Goal: Task Accomplishment & Management: Manage account settings

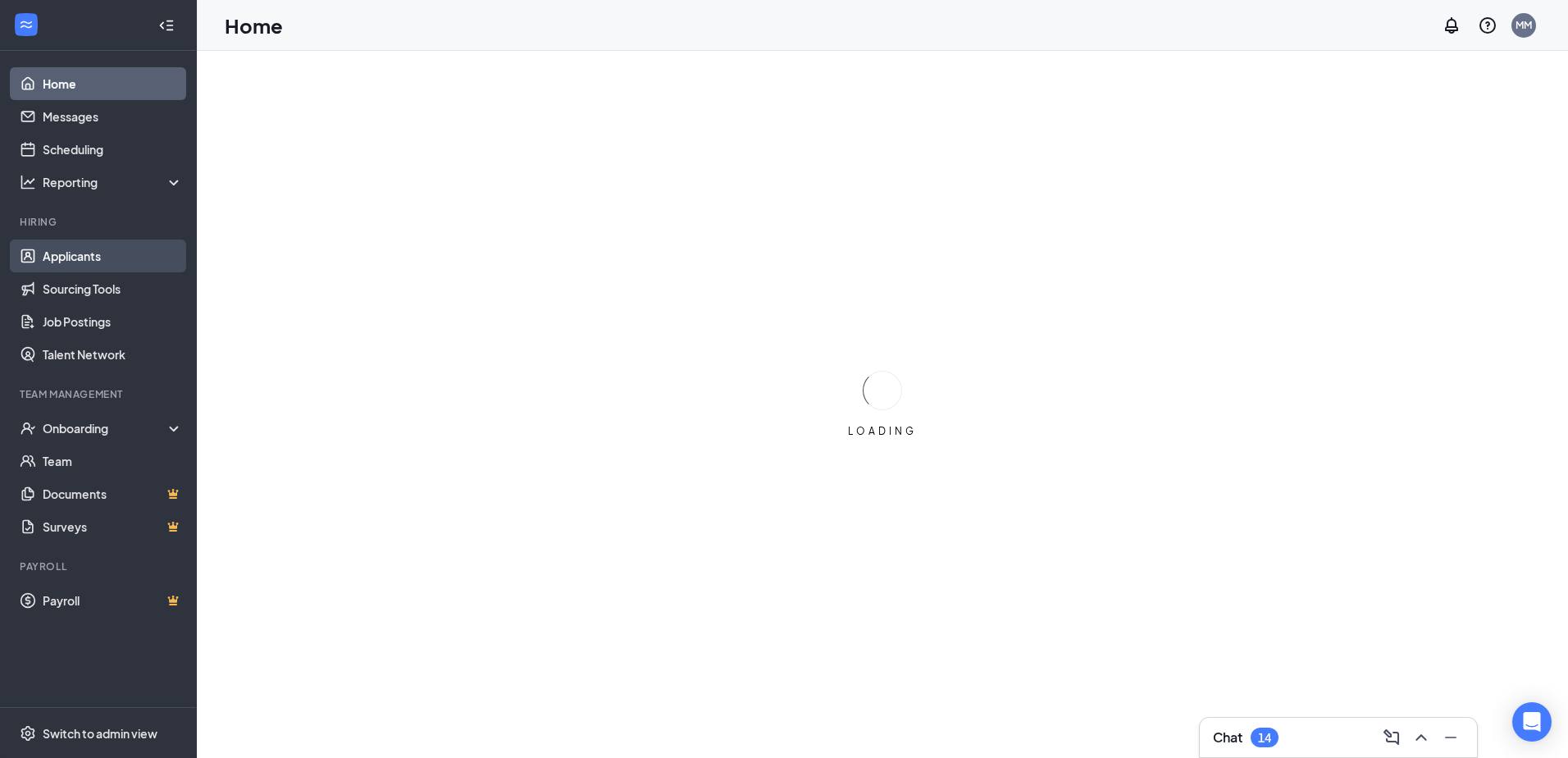
click at [89, 258] on link "Applicants" at bounding box center [113, 256] width 140 height 33
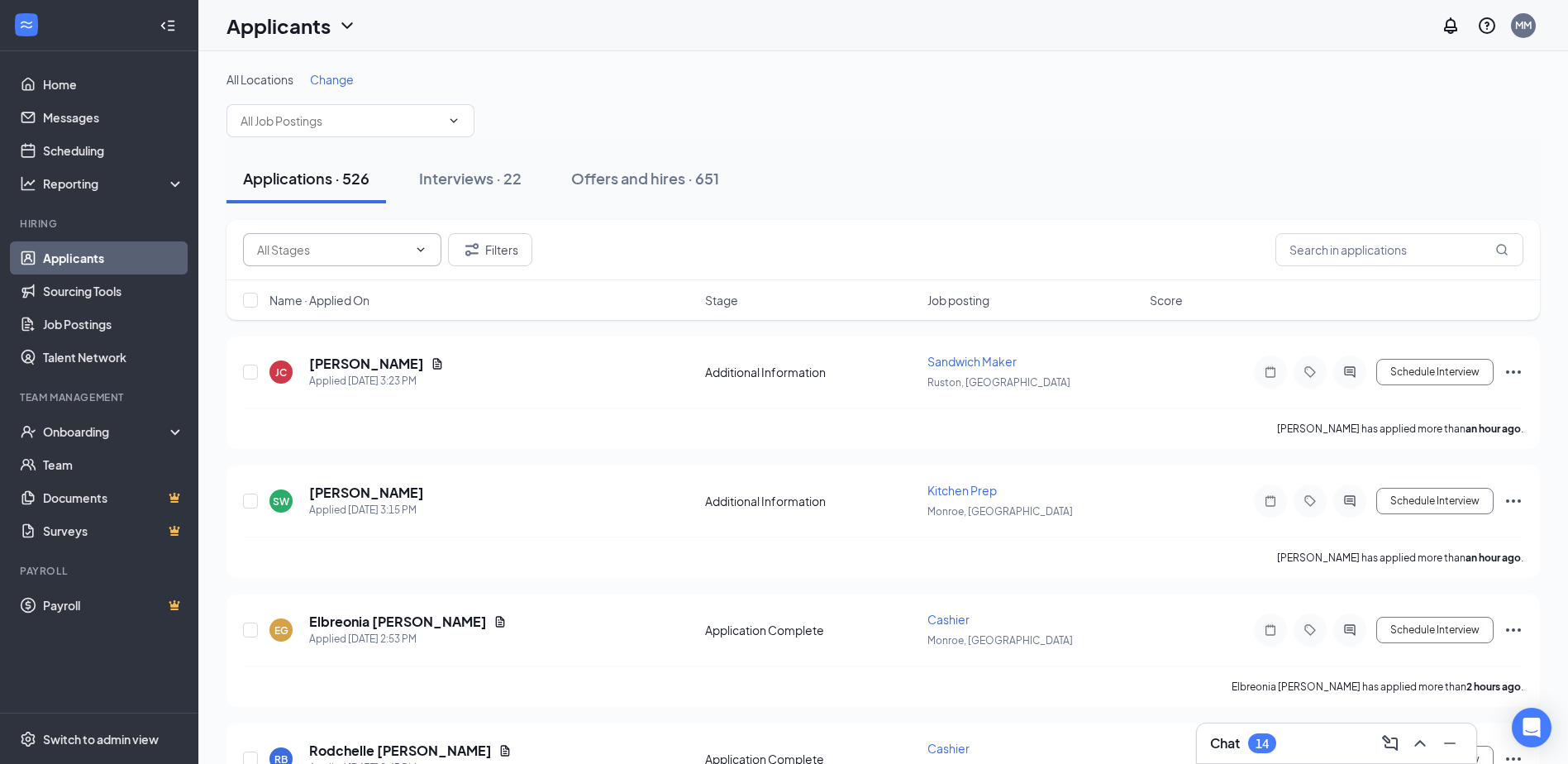
click at [410, 249] on span at bounding box center [342, 250] width 198 height 33
click at [422, 249] on icon "ChevronDown" at bounding box center [421, 250] width 13 height 13
click at [654, 260] on div "Filters" at bounding box center [883, 250] width 1280 height 33
click at [419, 253] on icon "ChevronDown" at bounding box center [421, 250] width 13 height 13
click at [626, 255] on div "Filters" at bounding box center [883, 250] width 1280 height 33
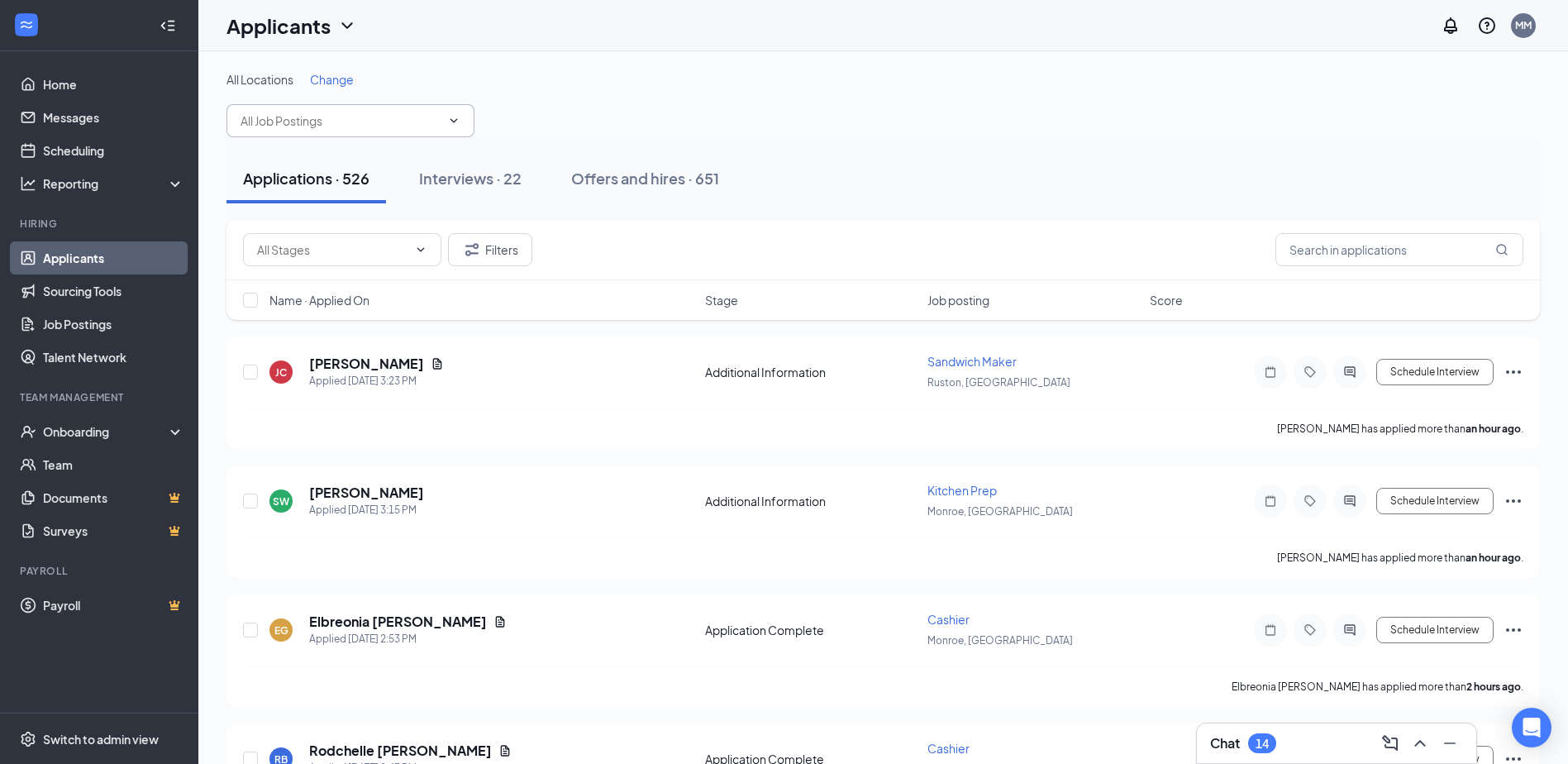
click at [453, 118] on icon "ChevronDown" at bounding box center [453, 121] width 13 height 13
click at [452, 120] on icon "ChevronDown" at bounding box center [453, 121] width 13 height 13
click at [342, 78] on span "Change" at bounding box center [332, 79] width 44 height 15
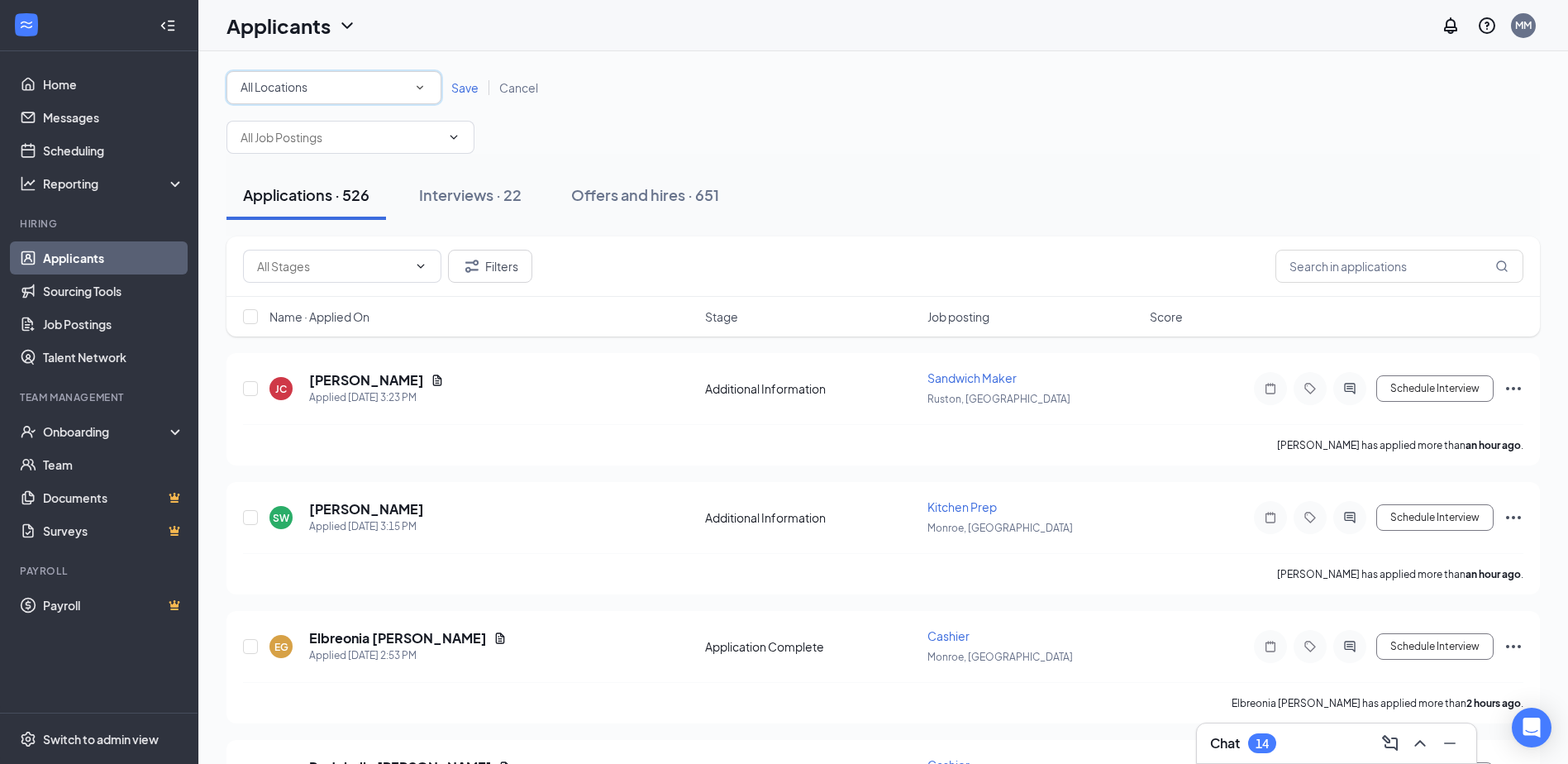
click at [423, 88] on icon "SmallChevronDown" at bounding box center [420, 87] width 15 height 15
click at [295, 180] on span "Monroe, [GEOGRAPHIC_DATA]" at bounding box center [324, 174] width 169 height 15
drag, startPoint x: 472, startPoint y: 85, endPoint x: 575, endPoint y: 182, distance: 141.5
click at [472, 85] on span "Save" at bounding box center [464, 87] width 27 height 15
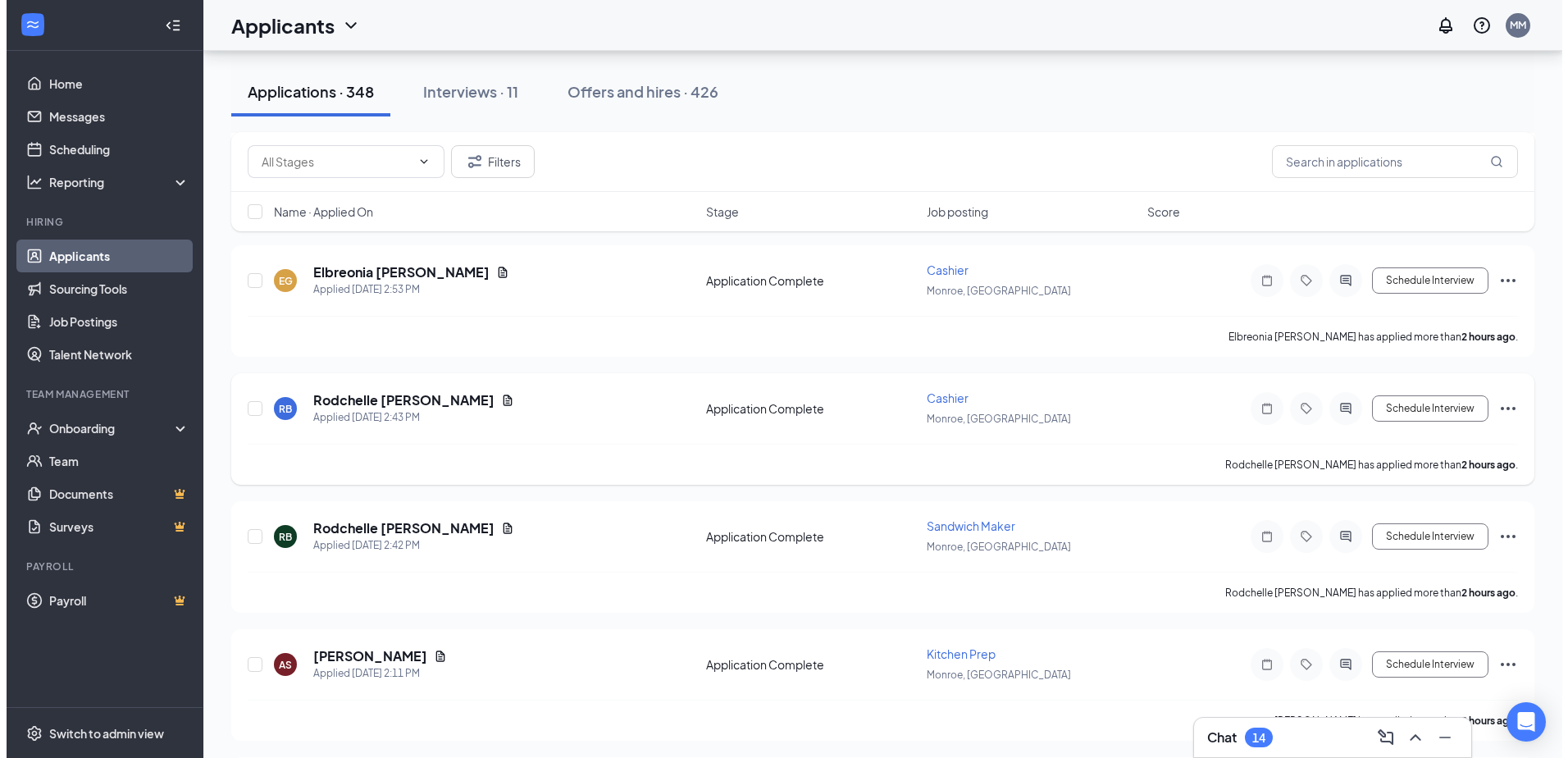
scroll to position [246, 0]
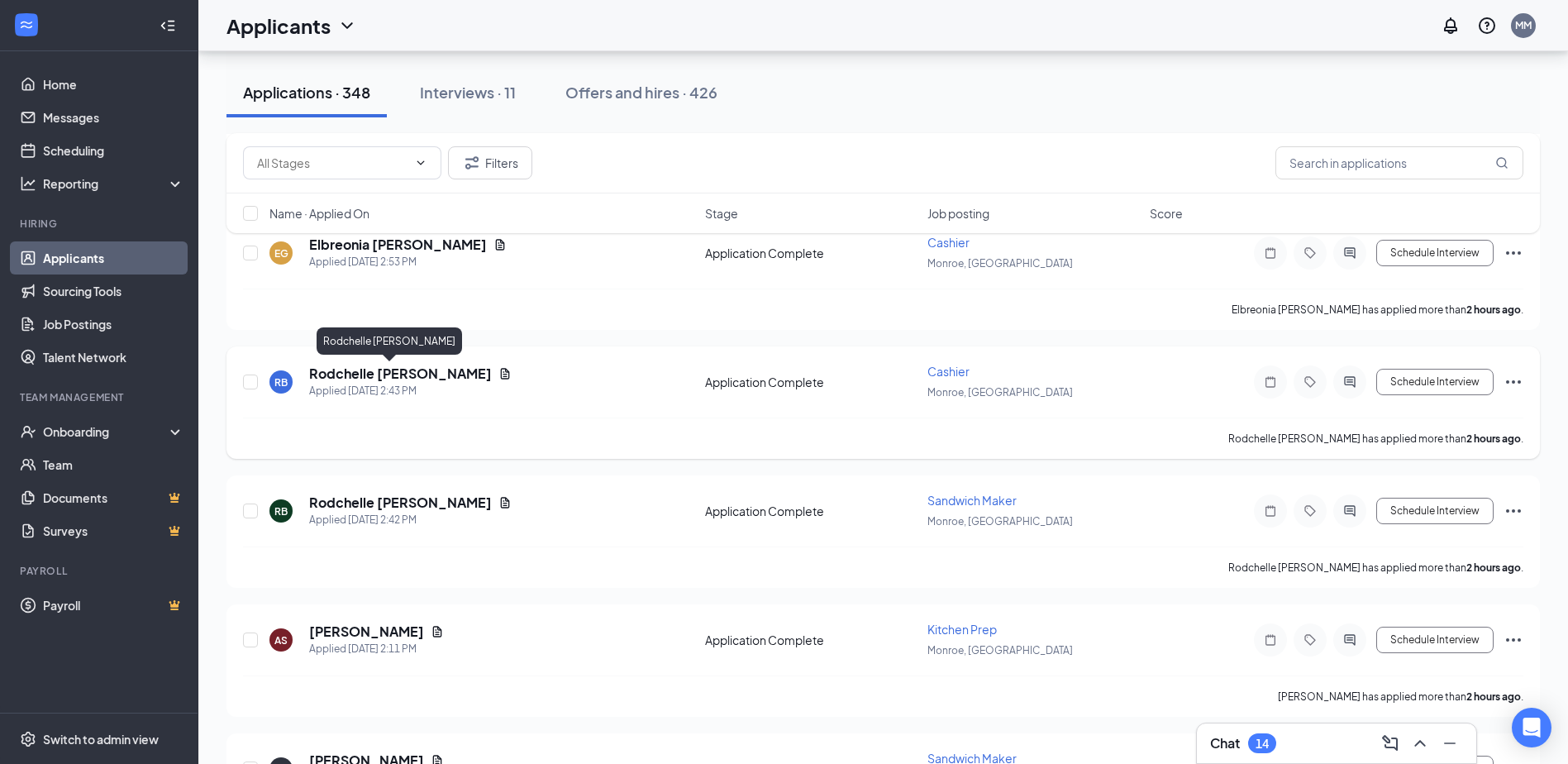
click at [365, 375] on h5 "Rodchelle [PERSON_NAME]" at bounding box center [401, 374] width 183 height 18
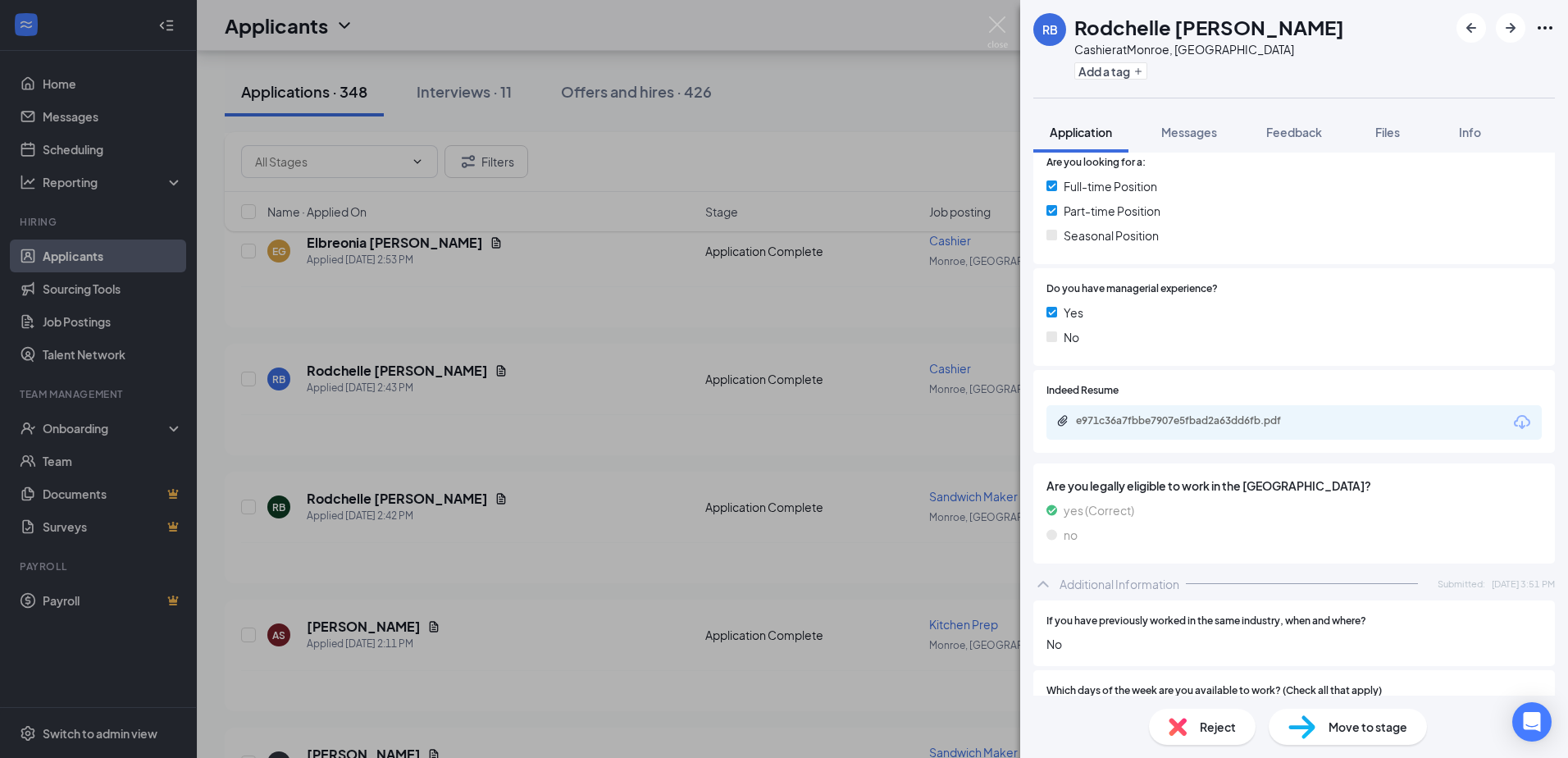
scroll to position [410, 0]
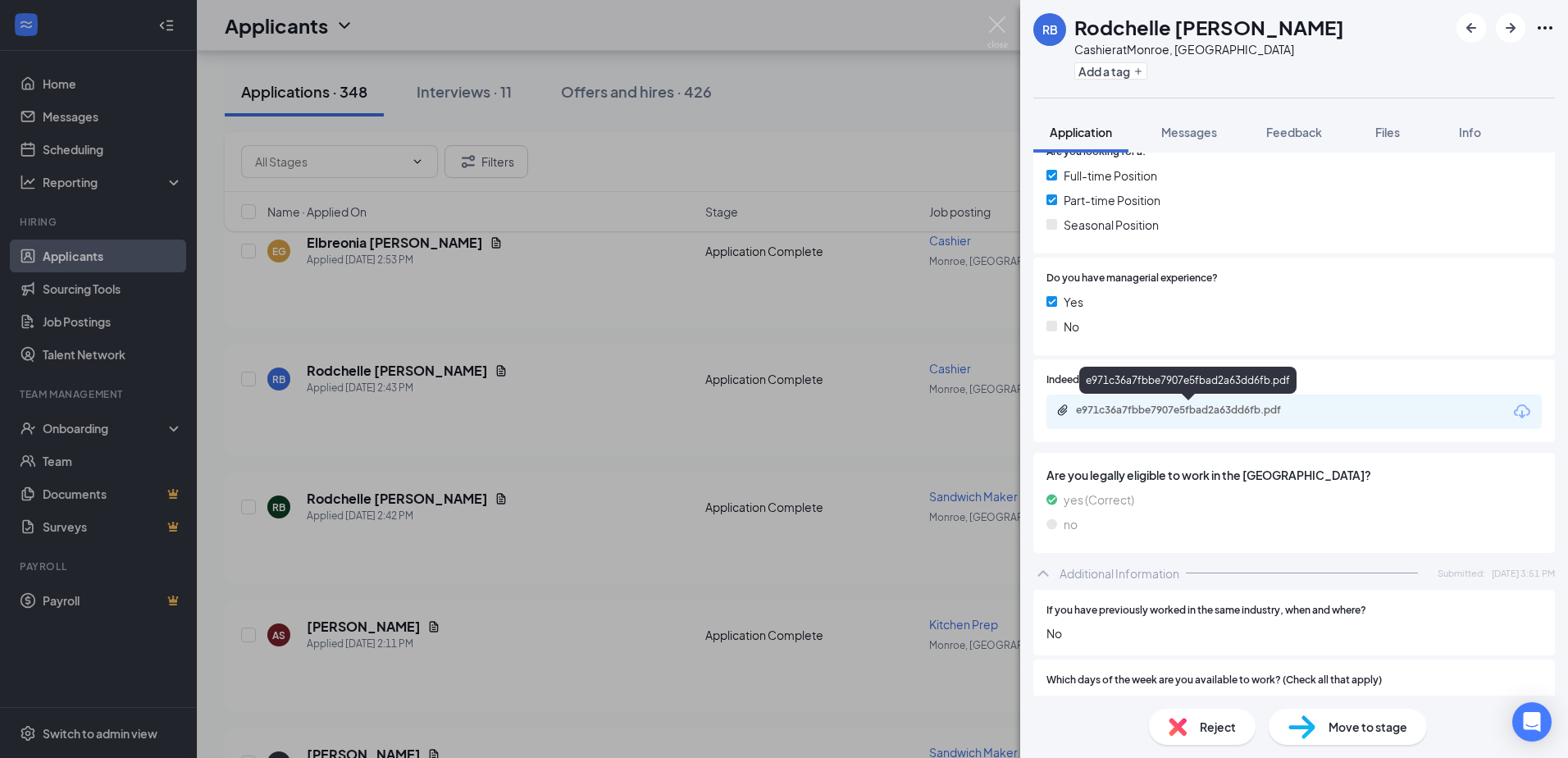
click at [1210, 404] on div "e971c36a7fbbe7907e5fbad2a63dd6fb.pdf" at bounding box center [1190, 410] width 229 height 13
click at [1200, 727] on span "Reject" at bounding box center [1218, 727] width 36 height 18
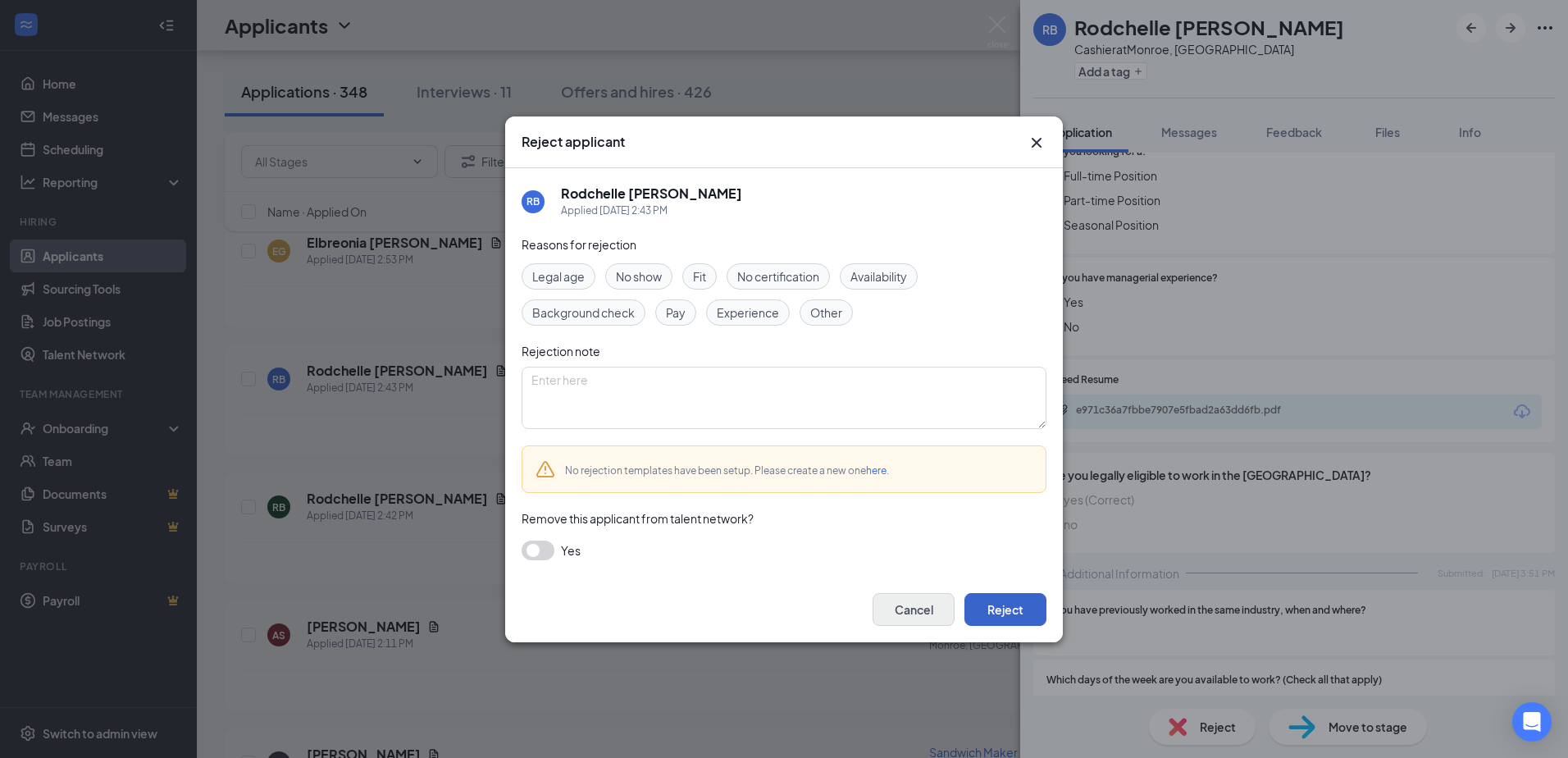
drag, startPoint x: 1013, startPoint y: 614, endPoint x: 921, endPoint y: 604, distance: 92.5
click at [1012, 614] on button "Reject" at bounding box center [1004, 609] width 82 height 33
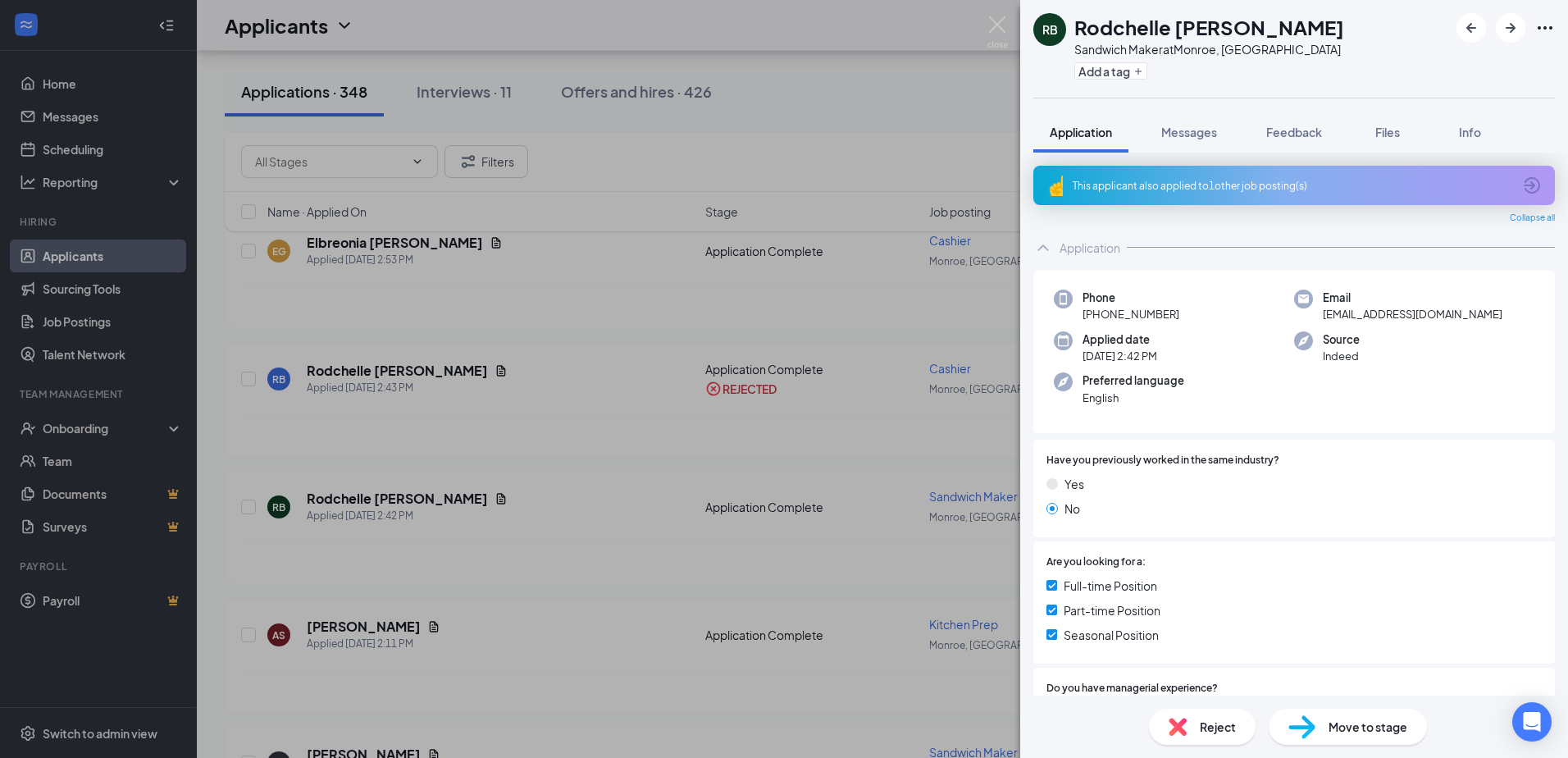
click at [1212, 729] on span "Reject" at bounding box center [1218, 727] width 36 height 18
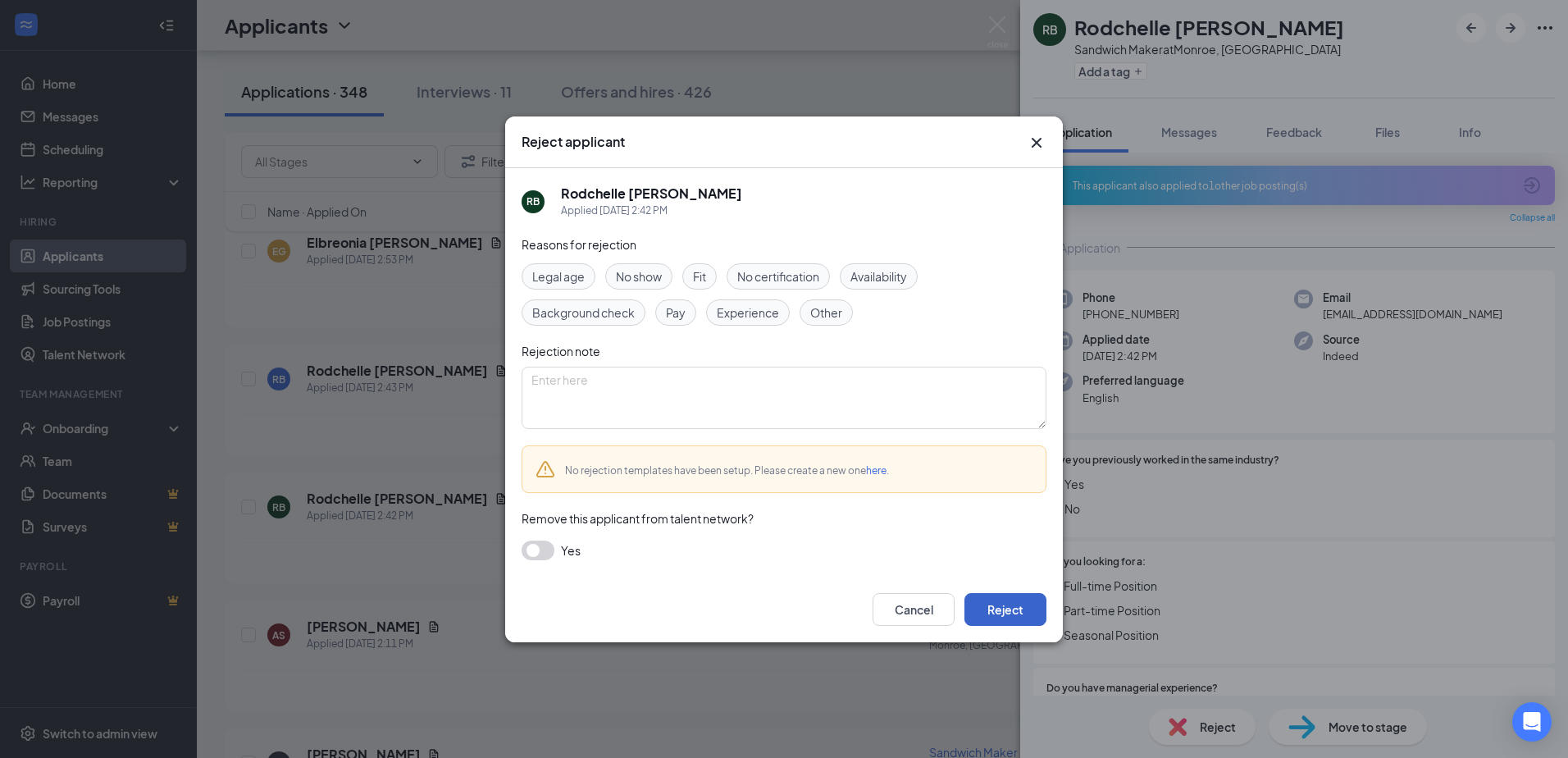
click at [992, 604] on button "Reject" at bounding box center [1004, 609] width 82 height 33
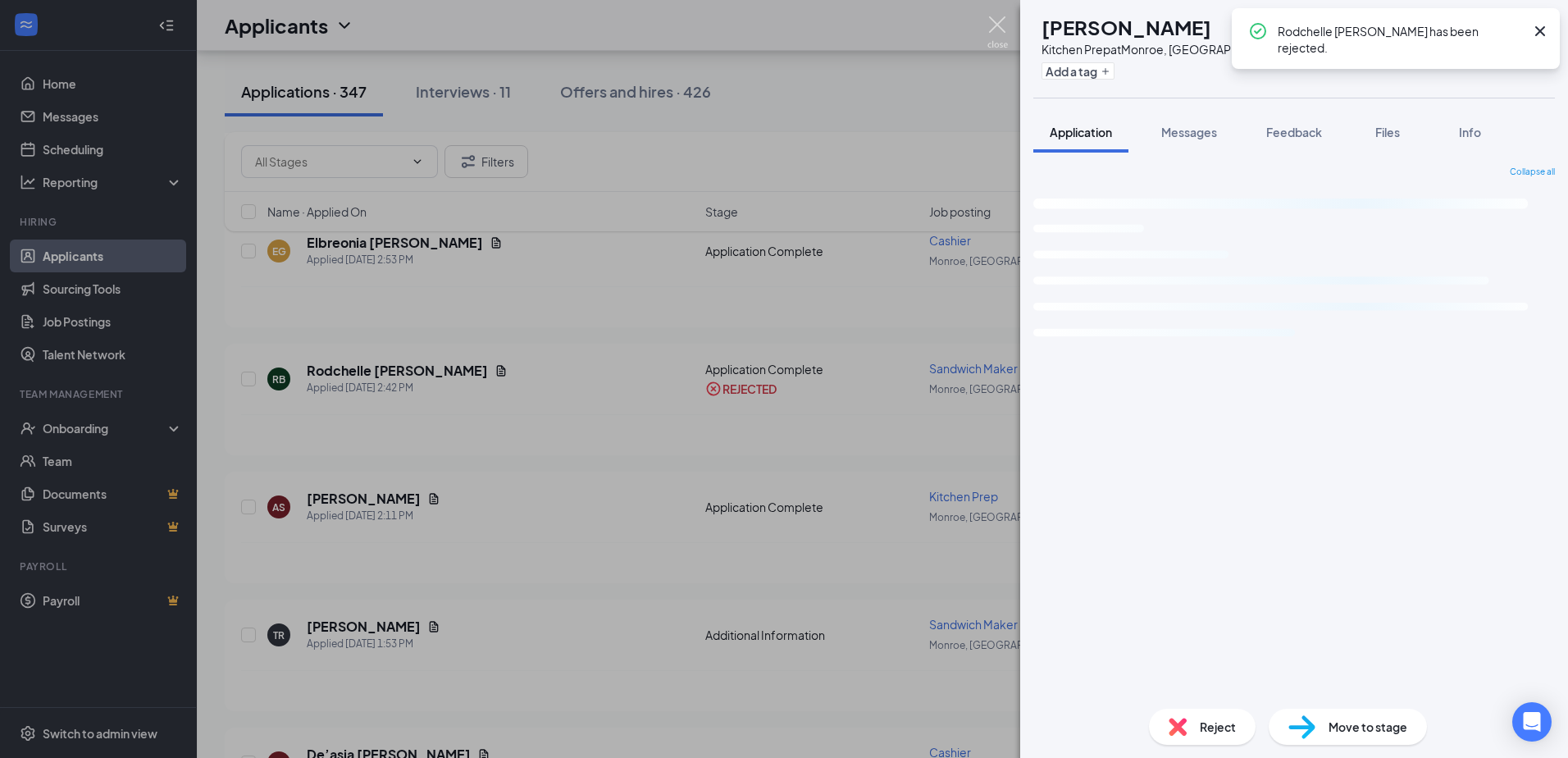
click at [990, 22] on img at bounding box center [997, 32] width 21 height 32
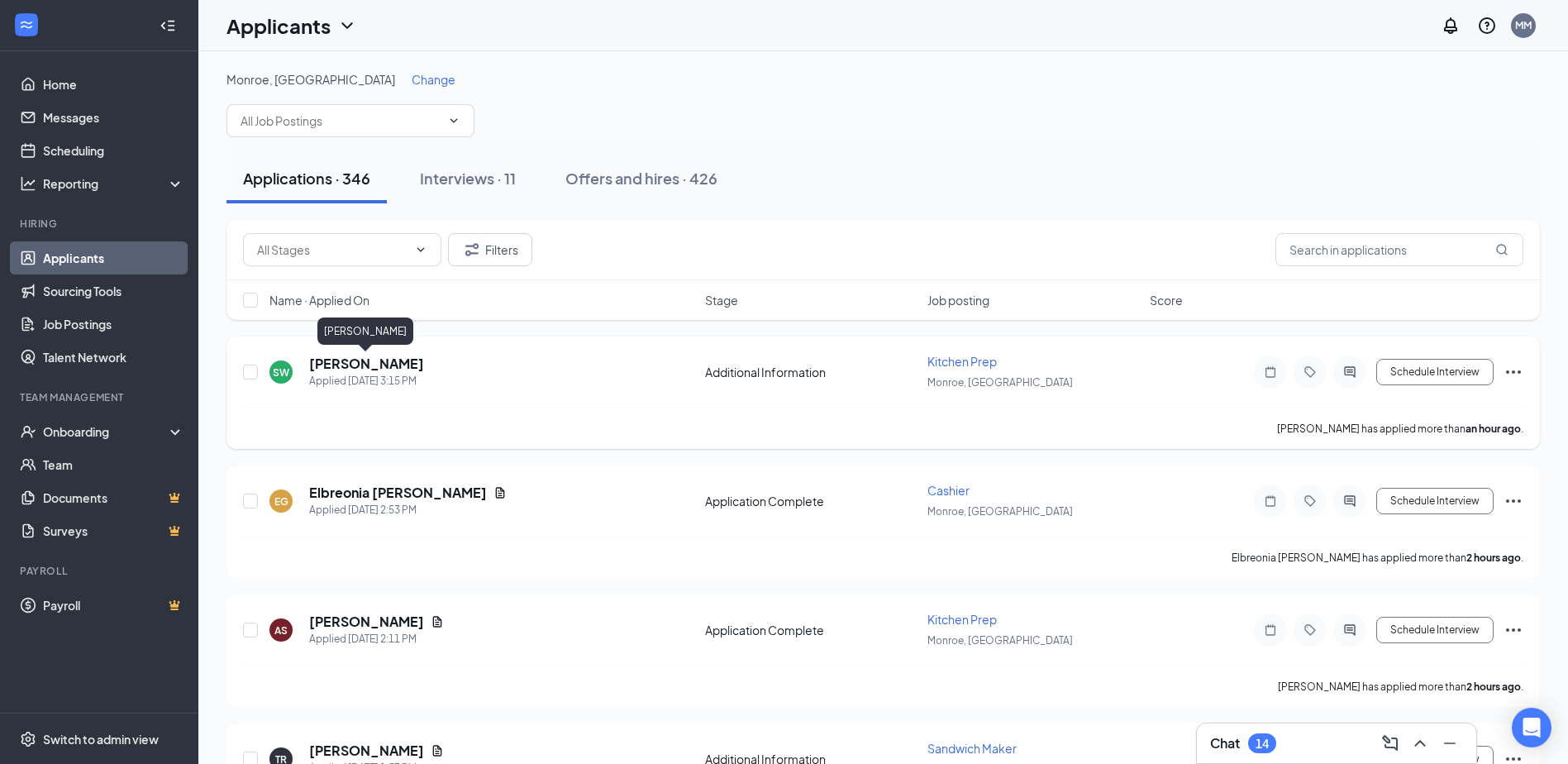
click at [368, 365] on h5 "[PERSON_NAME]" at bounding box center [367, 364] width 115 height 18
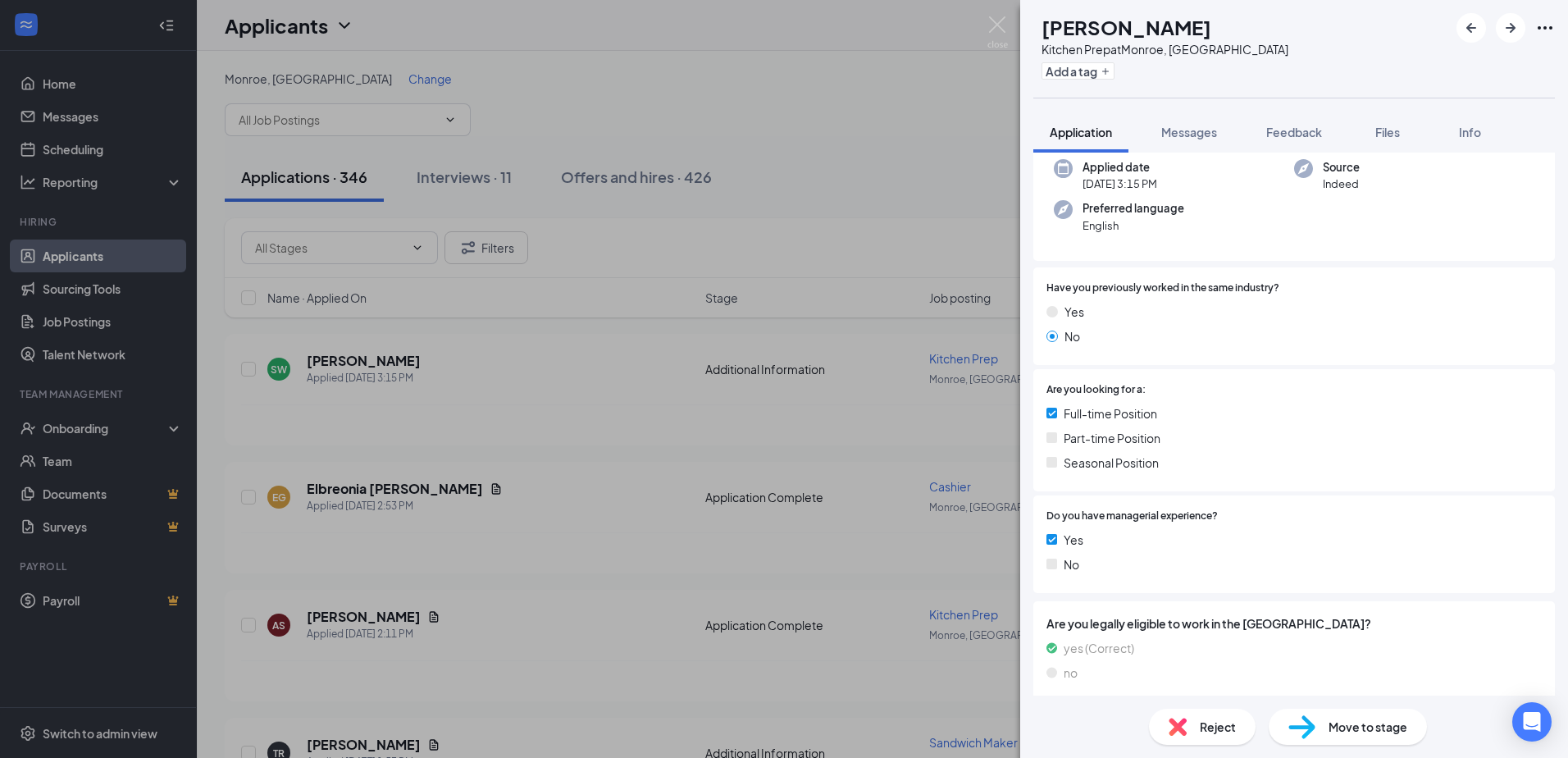
scroll to position [169, 0]
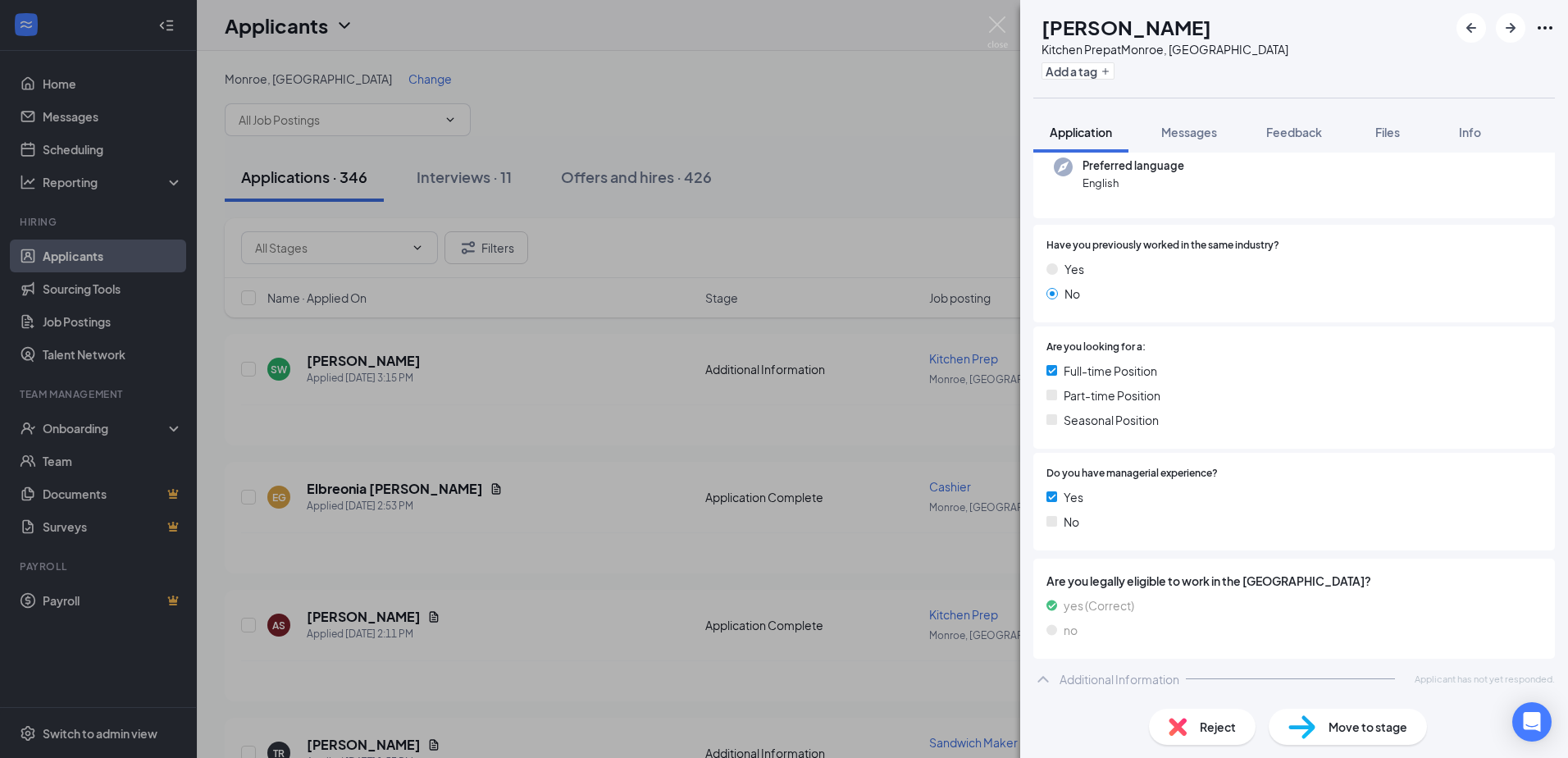
click at [1045, 678] on icon "ChevronUp" at bounding box center [1042, 680] width 11 height 7
click at [1044, 681] on icon "ChevronDown" at bounding box center [1042, 680] width 11 height 7
click at [1325, 727] on div "Move to stage" at bounding box center [1348, 727] width 158 height 36
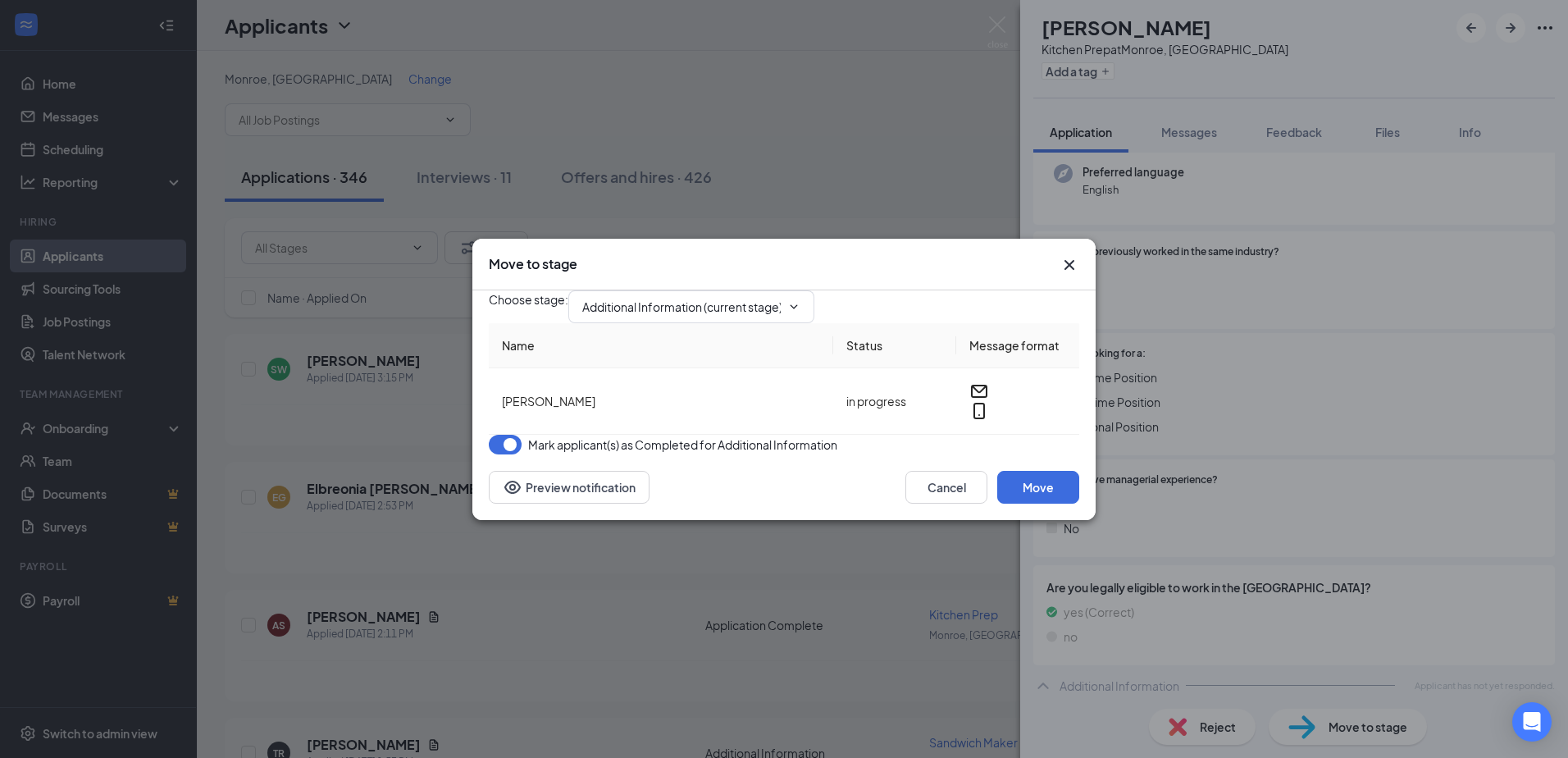
type input "Application Complete (next stage)"
click at [801, 301] on icon "ChevronDown" at bounding box center [794, 307] width 13 height 13
click at [743, 298] on input "Application Complete (next stage)" at bounding box center [681, 307] width 198 height 18
click at [713, 326] on div "Additional Information (current stage)" at bounding box center [695, 318] width 200 height 18
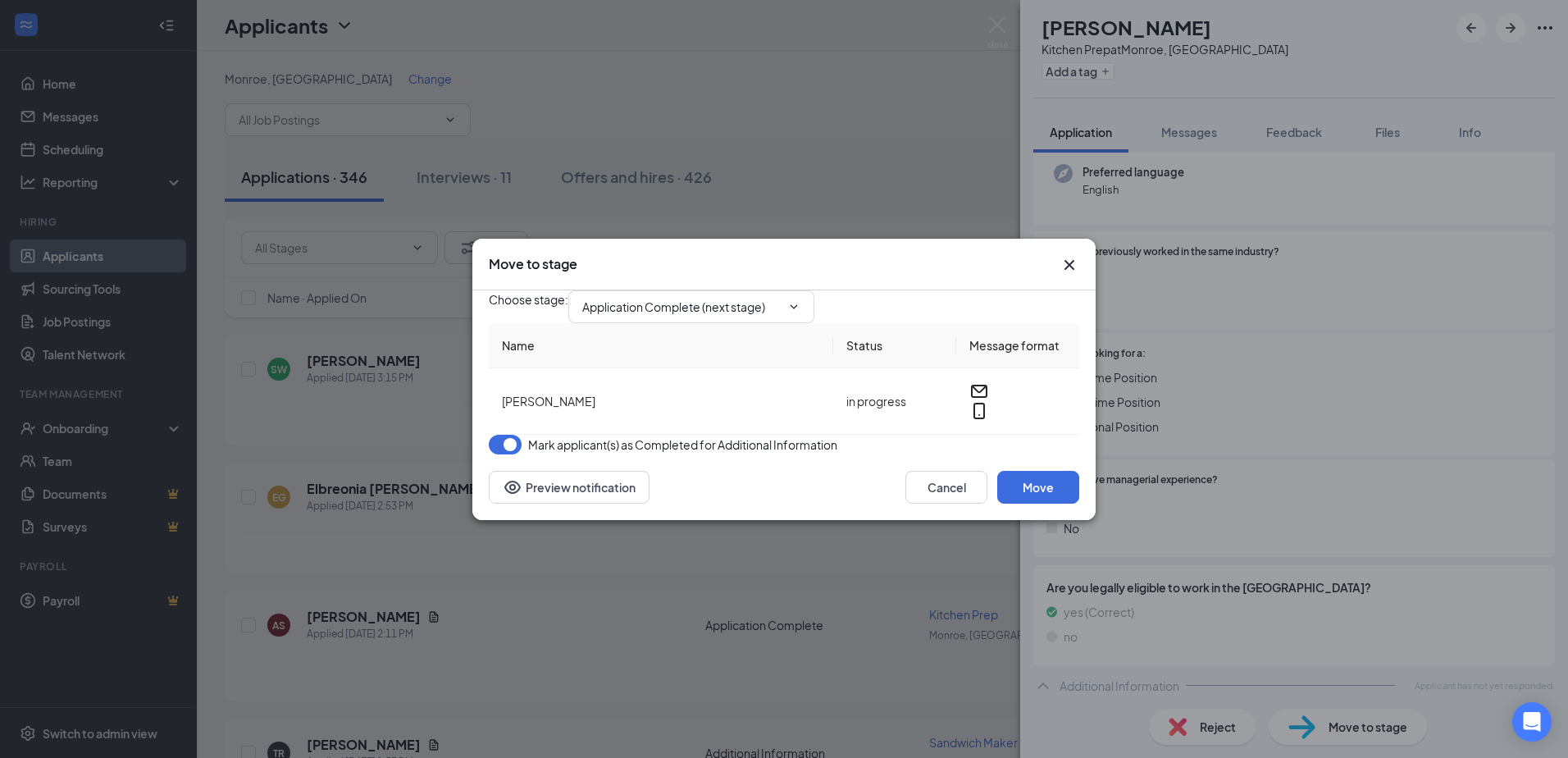
click at [916, 296] on div "Choose stage : Application Complete (next stage) Application Additional Informa…" at bounding box center [783, 307] width 590 height 33
click at [1065, 255] on icon "Cross" at bounding box center [1070, 265] width 20 height 20
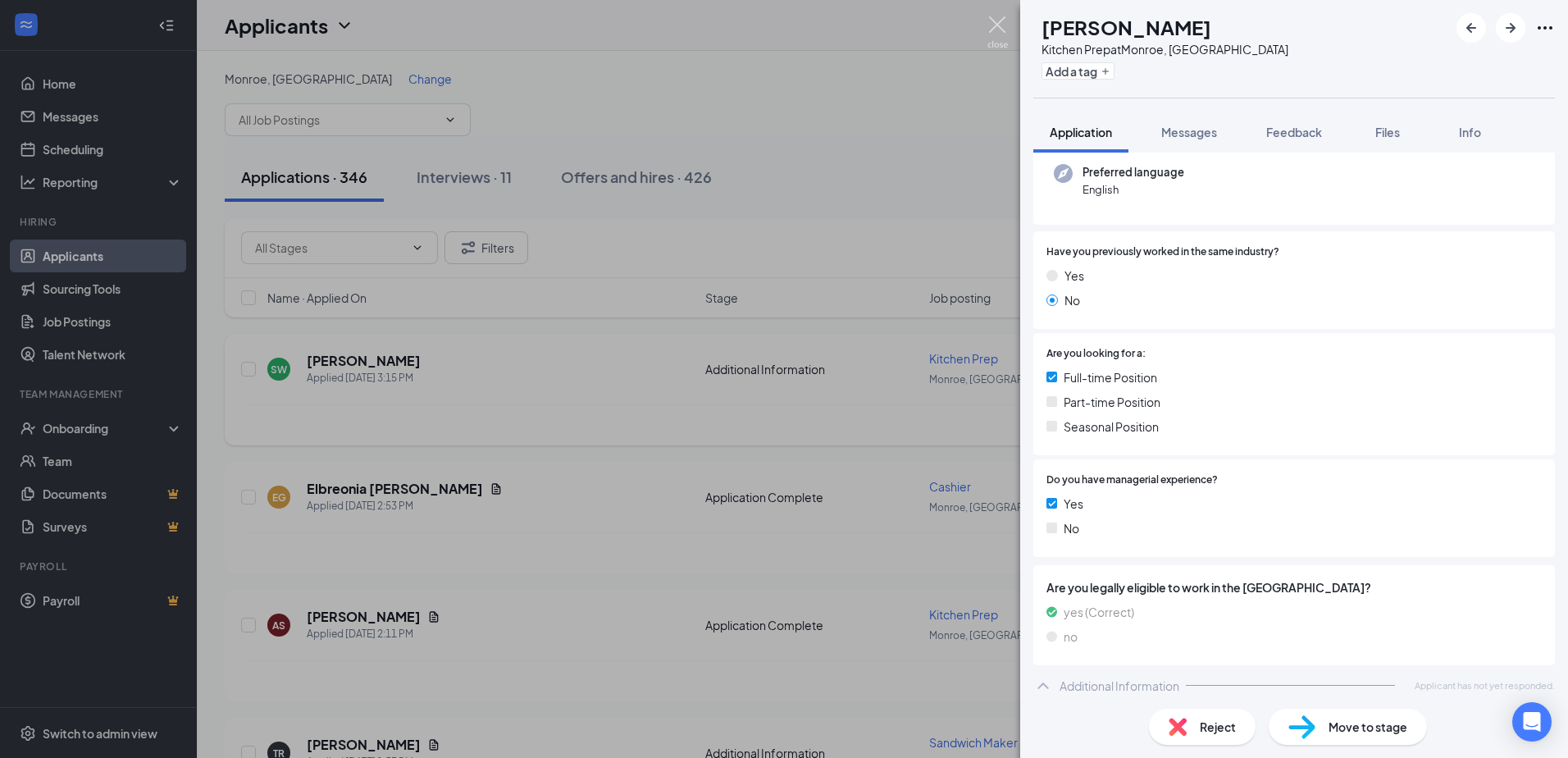
click at [999, 32] on img at bounding box center [997, 32] width 21 height 32
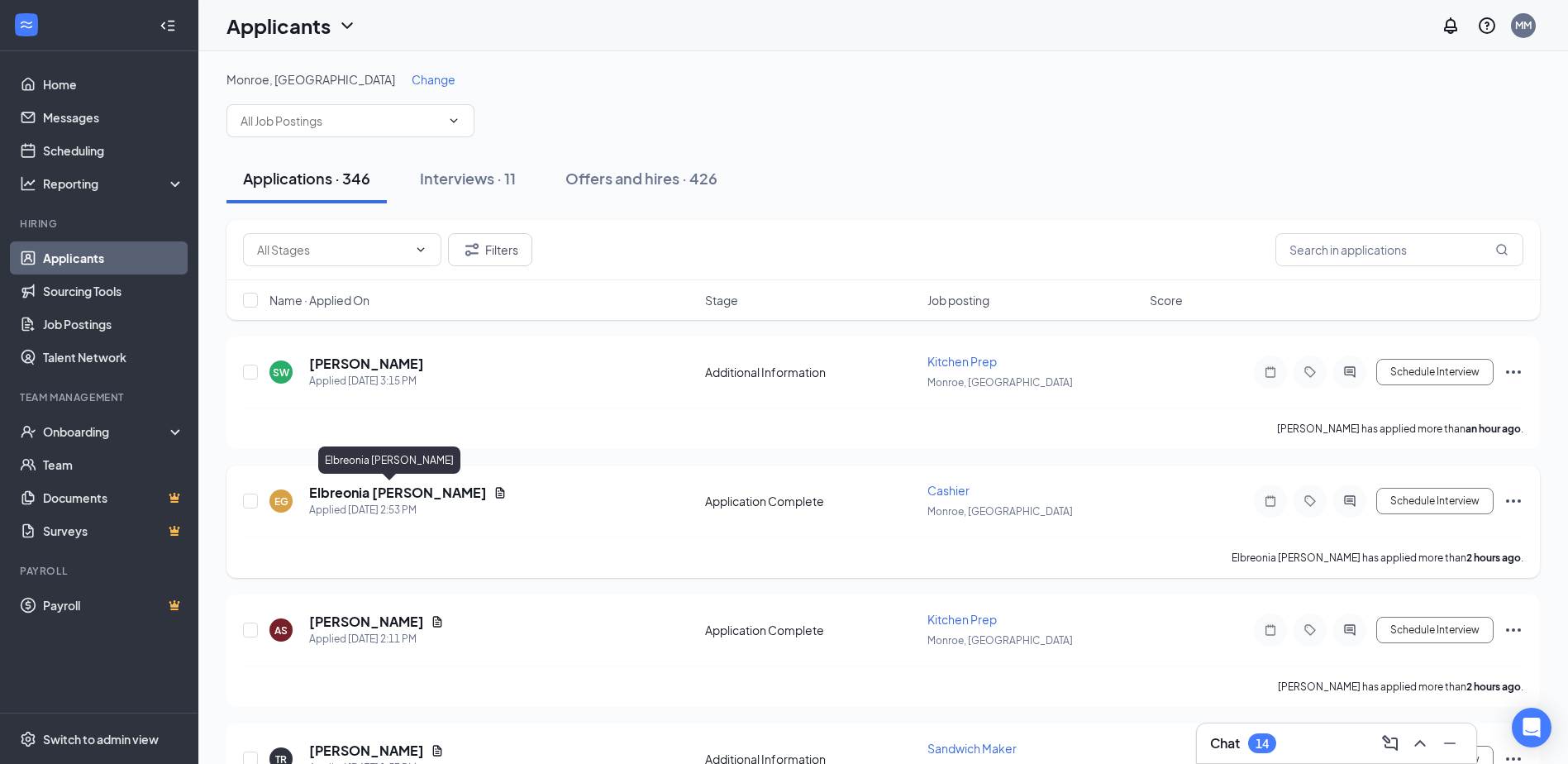
click at [373, 493] on h5 "Elbreonia [PERSON_NAME]" at bounding box center [398, 493] width 178 height 18
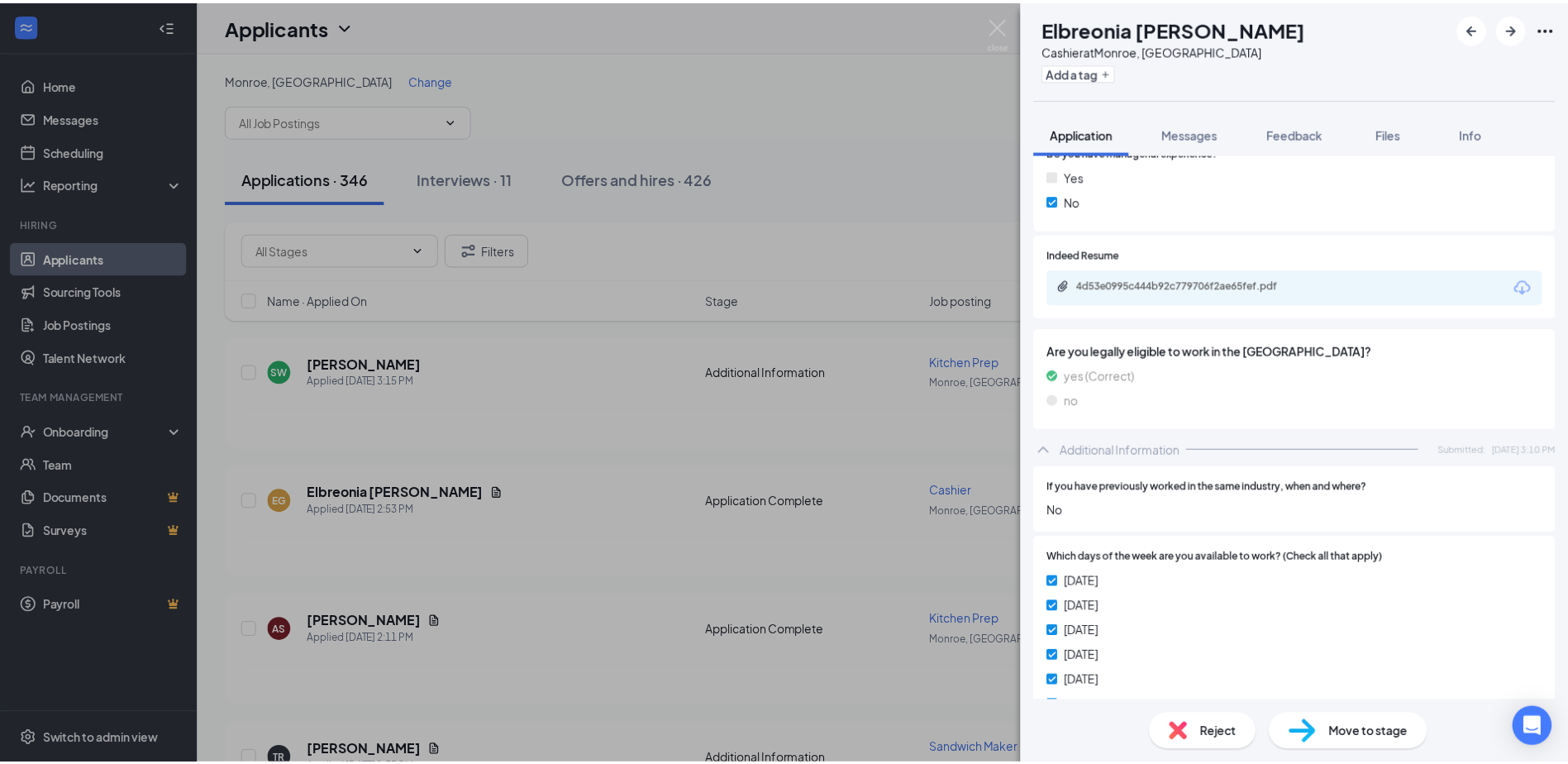
scroll to position [496, 0]
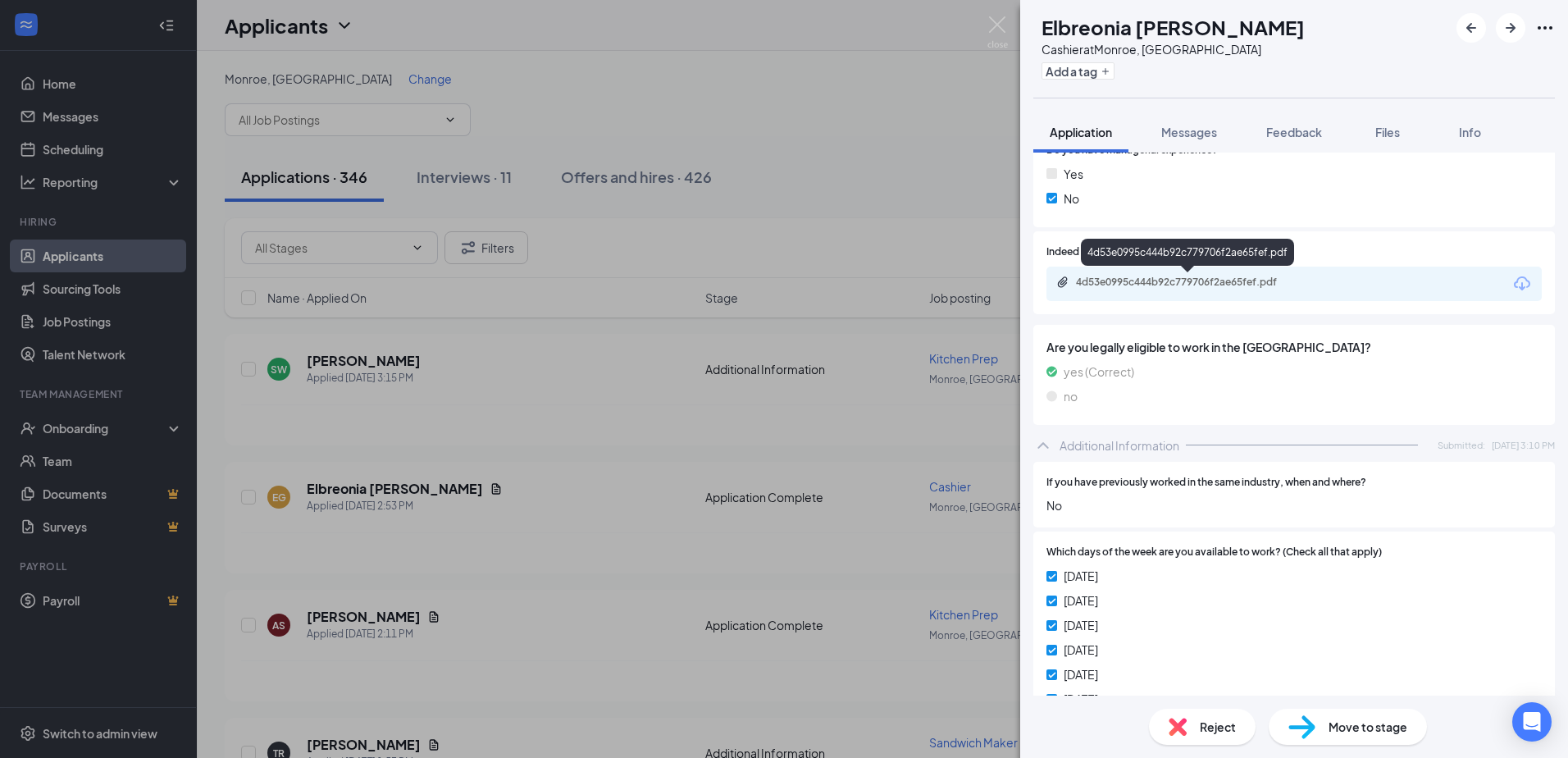
click at [1211, 281] on div "4d53e0995c444b92c779706f2ae65fef.pdf" at bounding box center [1190, 282] width 229 height 13
click at [996, 17] on img at bounding box center [997, 32] width 21 height 32
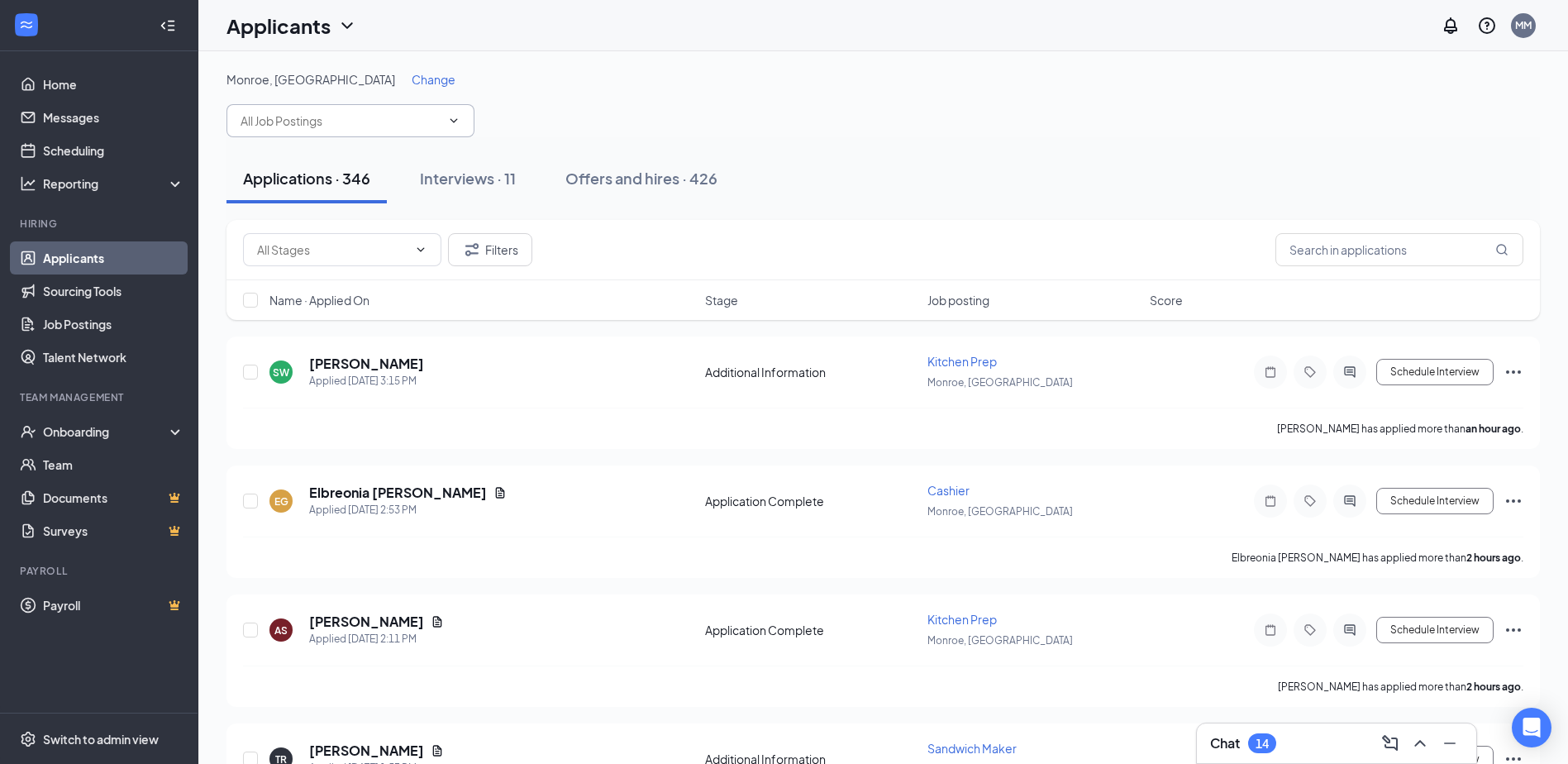
click at [451, 118] on icon "ChevronDown" at bounding box center [453, 121] width 13 height 13
click at [450, 119] on icon "ChevronDown" at bounding box center [453, 121] width 13 height 13
click at [479, 251] on icon "Filter" at bounding box center [472, 250] width 20 height 20
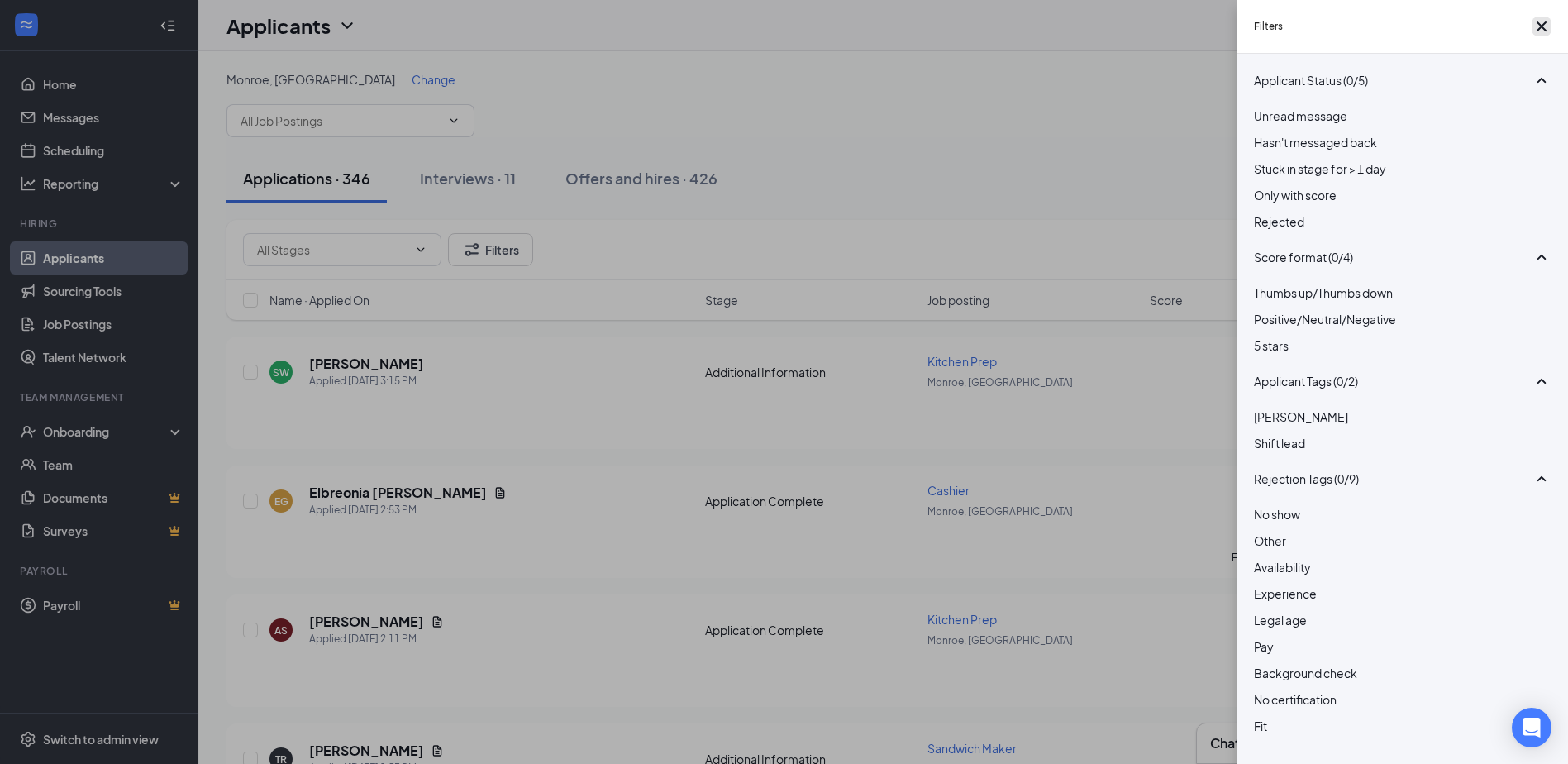
click at [1538, 34] on icon "Cross" at bounding box center [1541, 27] width 20 height 20
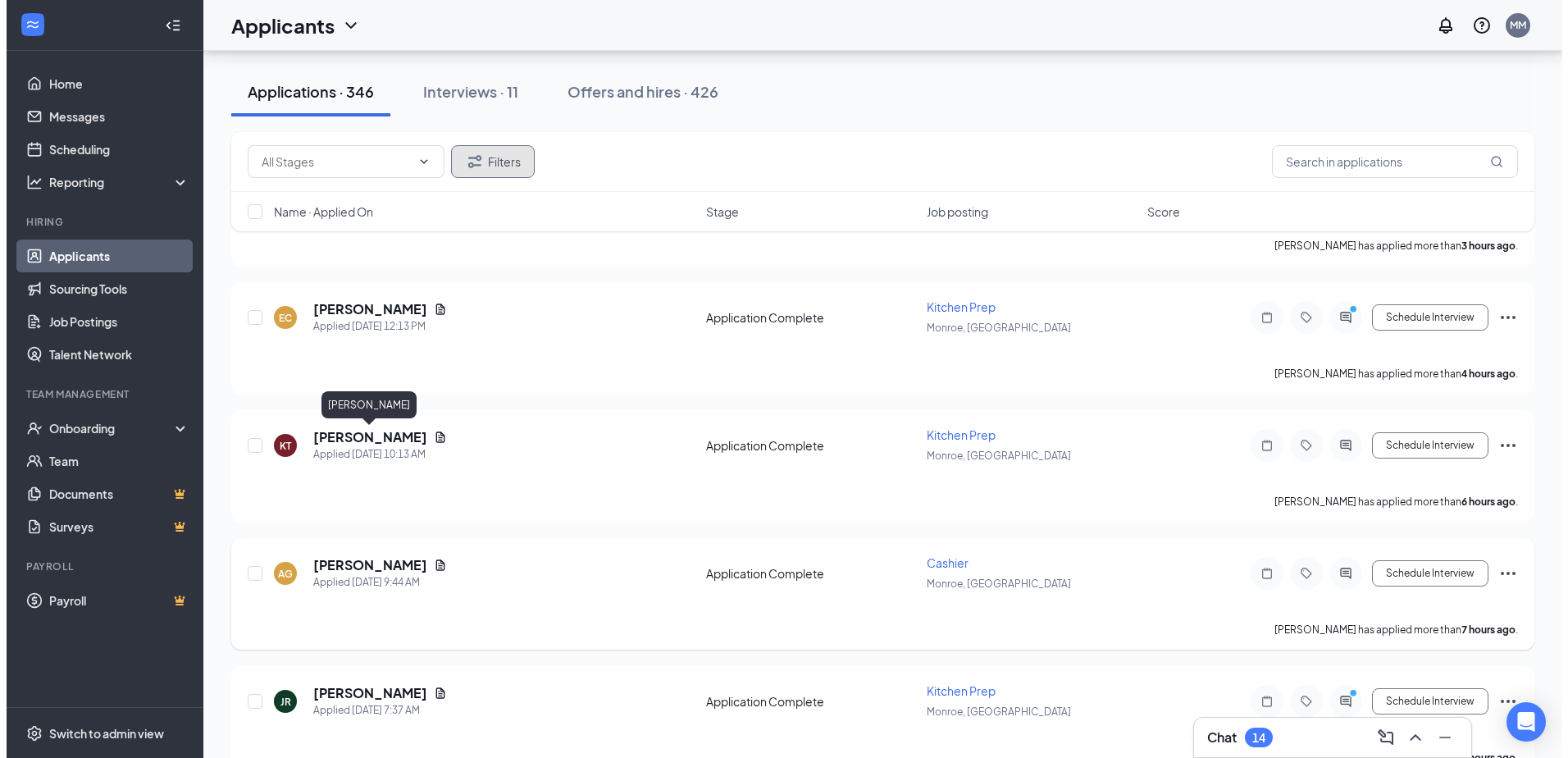
scroll to position [821, 0]
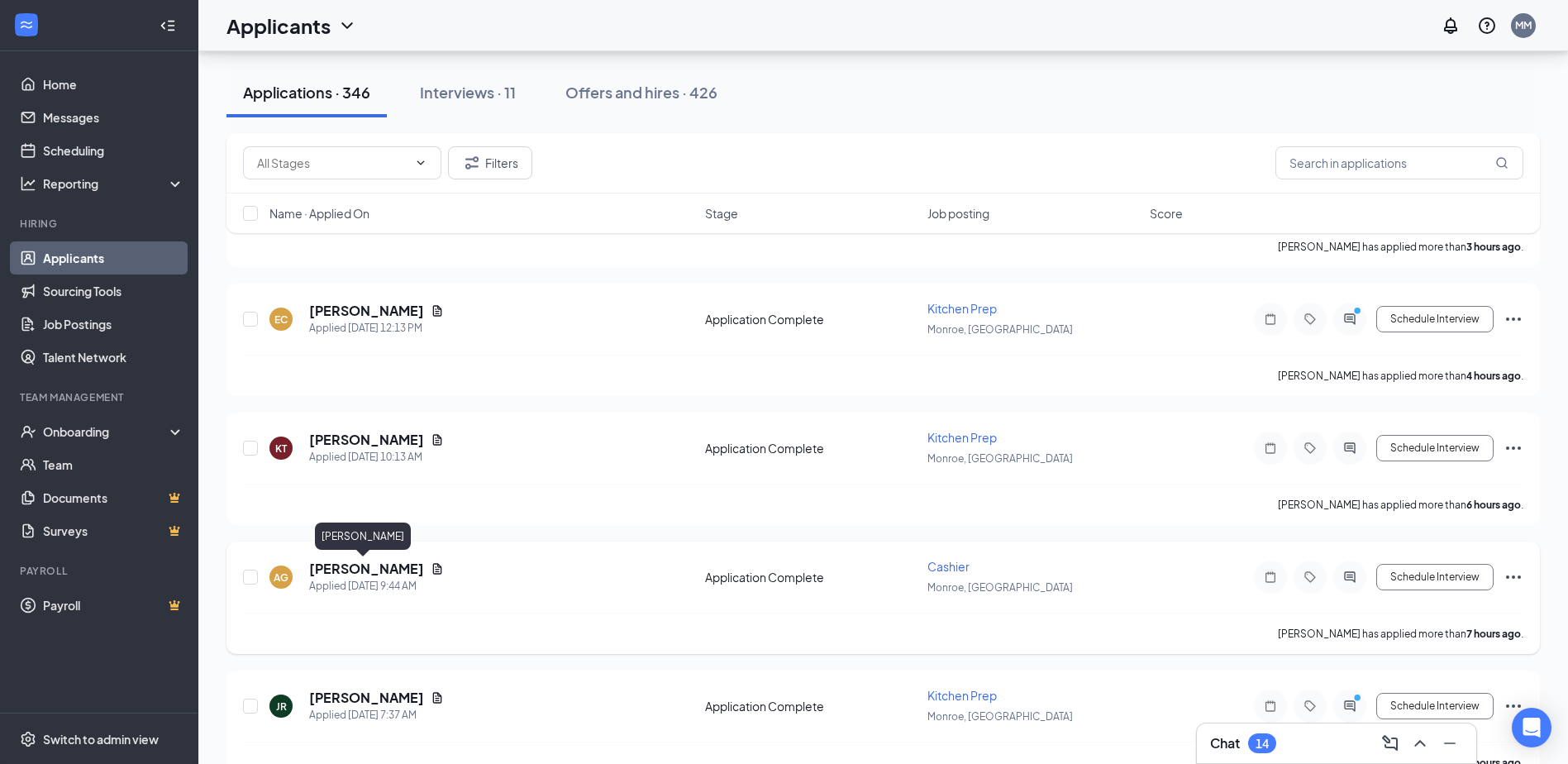
click at [382, 571] on h5 "[PERSON_NAME]" at bounding box center [367, 569] width 115 height 18
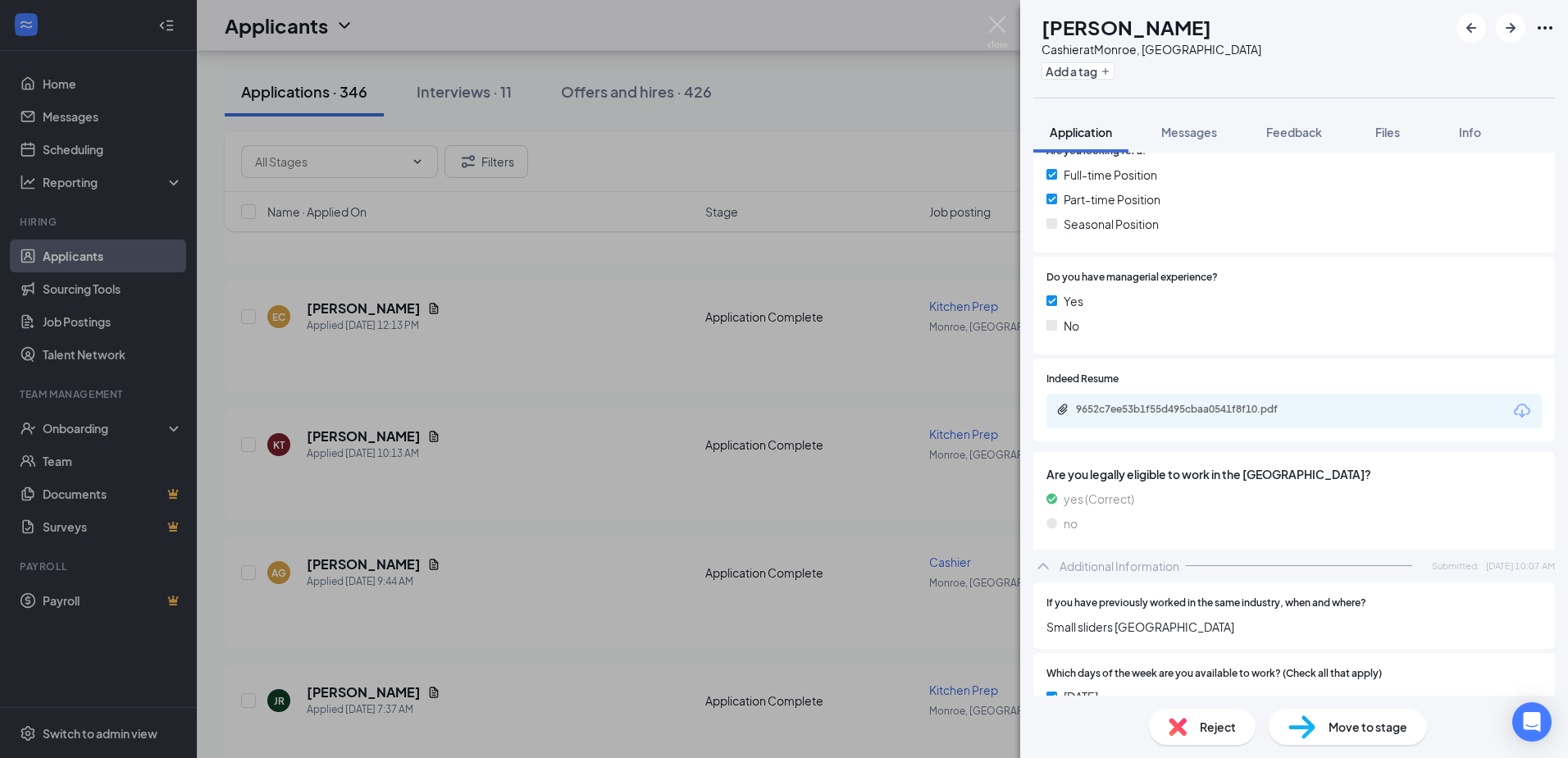
scroll to position [410, 0]
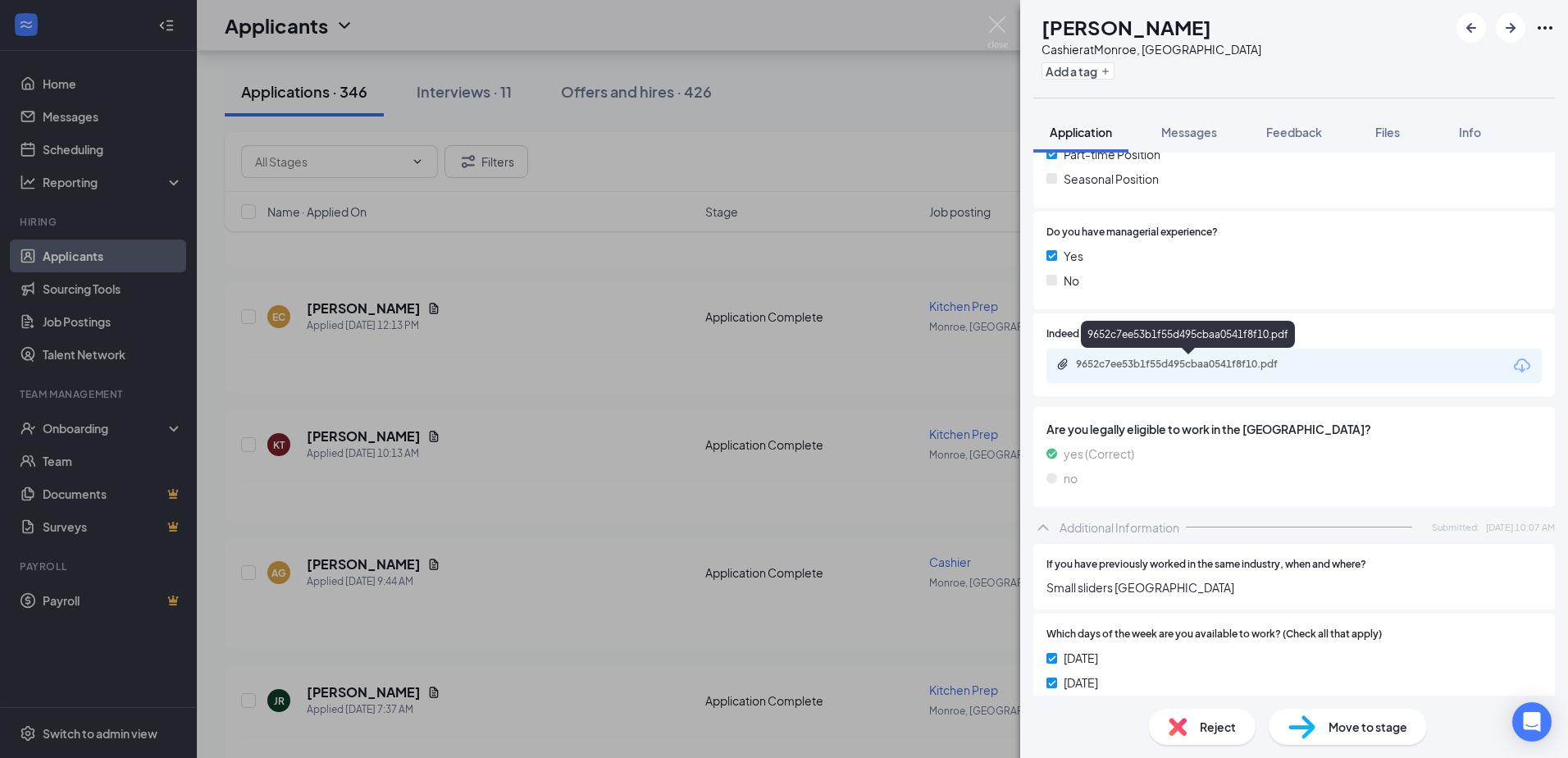
click at [1210, 365] on div "9652c7ee53b1f55d495cbaa0541f8f10.pdf" at bounding box center [1190, 364] width 229 height 13
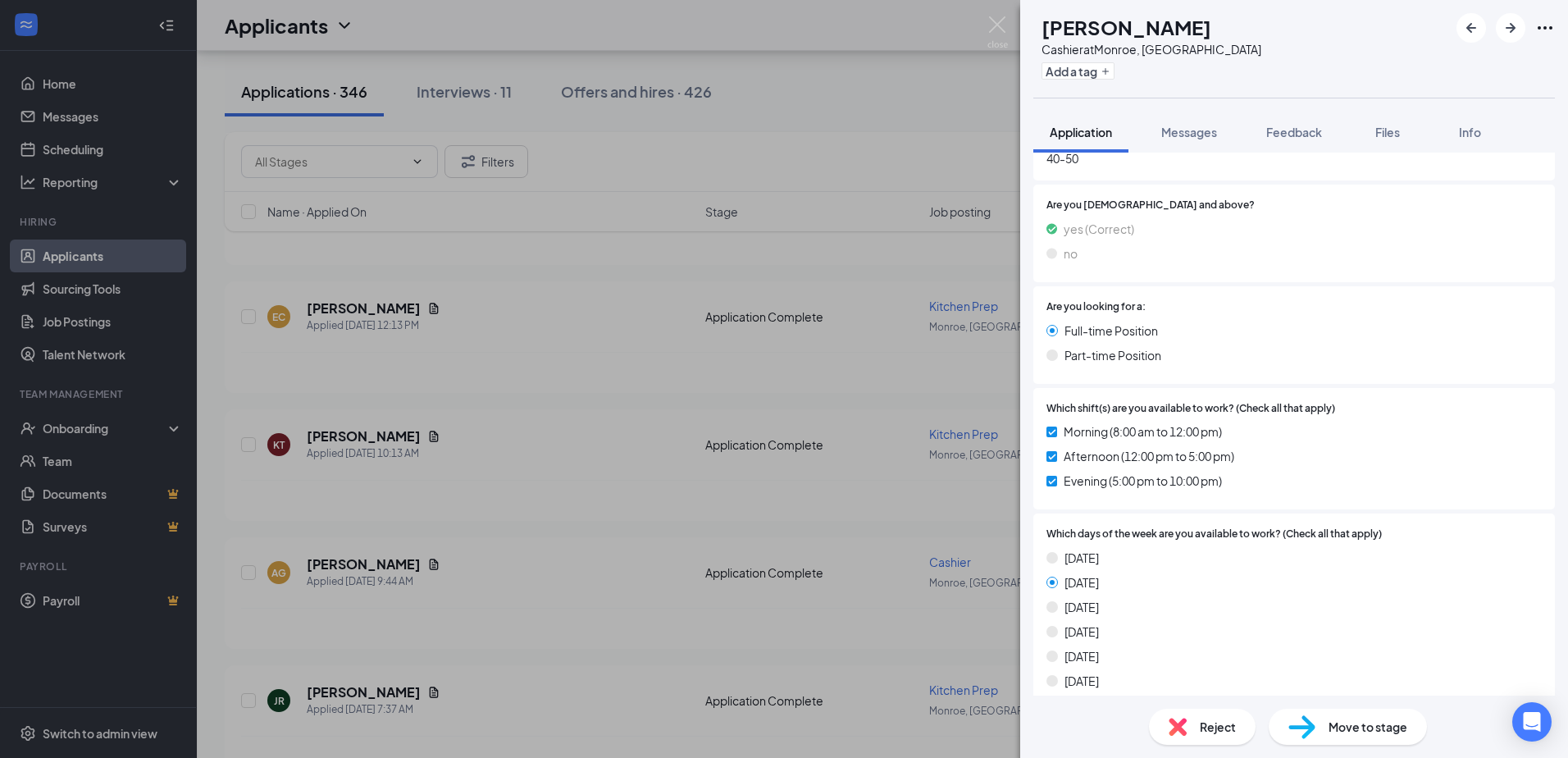
scroll to position [1411, 0]
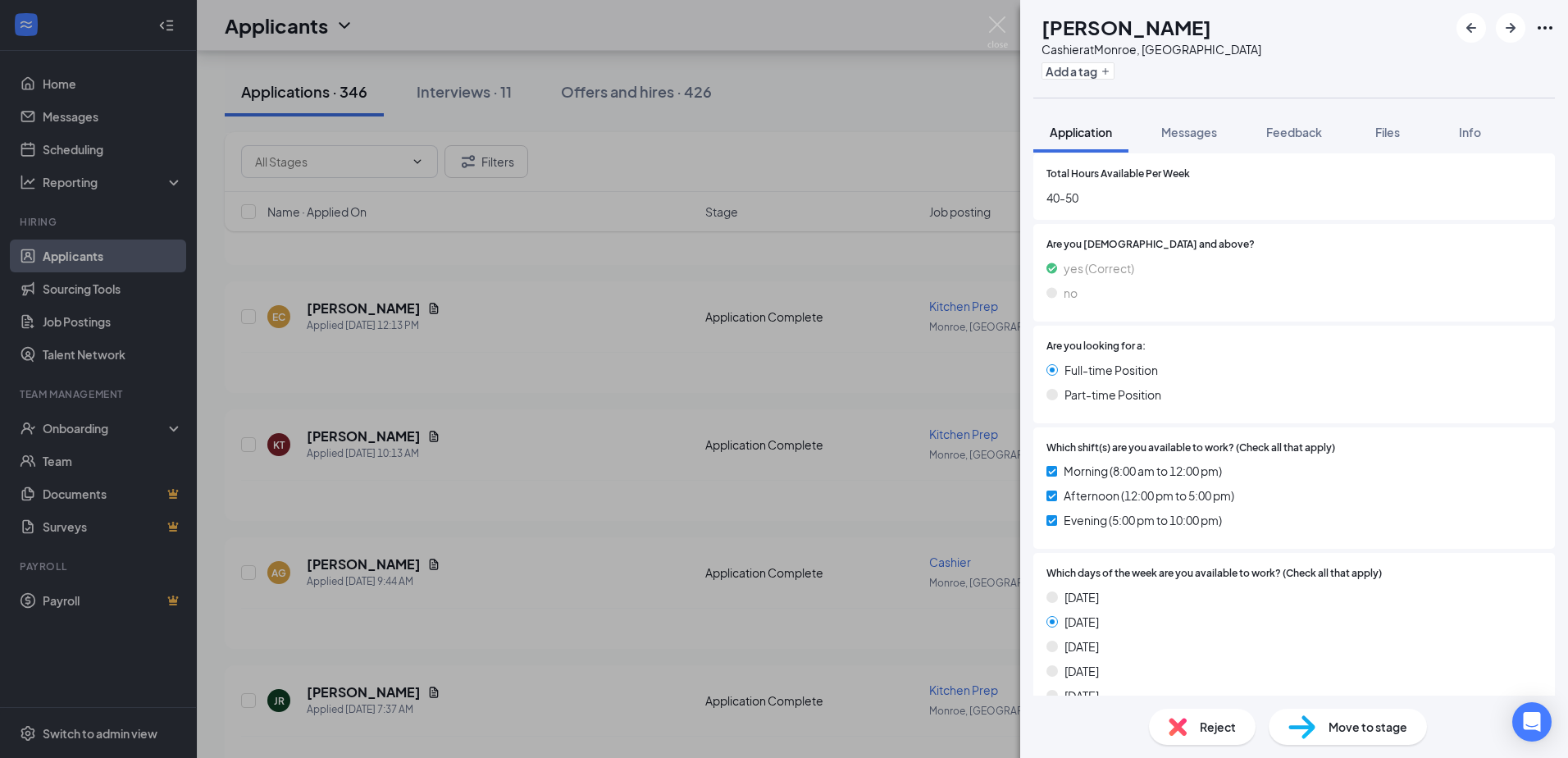
click at [1377, 726] on span "Move to stage" at bounding box center [1367, 727] width 78 height 18
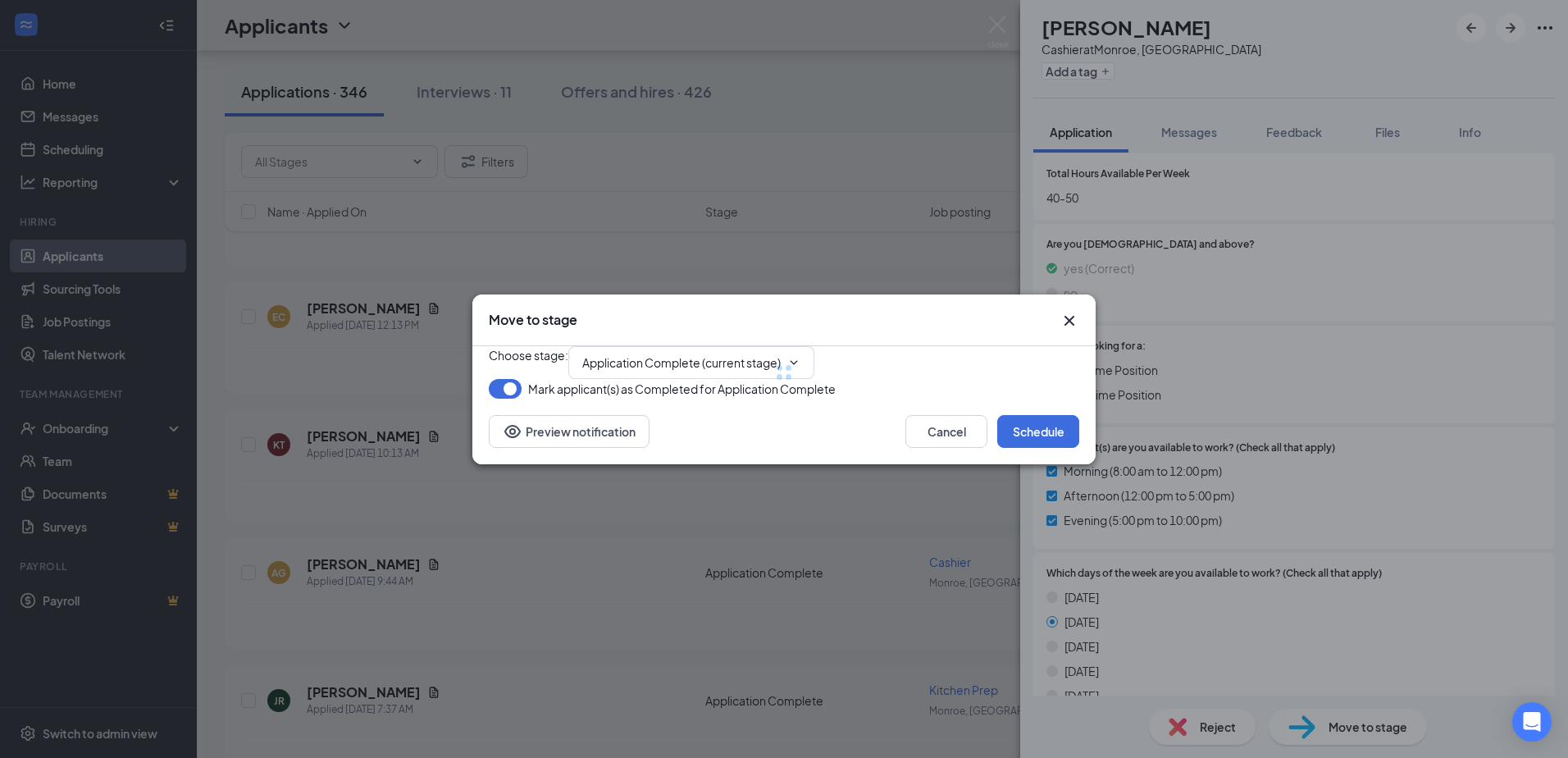
type input "Onsite Interview (next stage)"
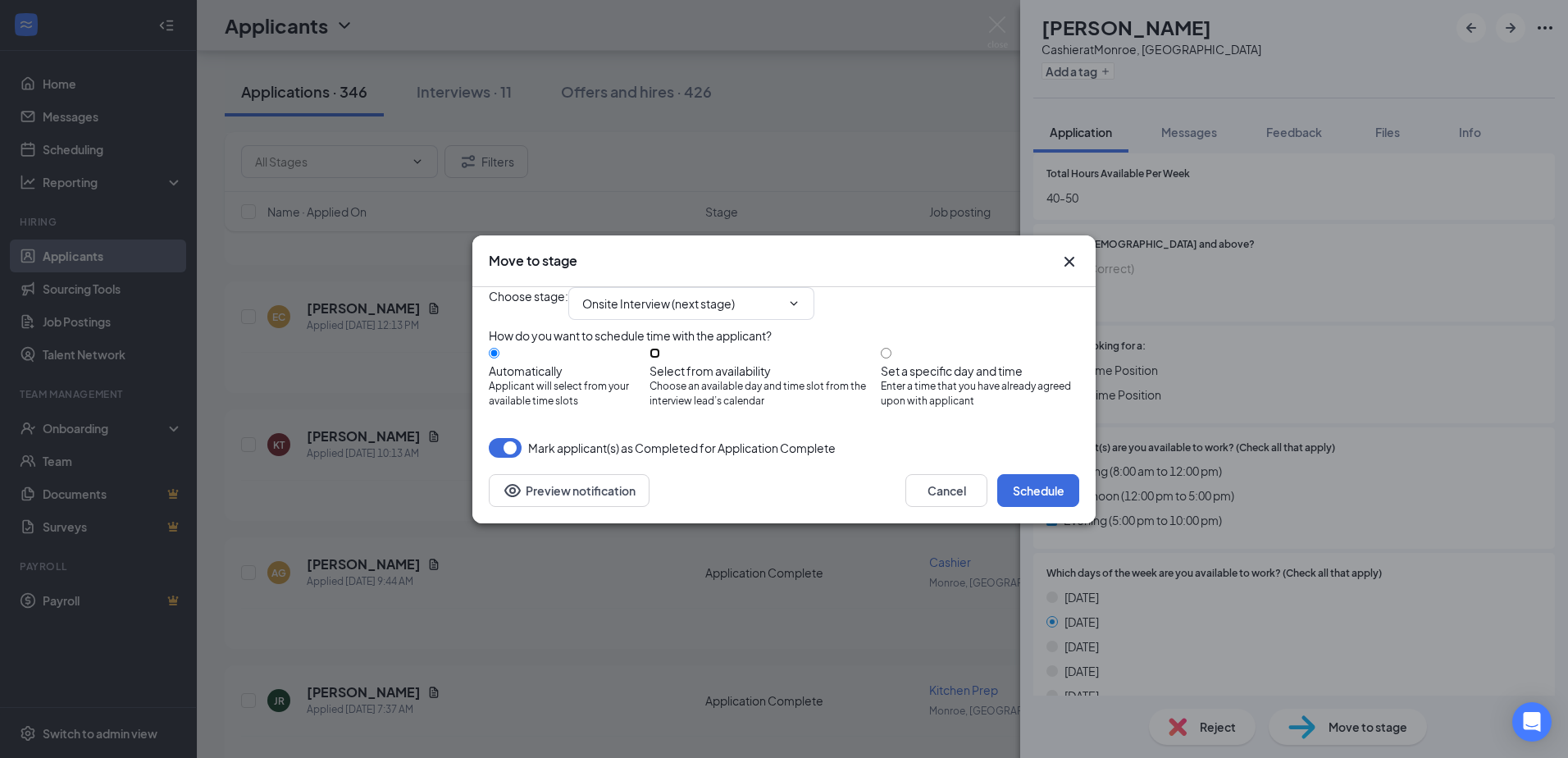
click at [660, 354] on input "Select from availability Choose an available day and time slot from the intervi…" at bounding box center [654, 353] width 11 height 11
radio input "true"
radio input "false"
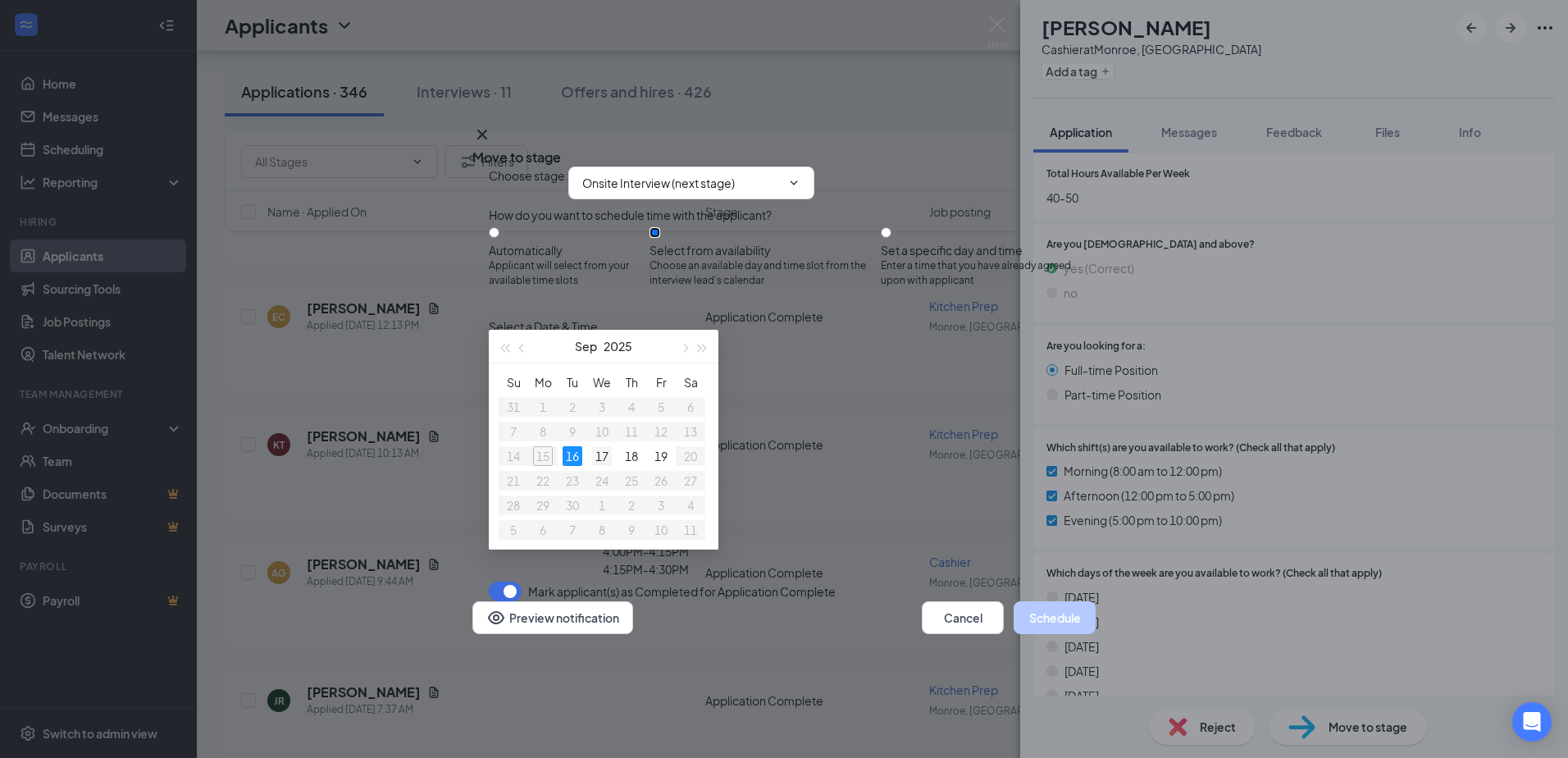
click at [601, 453] on div "17" at bounding box center [602, 456] width 20 height 20
type input "[DATE]"
drag, startPoint x: 901, startPoint y: 77, endPoint x: 704, endPoint y: 90, distance: 197.4
click at [704, 149] on div "Move to stage" at bounding box center [783, 158] width 623 height 18
click at [803, 452] on div "3:00PM - 3:15PM" at bounding box center [645, 461] width 314 height 18
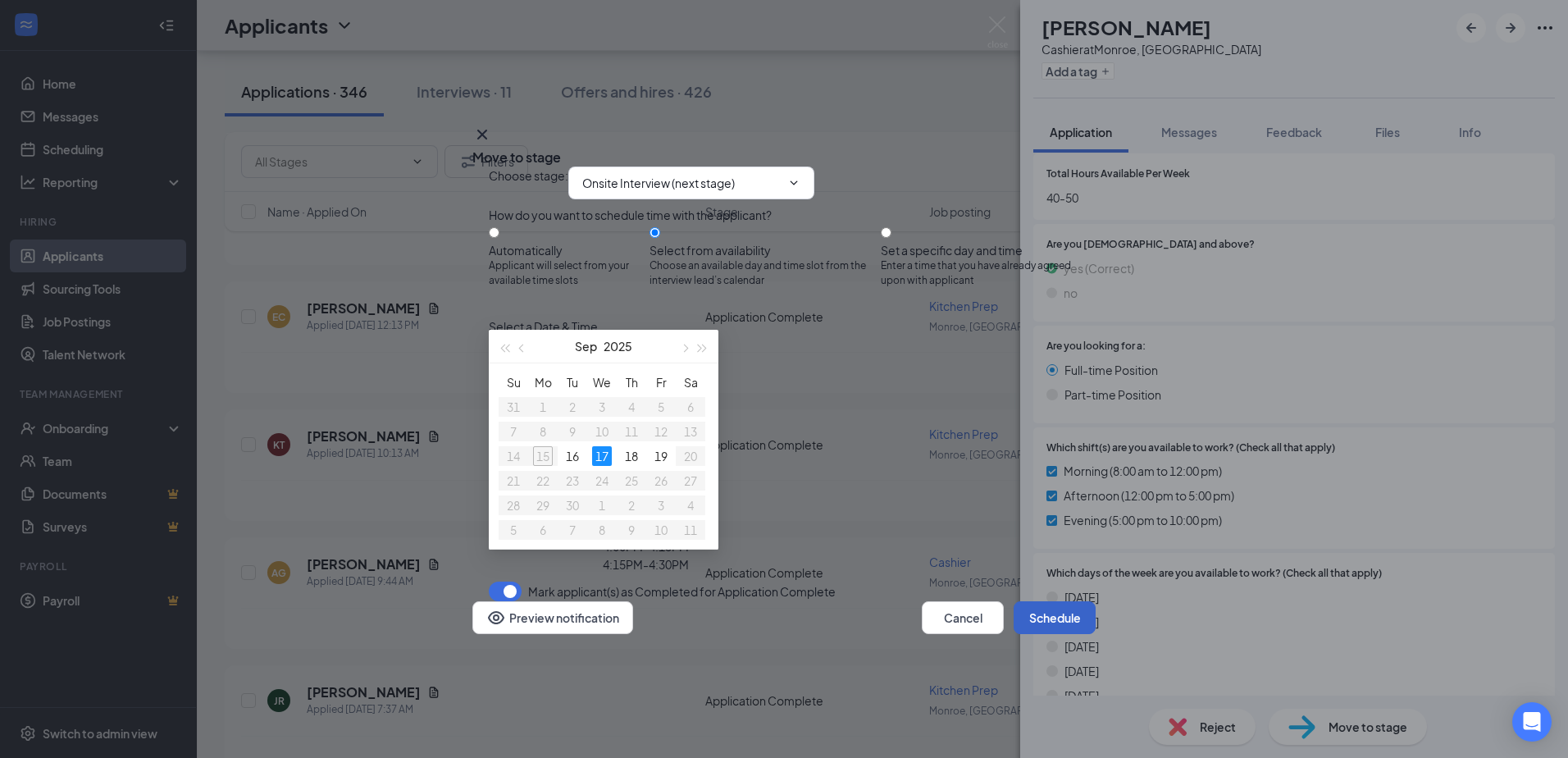
click at [1028, 634] on button "Schedule" at bounding box center [1054, 618] width 82 height 33
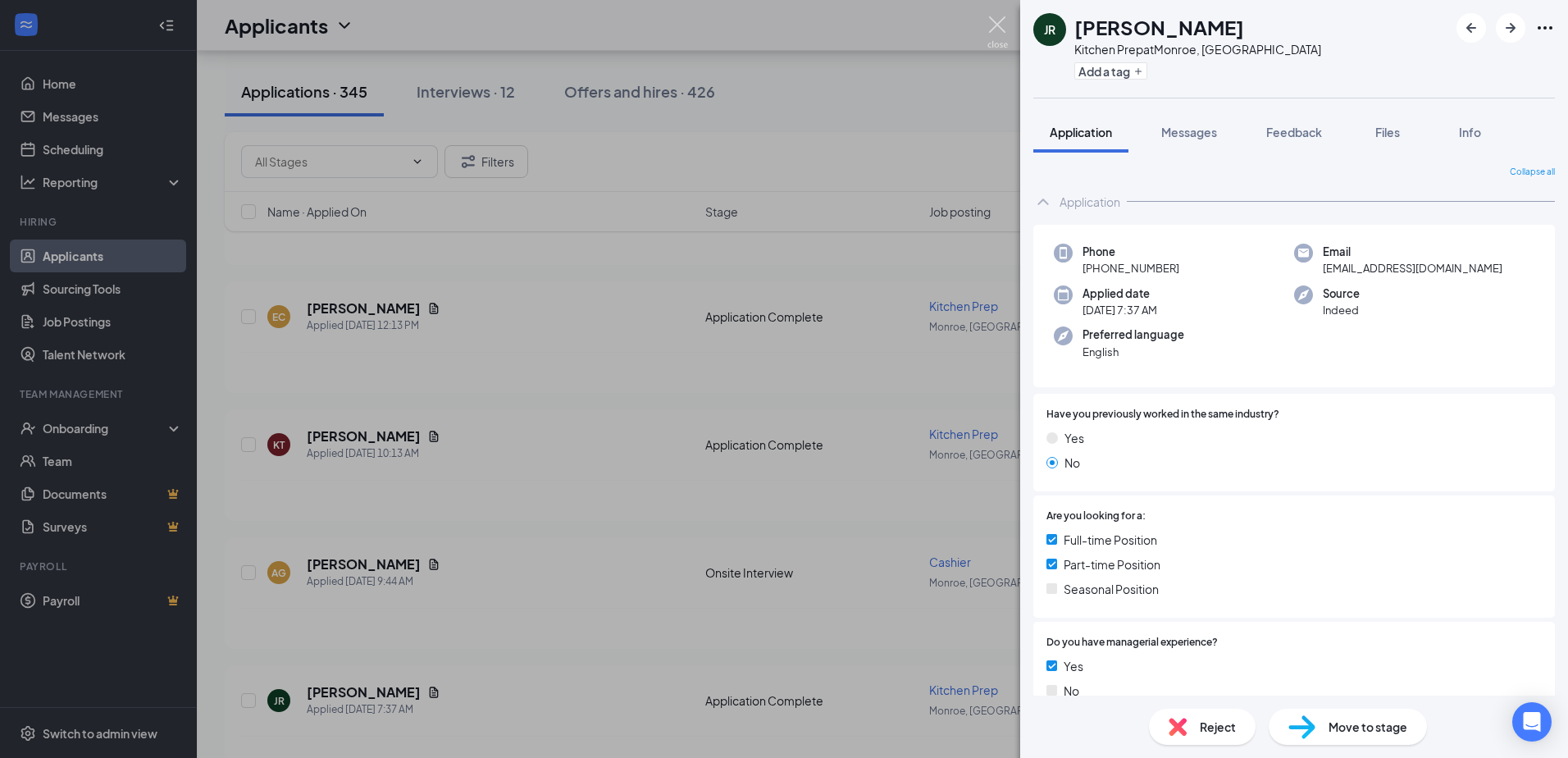
click at [992, 24] on img at bounding box center [997, 32] width 21 height 32
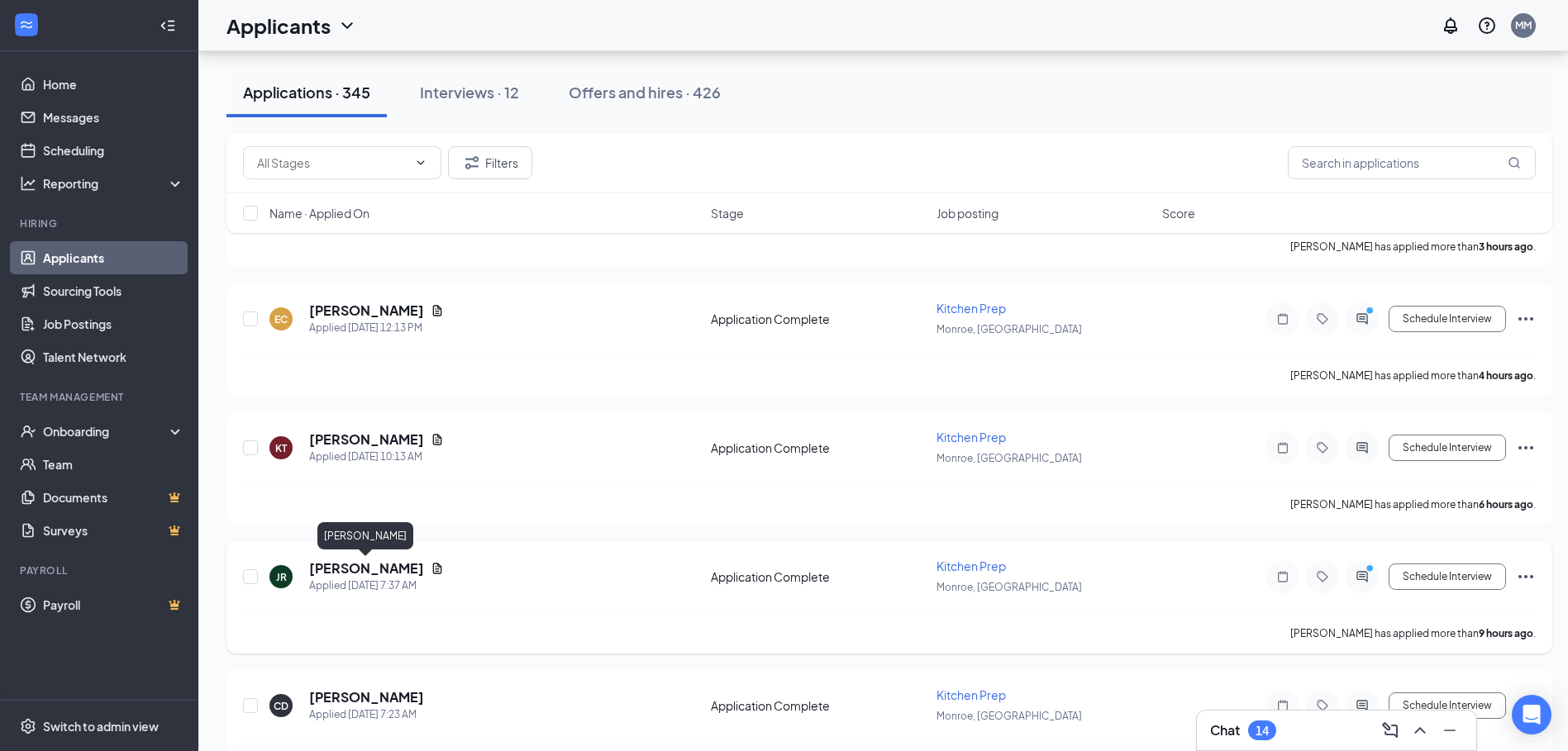
click at [355, 569] on h5 "[PERSON_NAME]" at bounding box center [367, 569] width 115 height 18
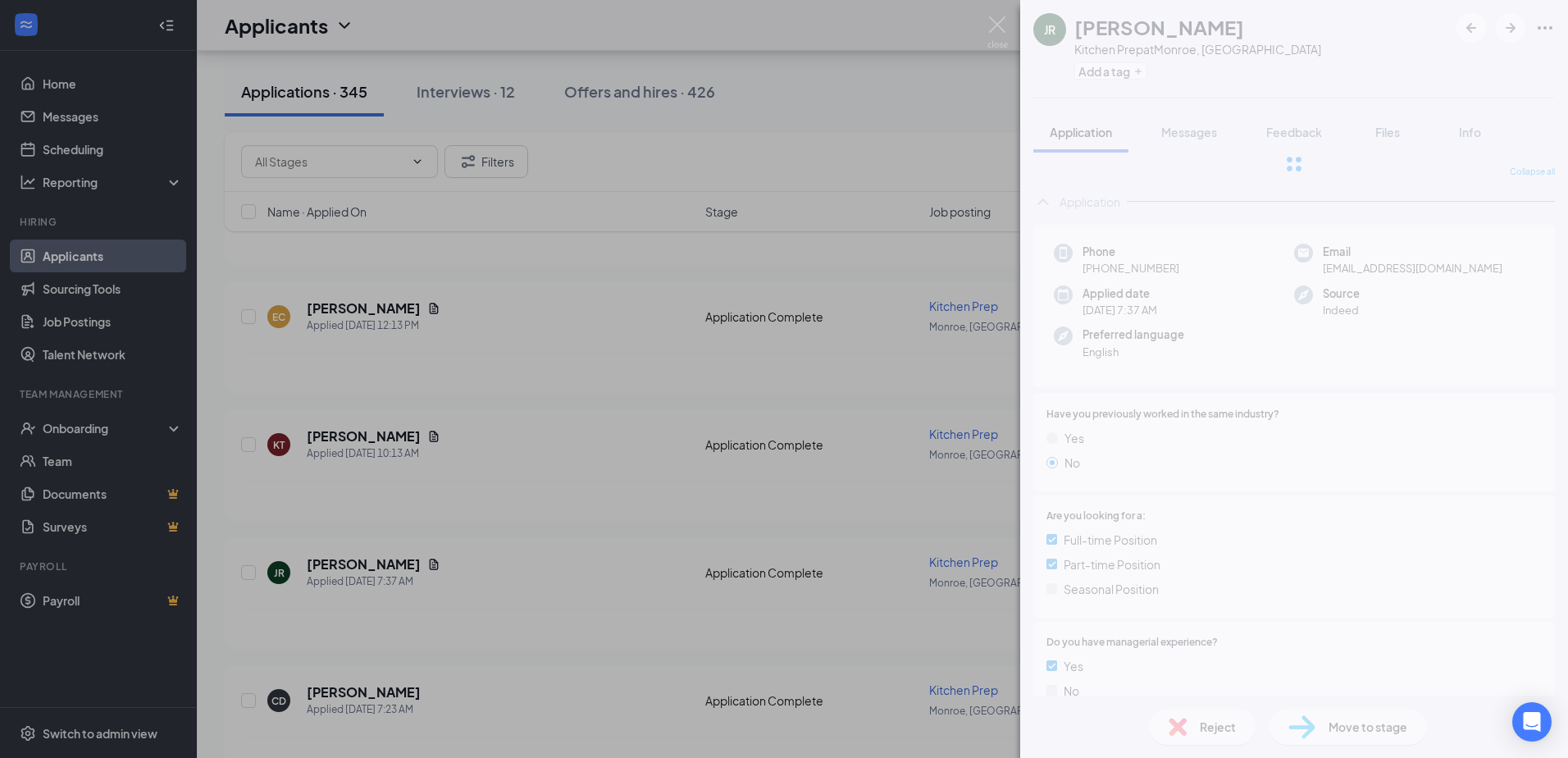
click at [470, 92] on div "JR [PERSON_NAME] Kitchen Prep at [GEOGRAPHIC_DATA], LA Add a tag Application Me…" at bounding box center [784, 379] width 1568 height 758
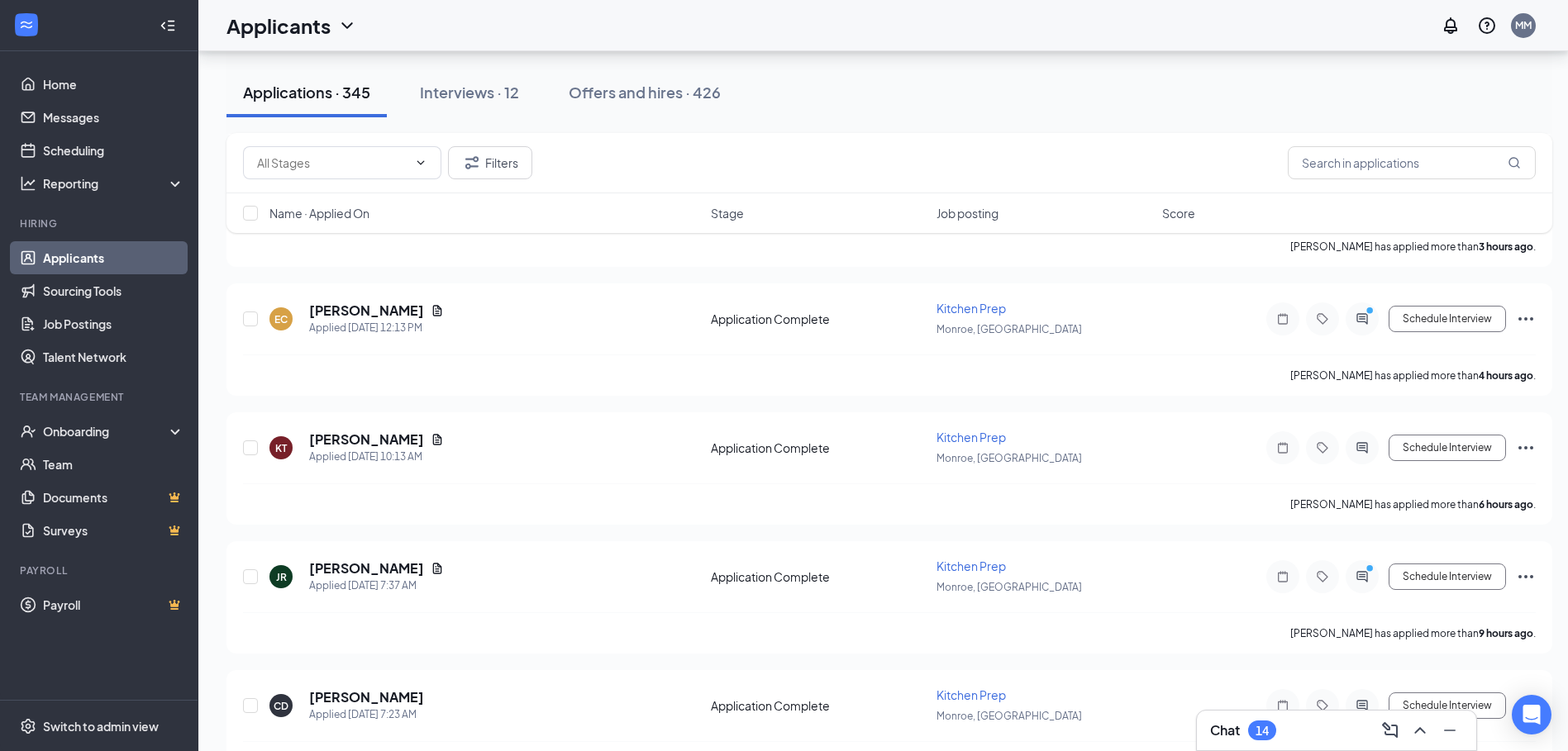
click at [473, 93] on div "Interviews · 12" at bounding box center [469, 91] width 99 height 21
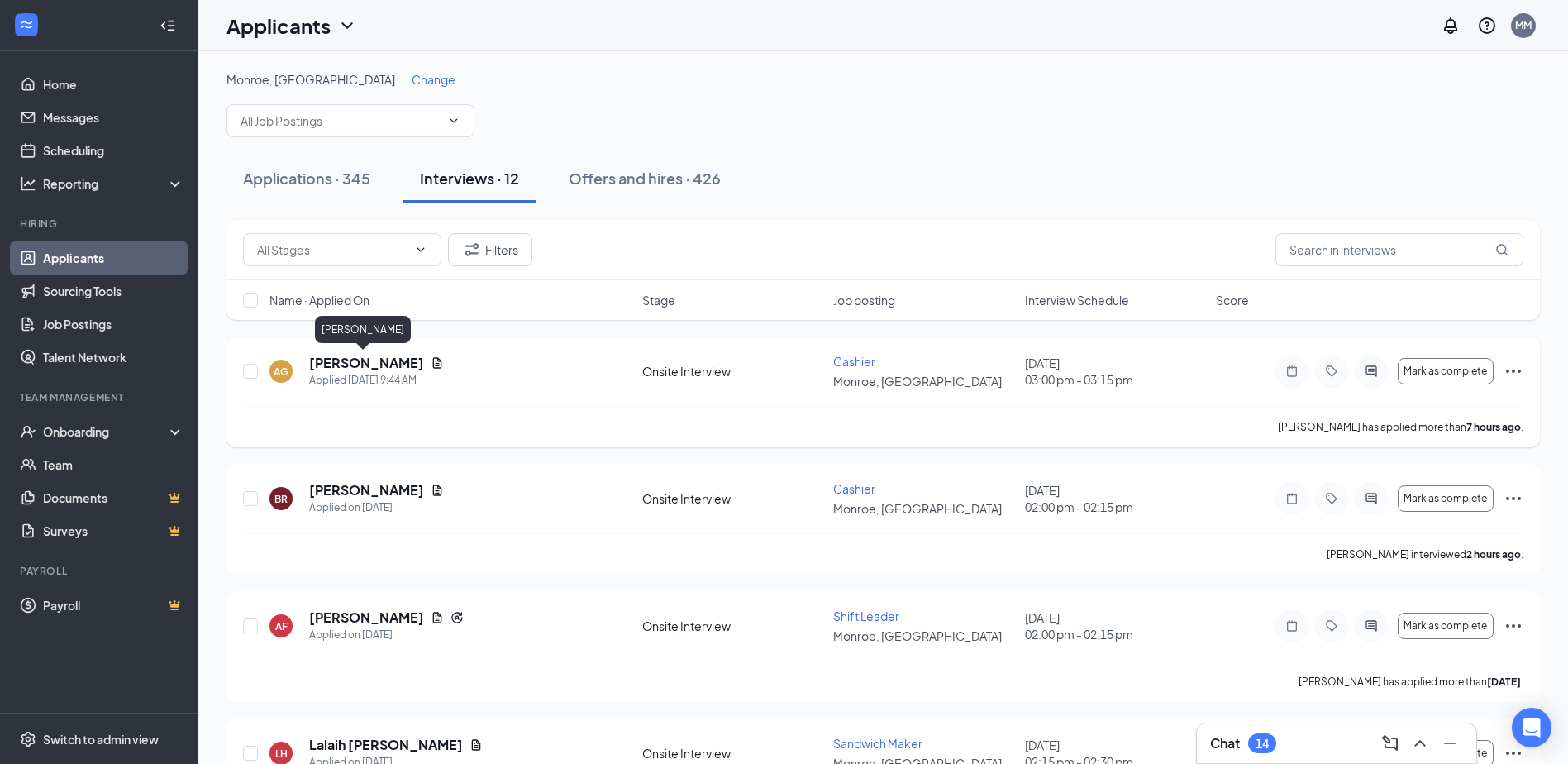
click at [375, 360] on h5 "[PERSON_NAME]" at bounding box center [367, 363] width 115 height 18
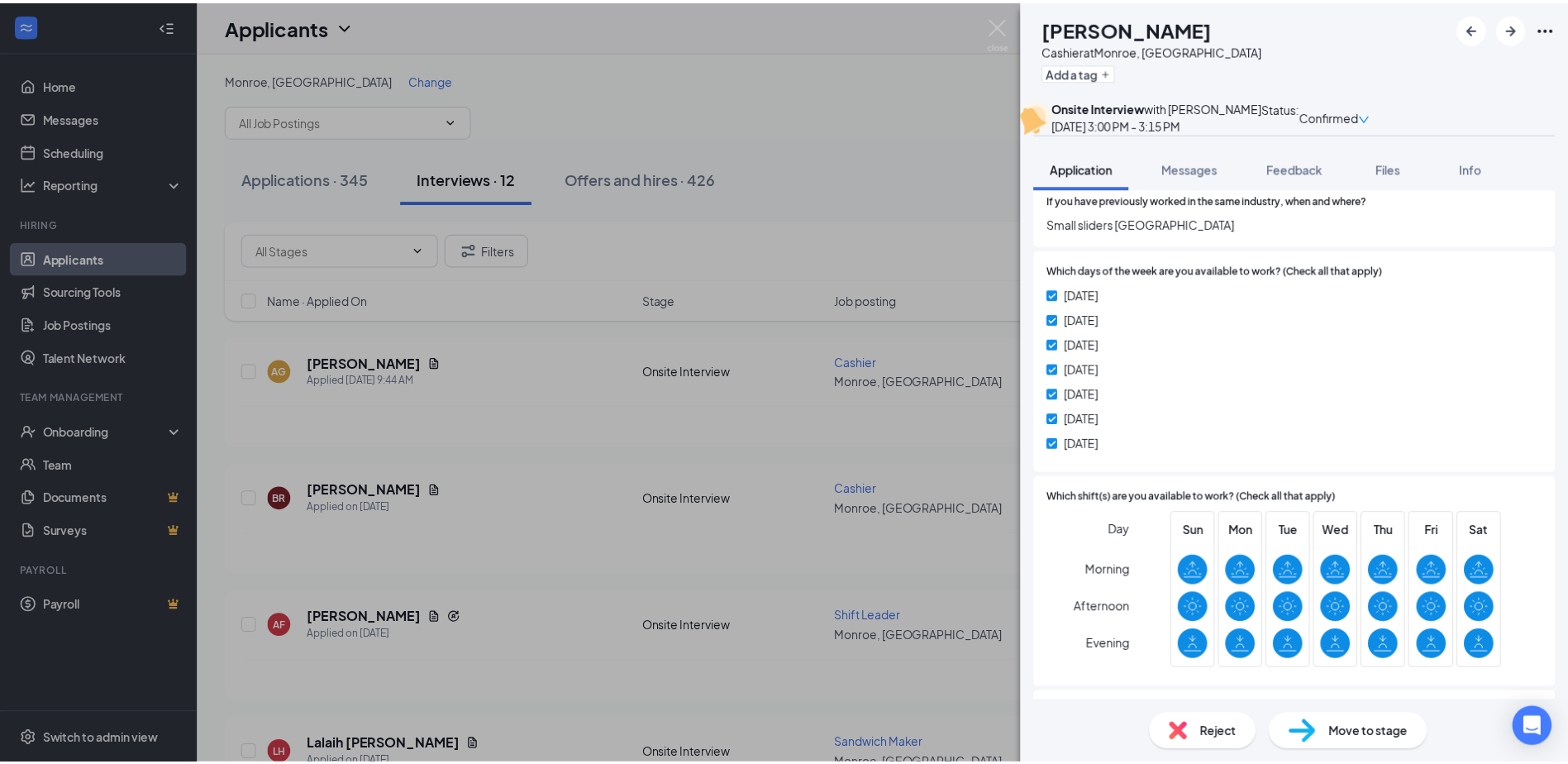
scroll to position [748, 0]
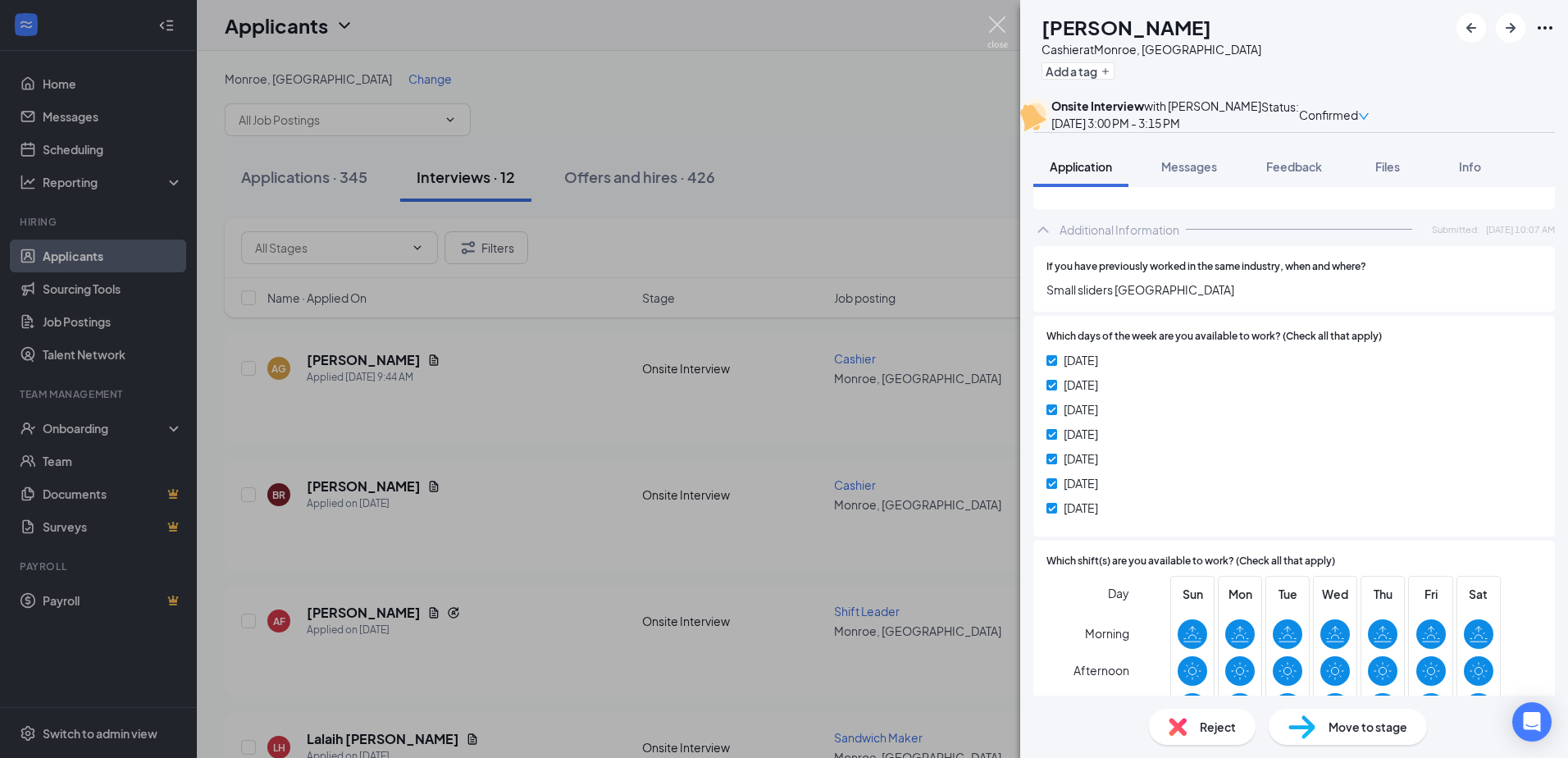
click at [992, 31] on img at bounding box center [997, 32] width 21 height 32
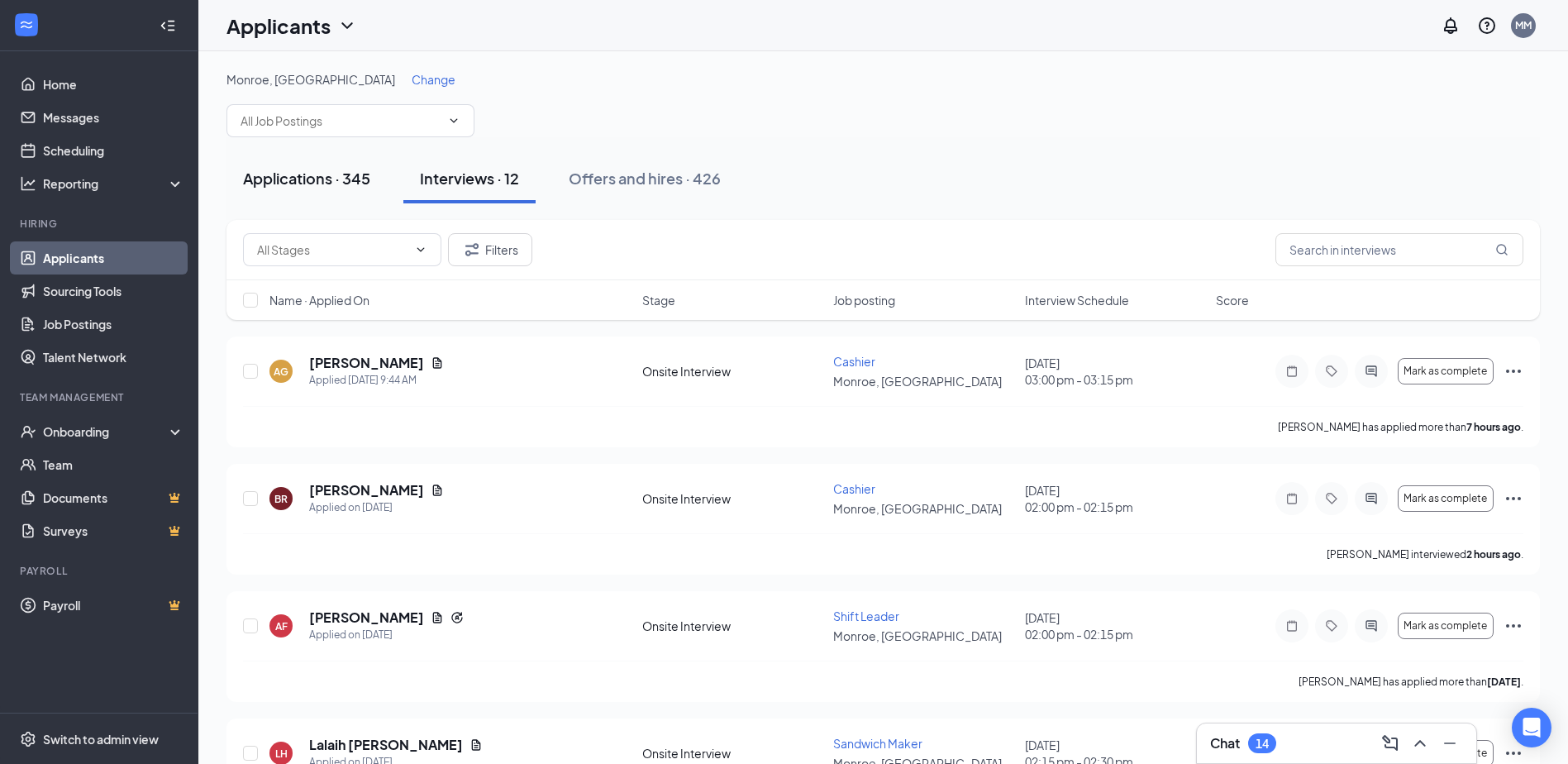
click at [320, 177] on div "Applications · 345" at bounding box center [306, 178] width 127 height 21
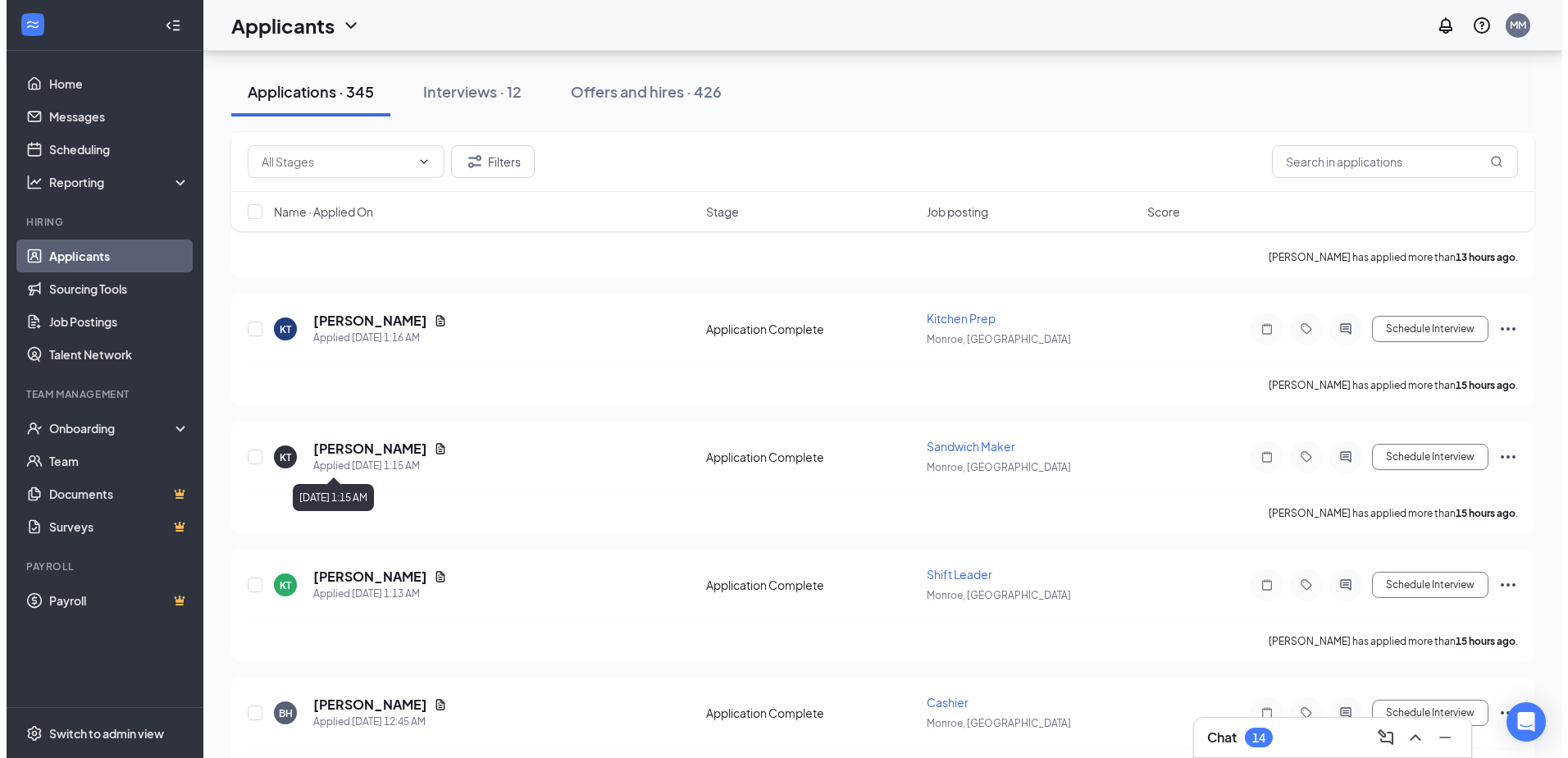
scroll to position [1476, 0]
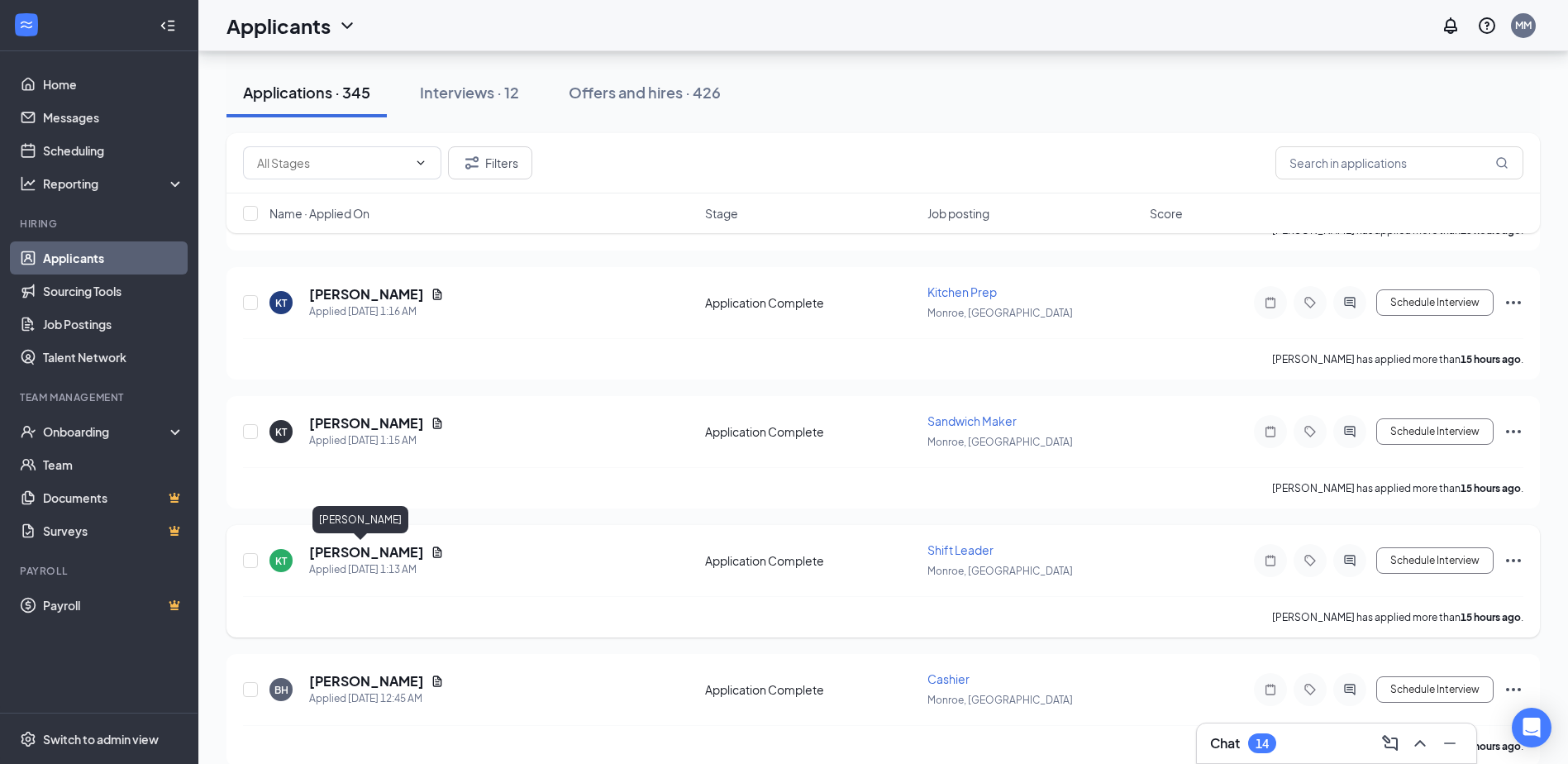
click at [324, 549] on h5 "[PERSON_NAME]" at bounding box center [367, 553] width 115 height 18
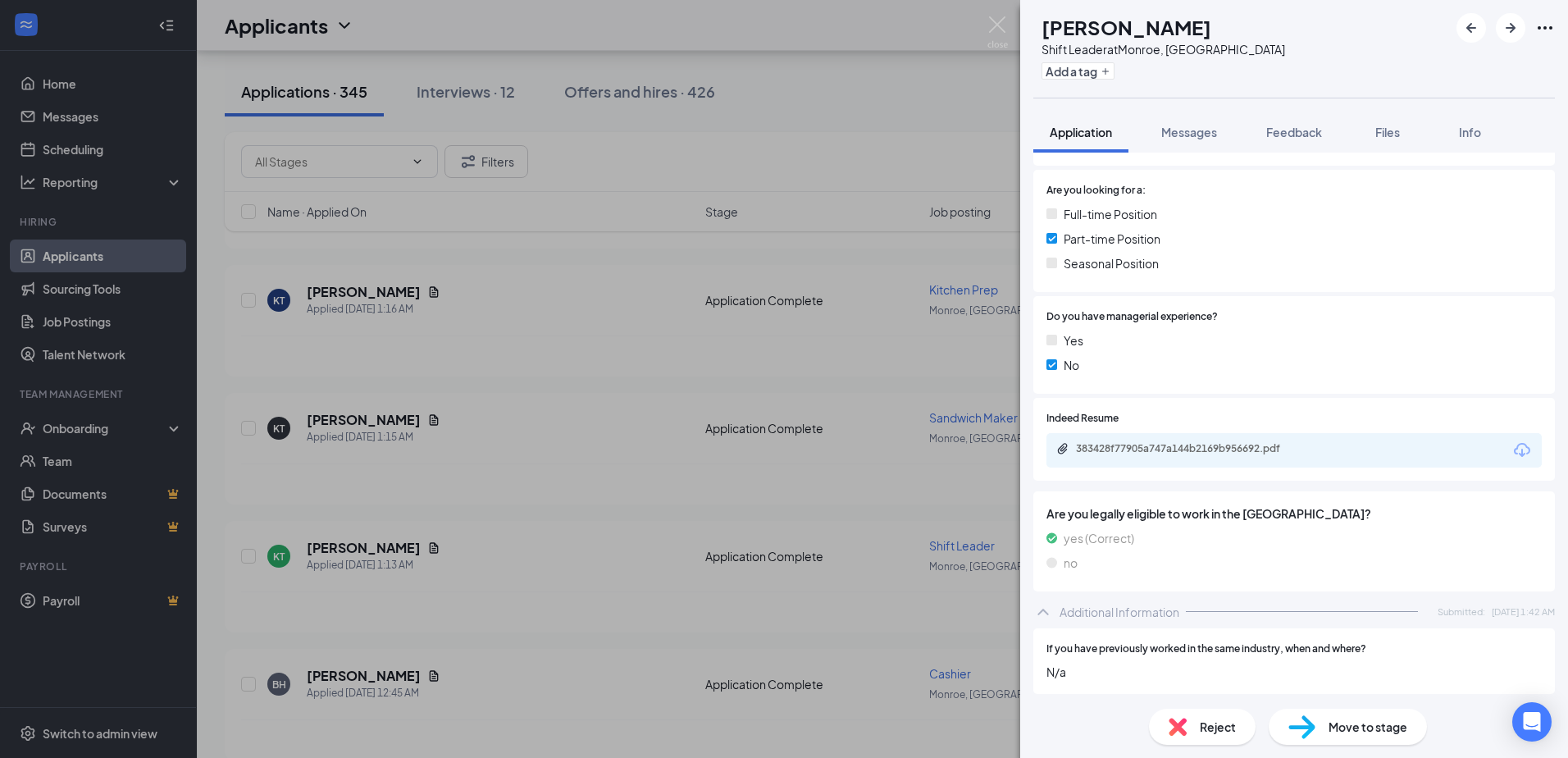
scroll to position [410, 0]
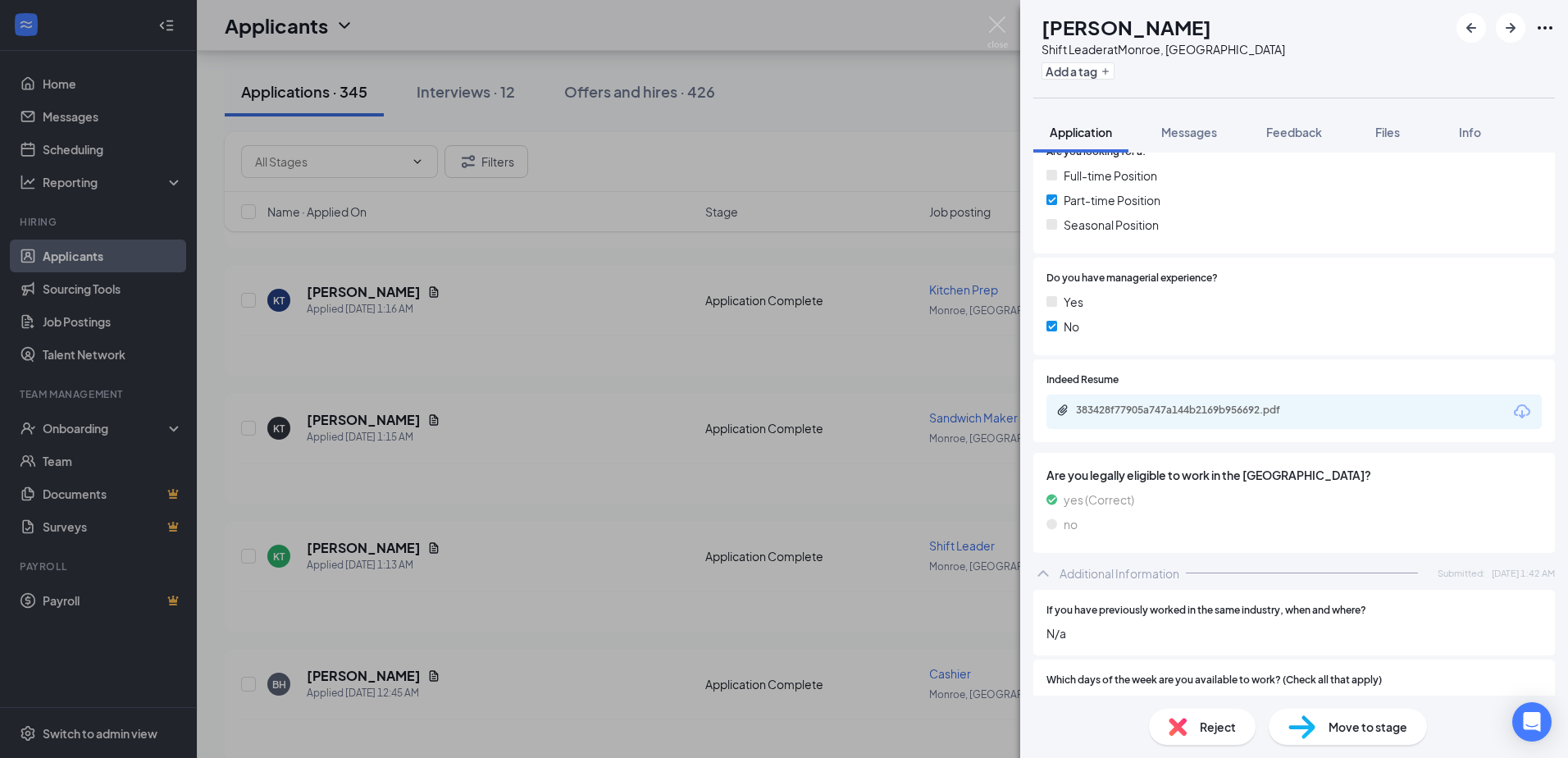
click at [1234, 403] on div "383428f77905a747a144b2169b956692.pdf" at bounding box center [1294, 412] width 495 height 35
click at [1228, 412] on div "383428f77905a747a144b2169b956692.pdf" at bounding box center [1190, 410] width 229 height 13
drag, startPoint x: 1206, startPoint y: 723, endPoint x: 1211, endPoint y: 783, distance: 60.2
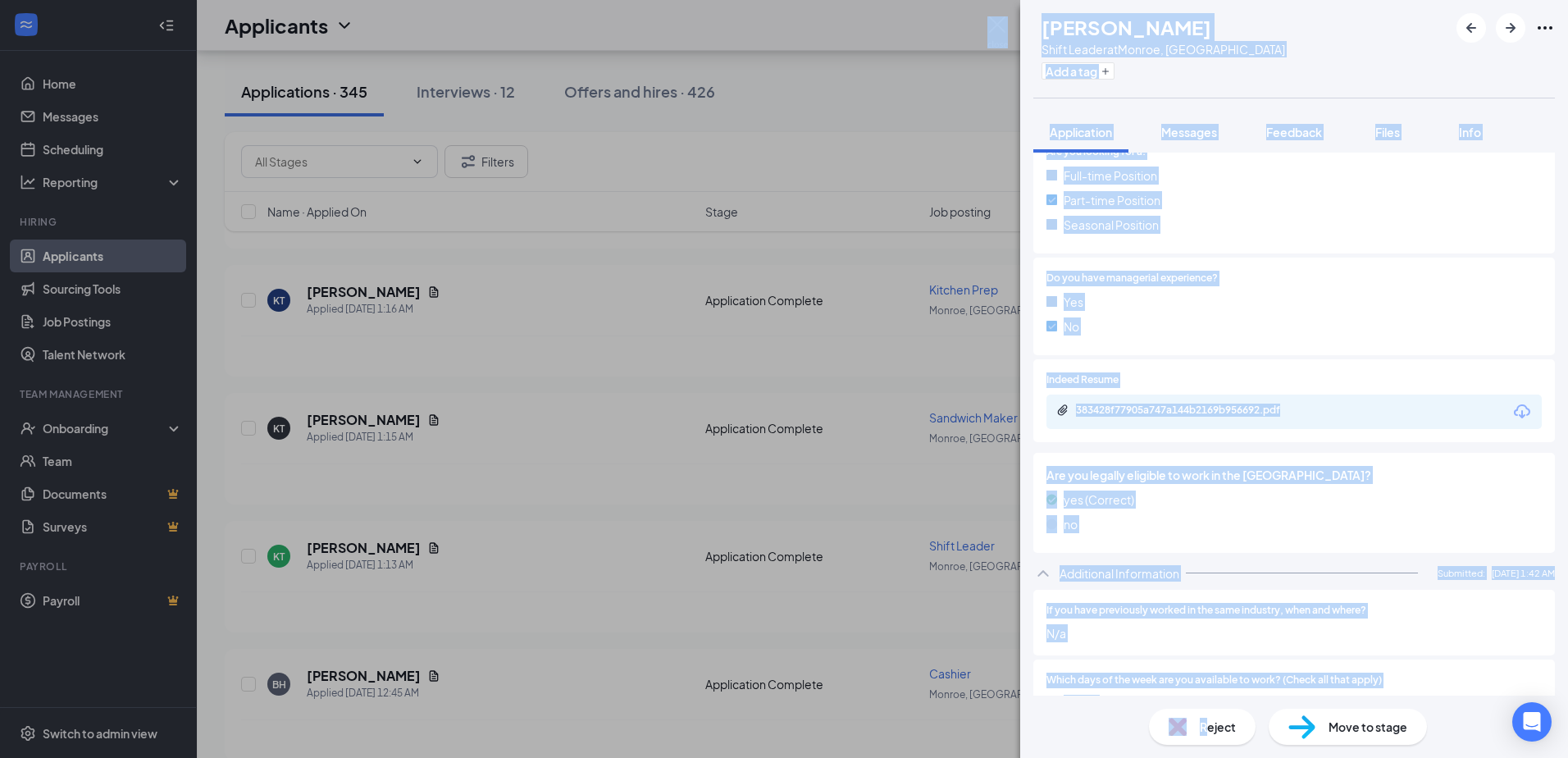
click at [1368, 339] on div "Yes No" at bounding box center [1294, 318] width 495 height 50
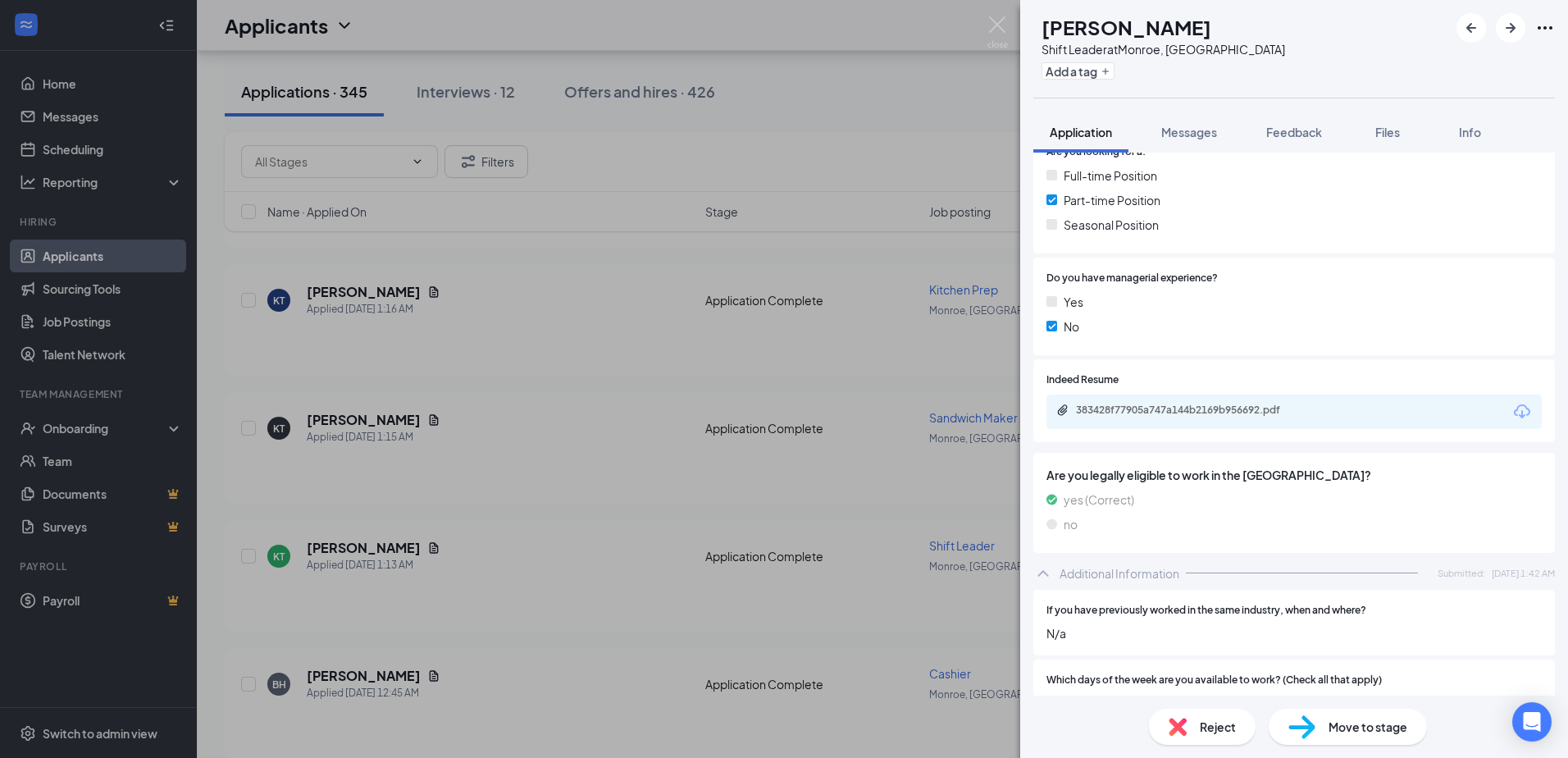
click at [1200, 725] on span "Reject" at bounding box center [1218, 727] width 36 height 18
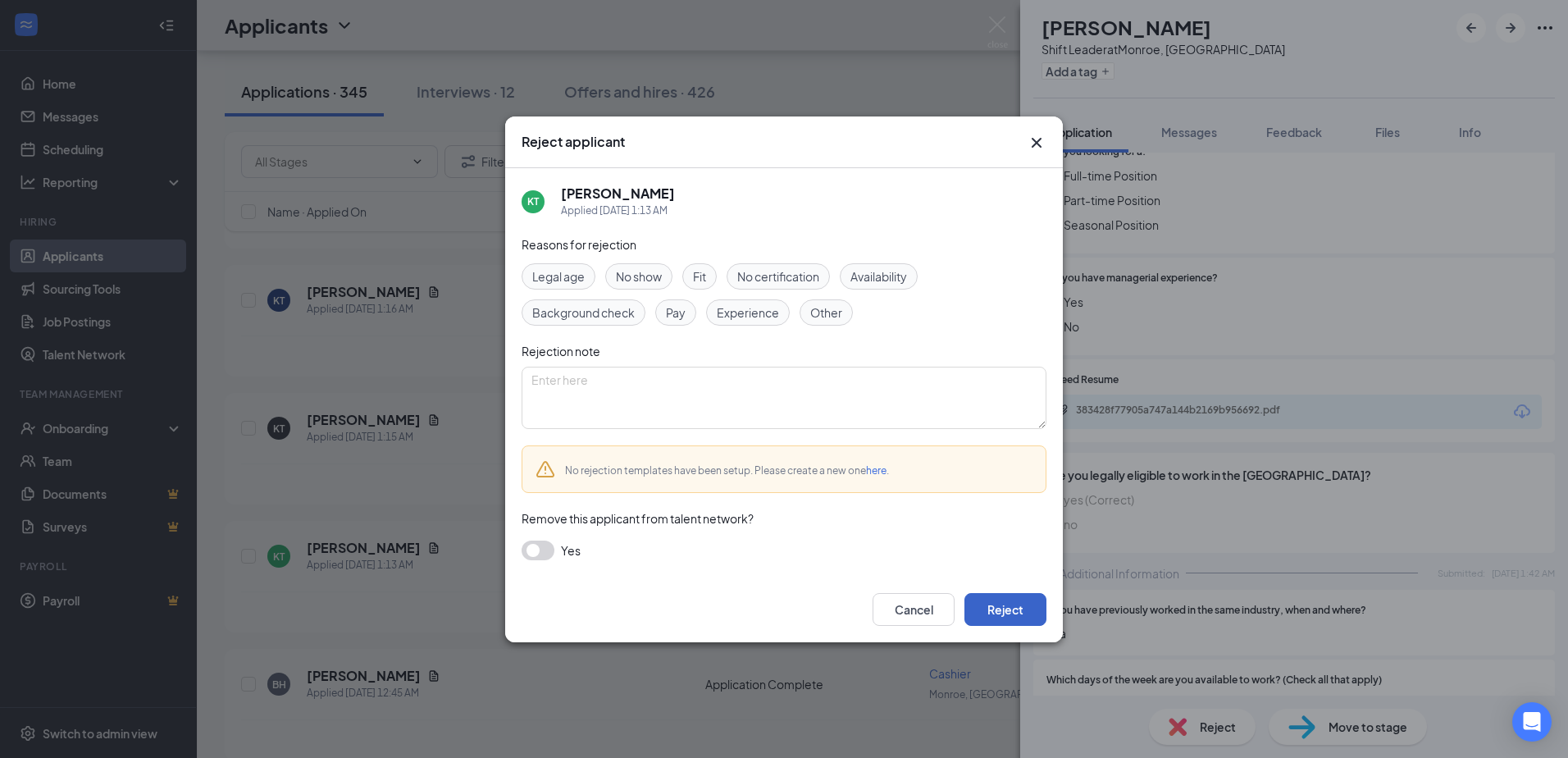
click at [1003, 609] on button "Reject" at bounding box center [1004, 609] width 82 height 33
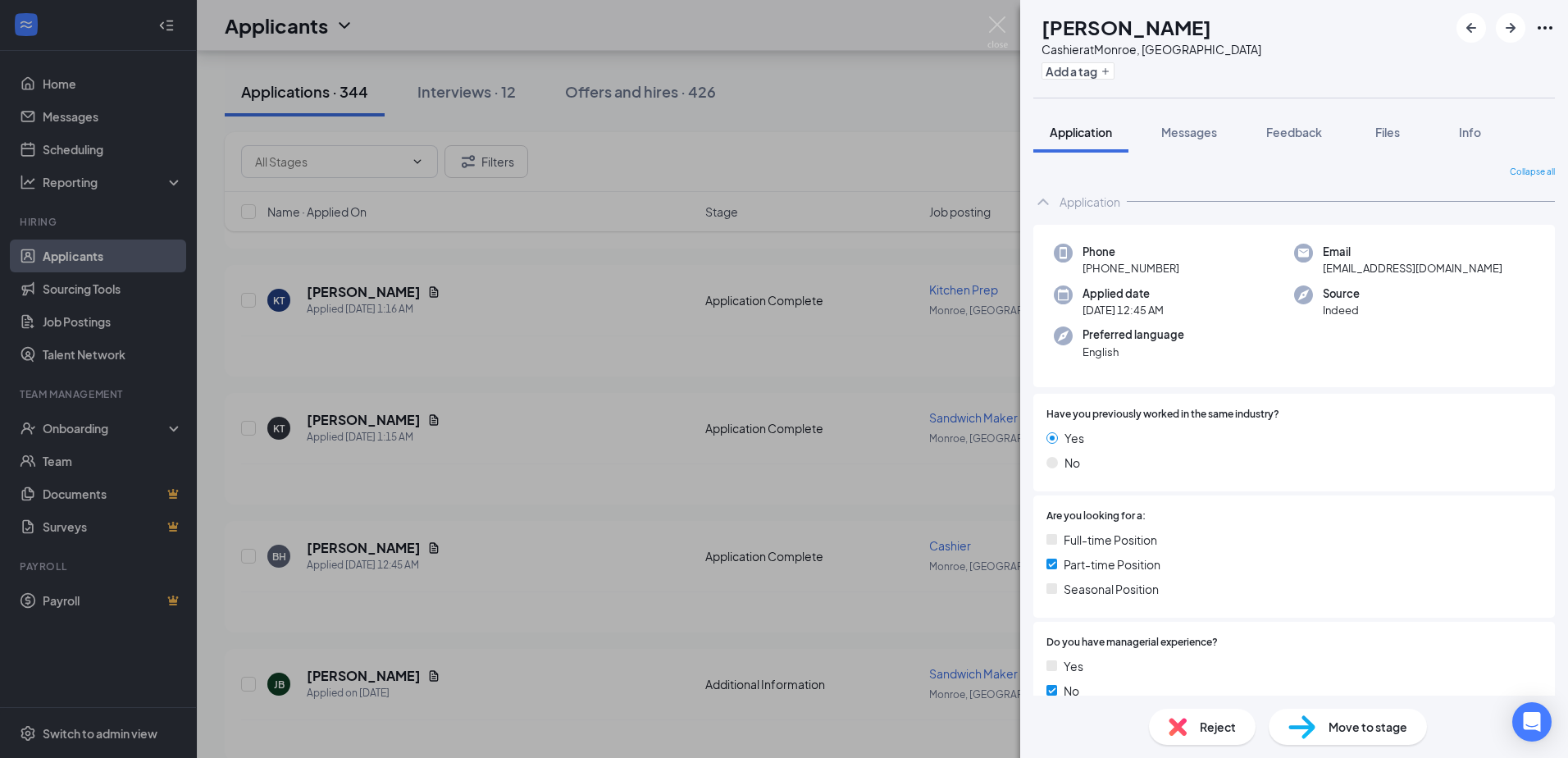
click at [350, 416] on div "BH [PERSON_NAME] Cashier at [GEOGRAPHIC_DATA], LA Add a tag Application Message…" at bounding box center [784, 379] width 1568 height 758
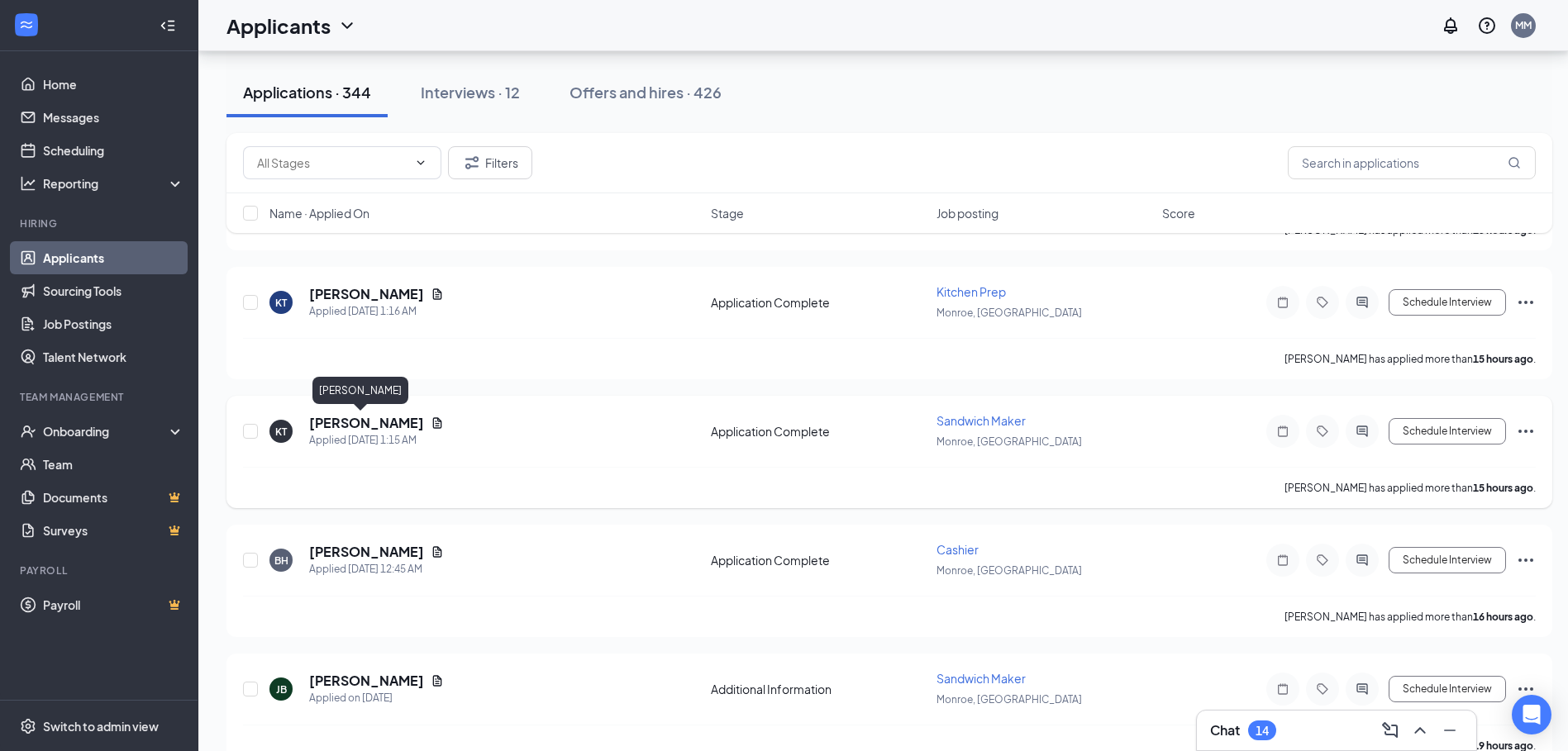
click at [345, 424] on h5 "[PERSON_NAME]" at bounding box center [367, 423] width 115 height 18
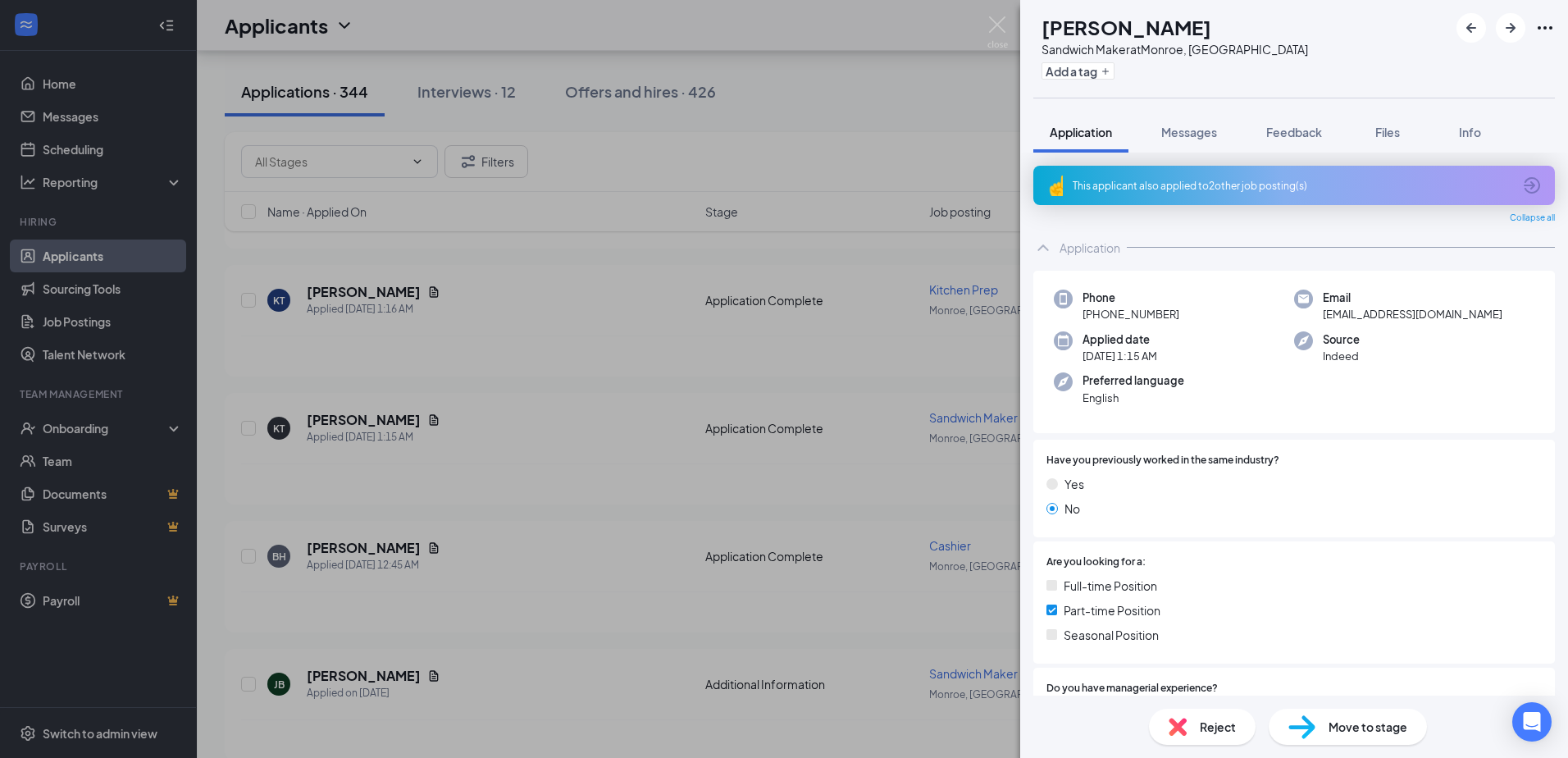
click at [1207, 729] on span "Reject" at bounding box center [1218, 727] width 36 height 18
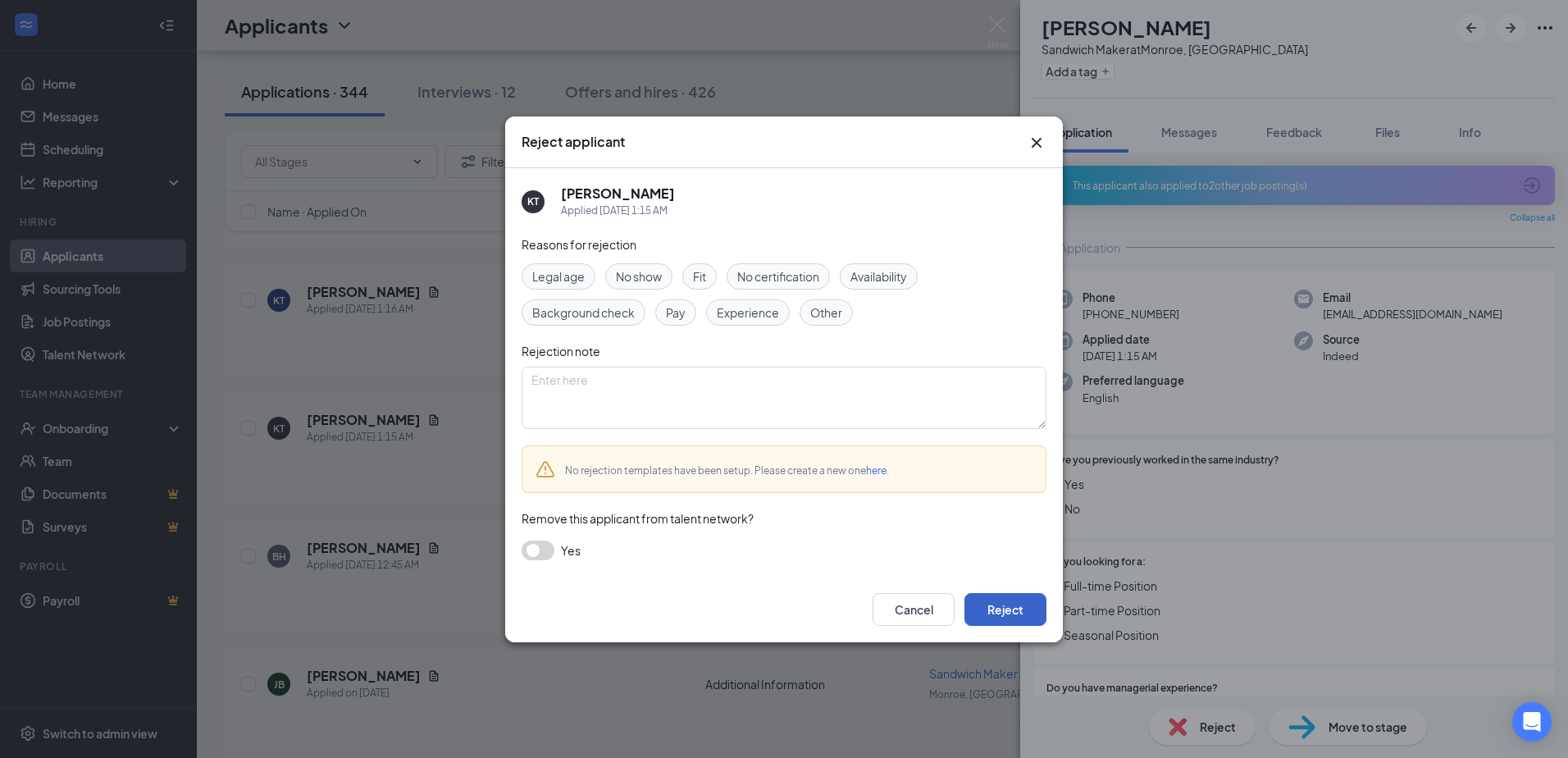
drag, startPoint x: 1027, startPoint y: 613, endPoint x: 1019, endPoint y: 612, distance: 8.1
click at [1027, 613] on button "Reject" at bounding box center [1004, 609] width 82 height 33
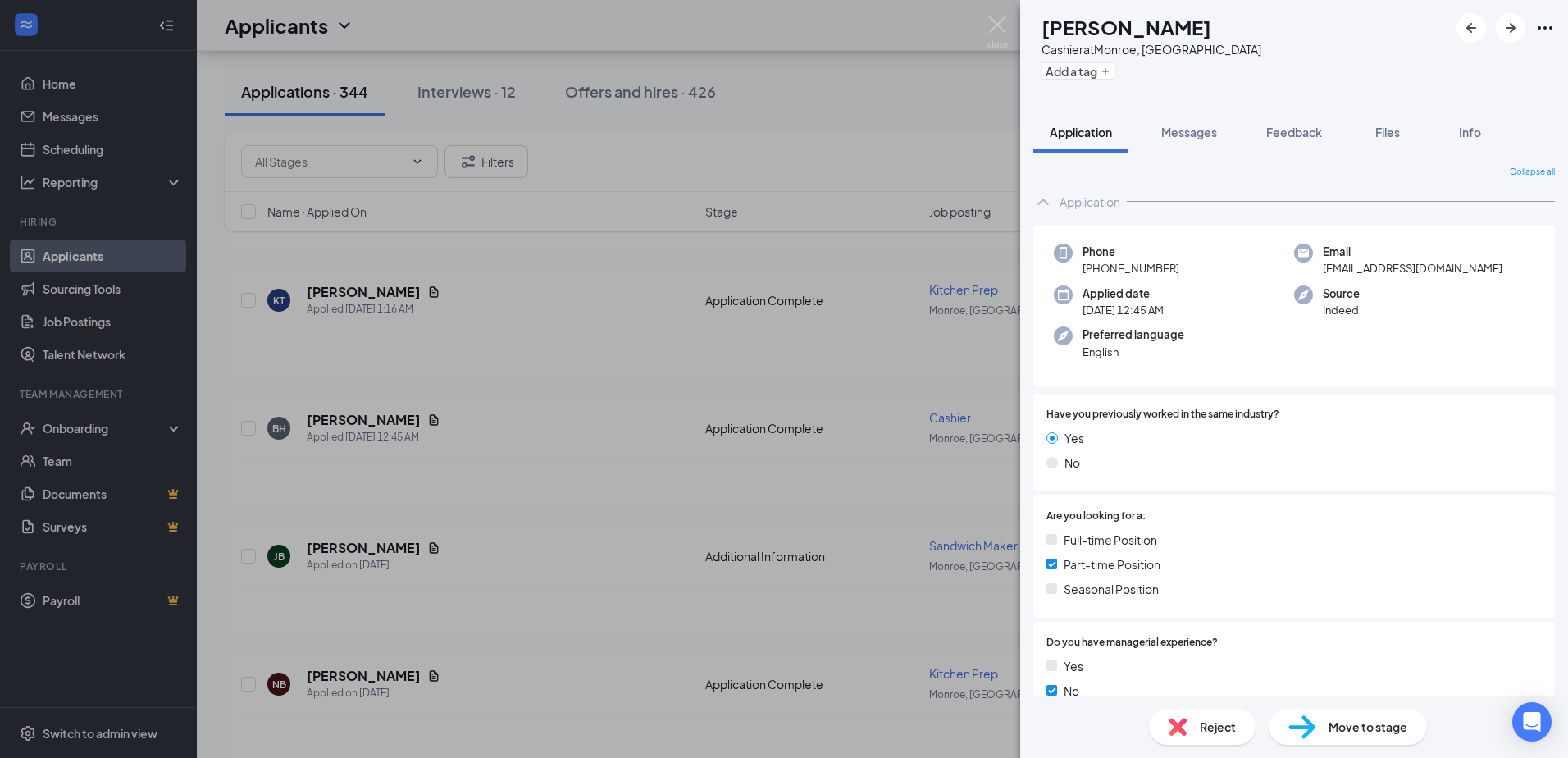
click at [356, 290] on div "BH [PERSON_NAME] Cashier at [GEOGRAPHIC_DATA], LA Add a tag Application Message…" at bounding box center [784, 379] width 1568 height 758
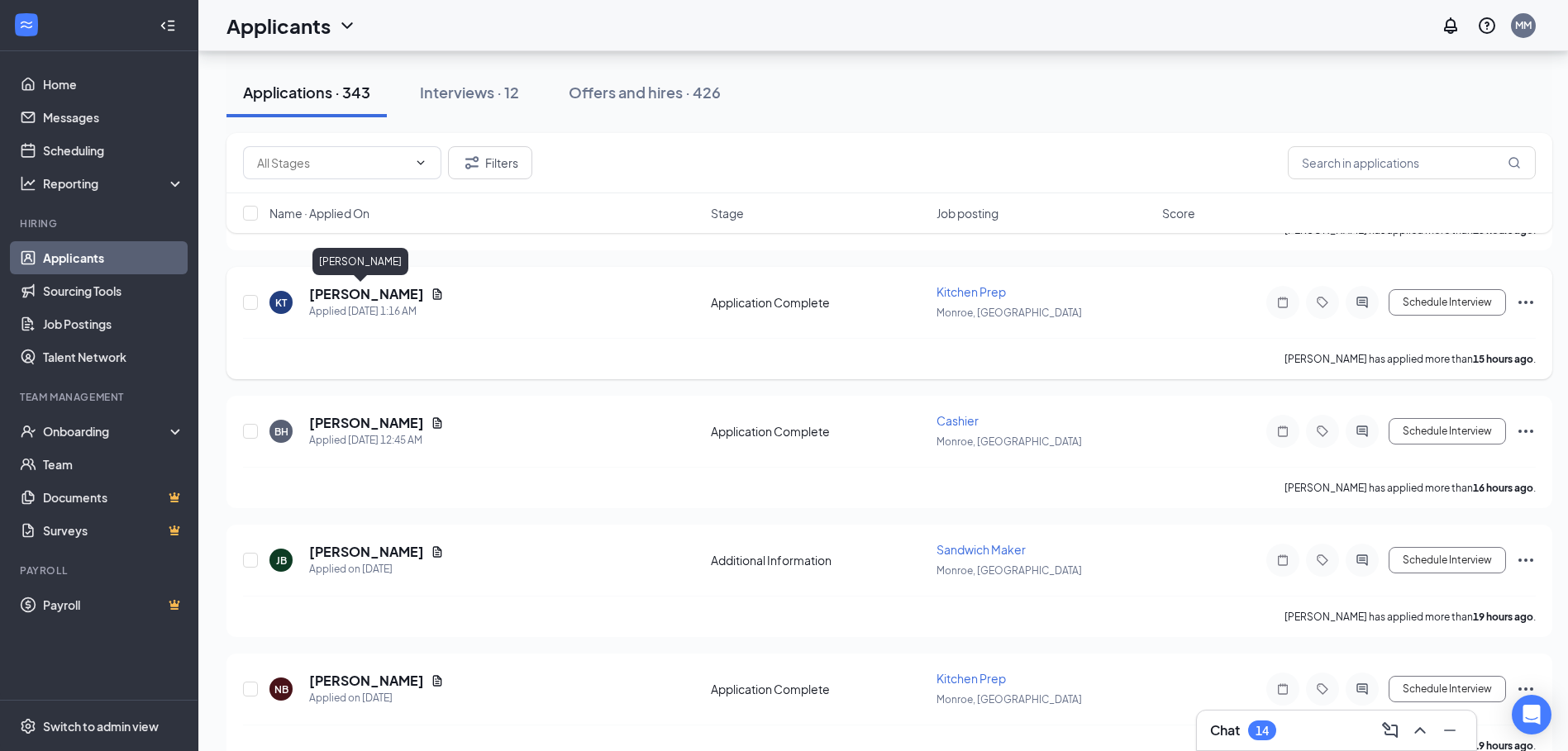
click at [357, 294] on h5 "[PERSON_NAME]" at bounding box center [367, 294] width 115 height 18
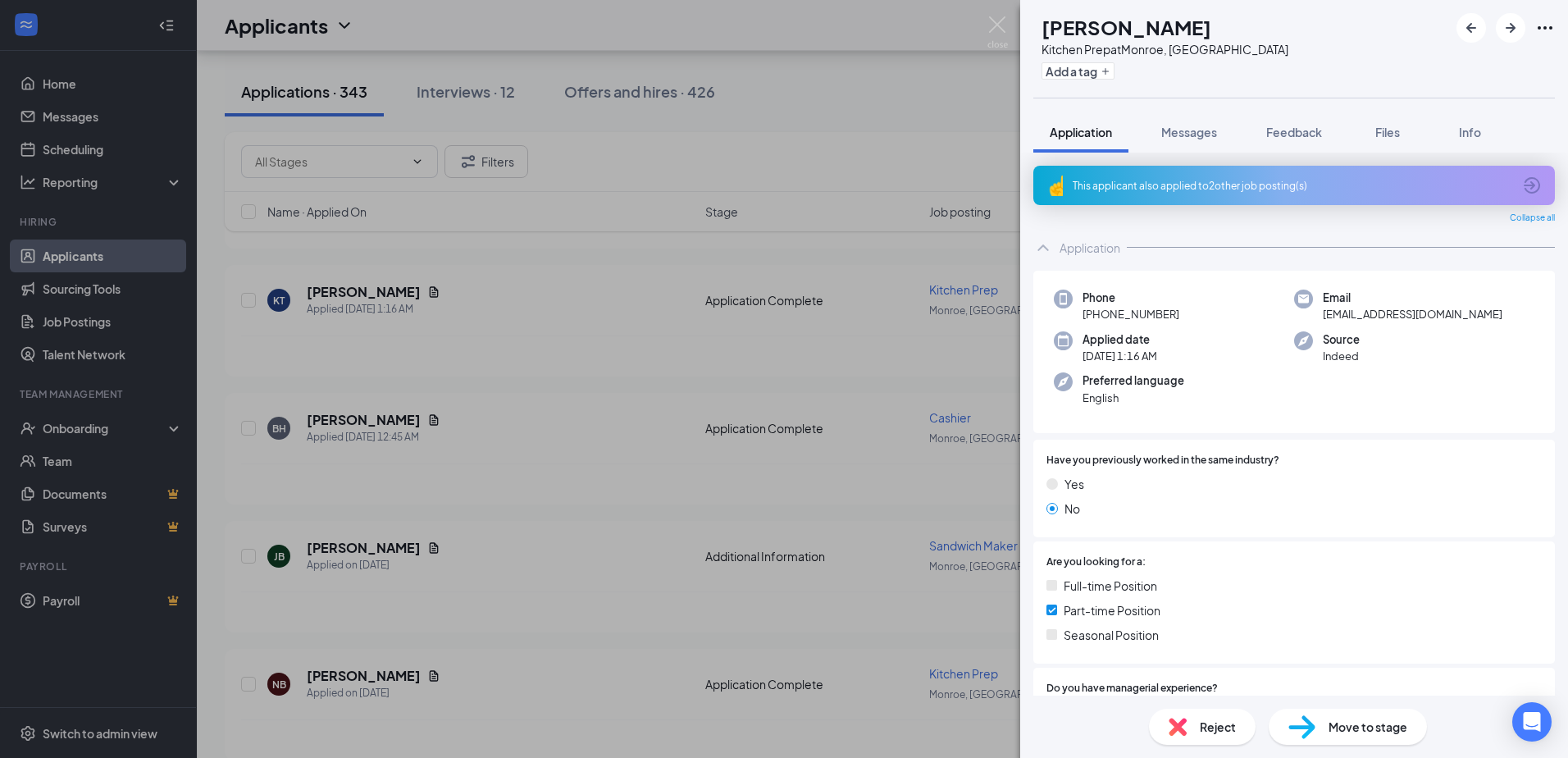
click at [1208, 727] on span "Reject" at bounding box center [1218, 727] width 36 height 18
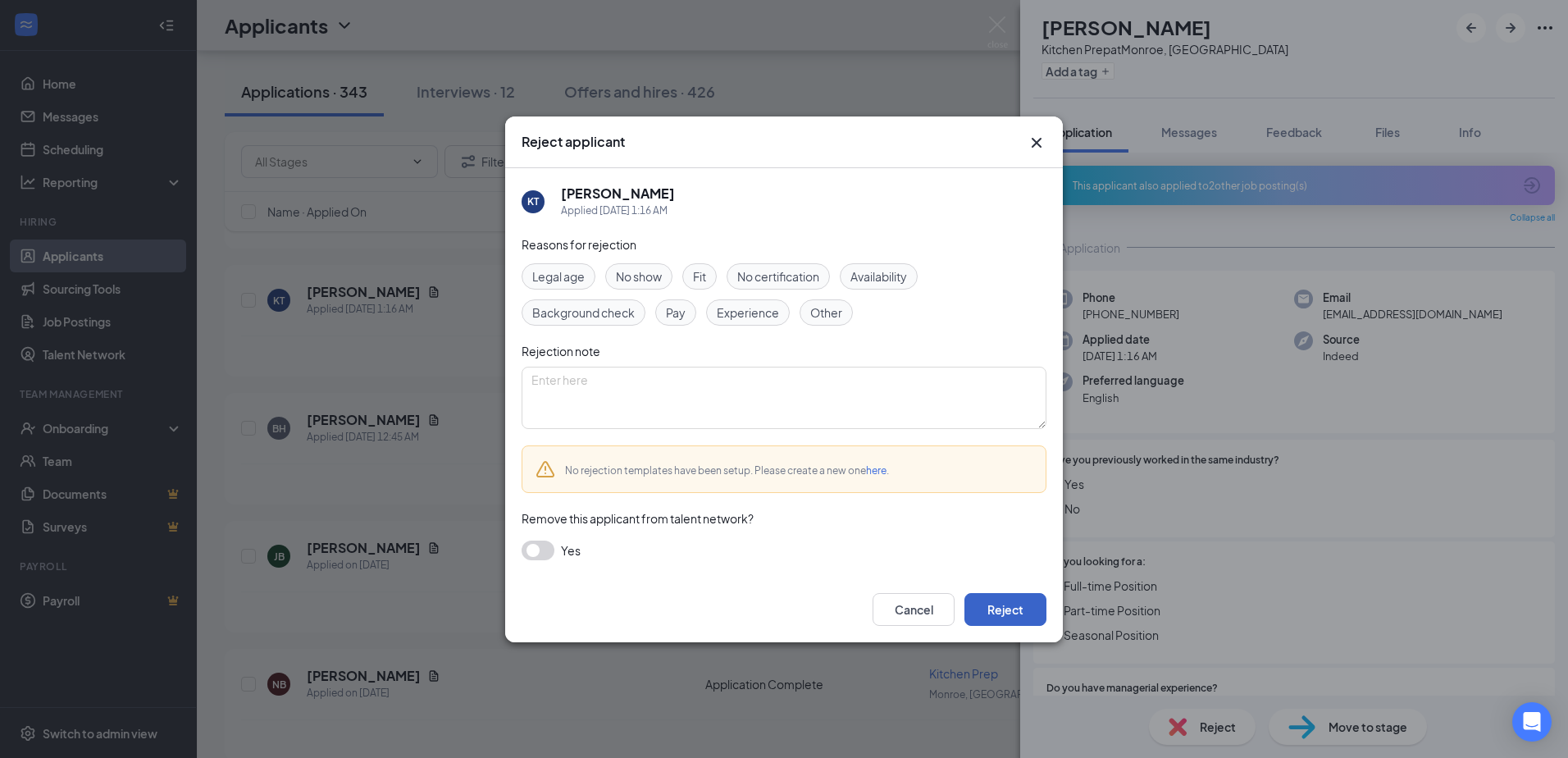
click at [1015, 610] on button "Reject" at bounding box center [1004, 609] width 82 height 33
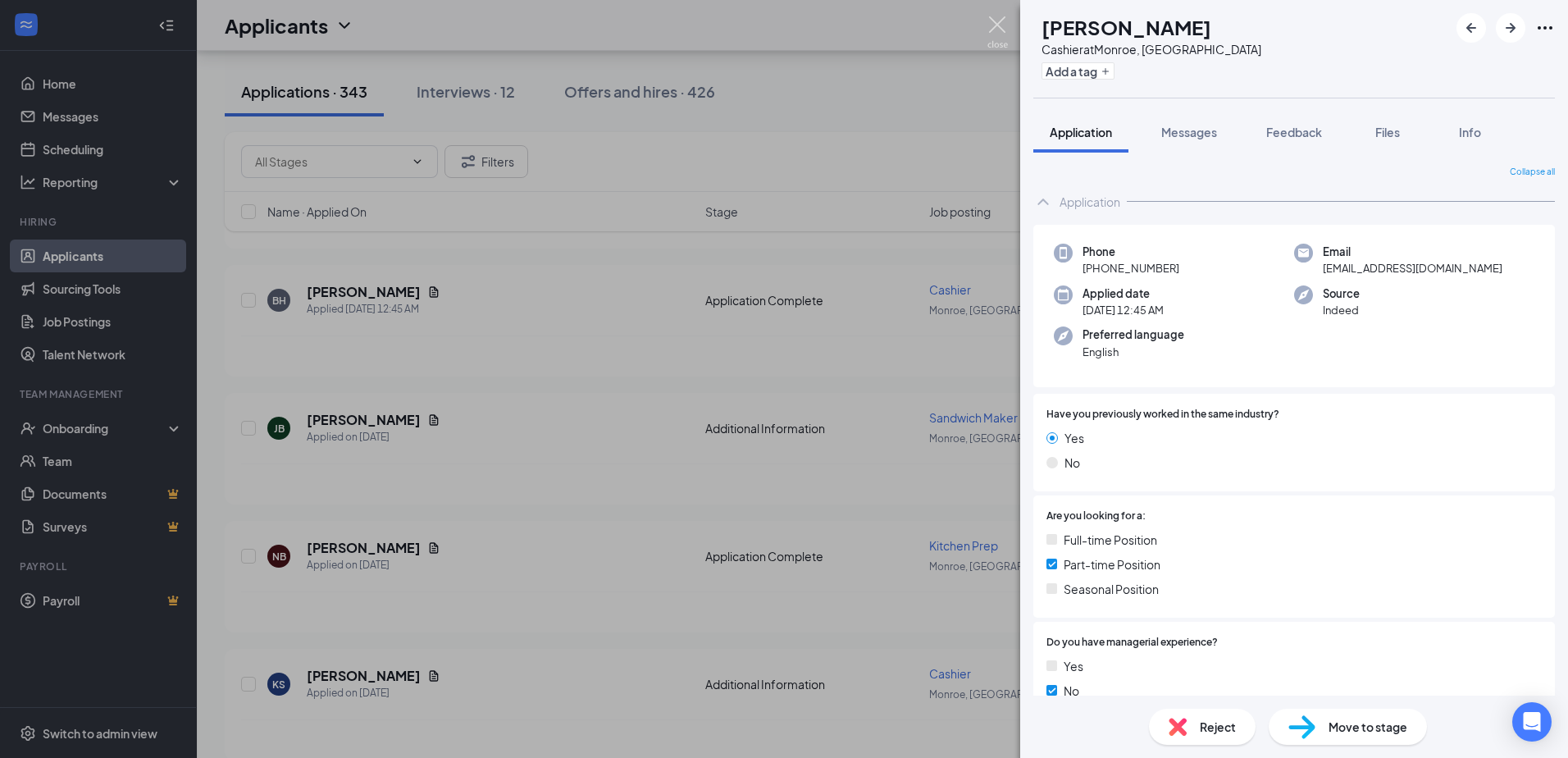
click at [992, 24] on img at bounding box center [997, 32] width 21 height 32
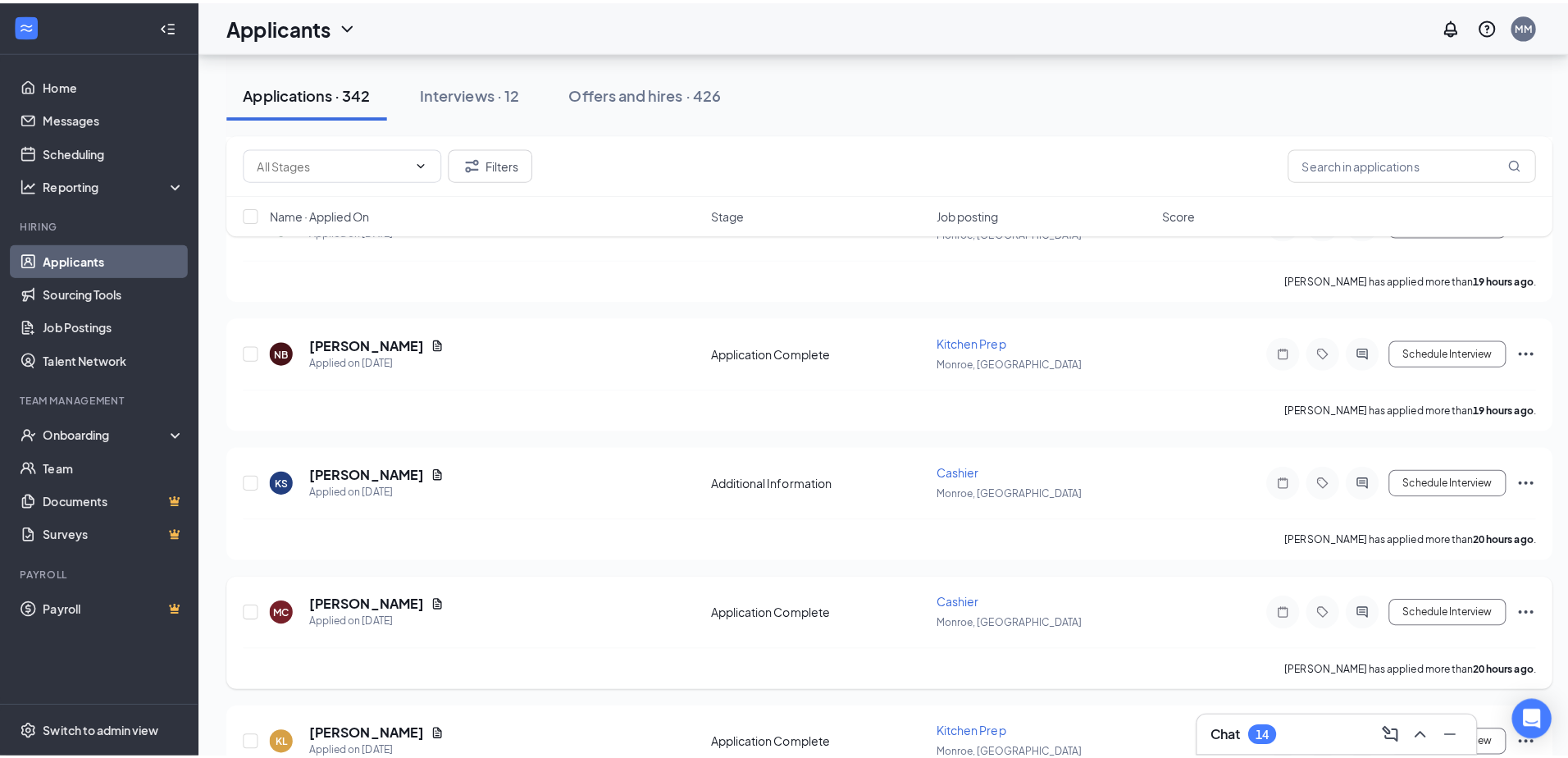
scroll to position [1722, 0]
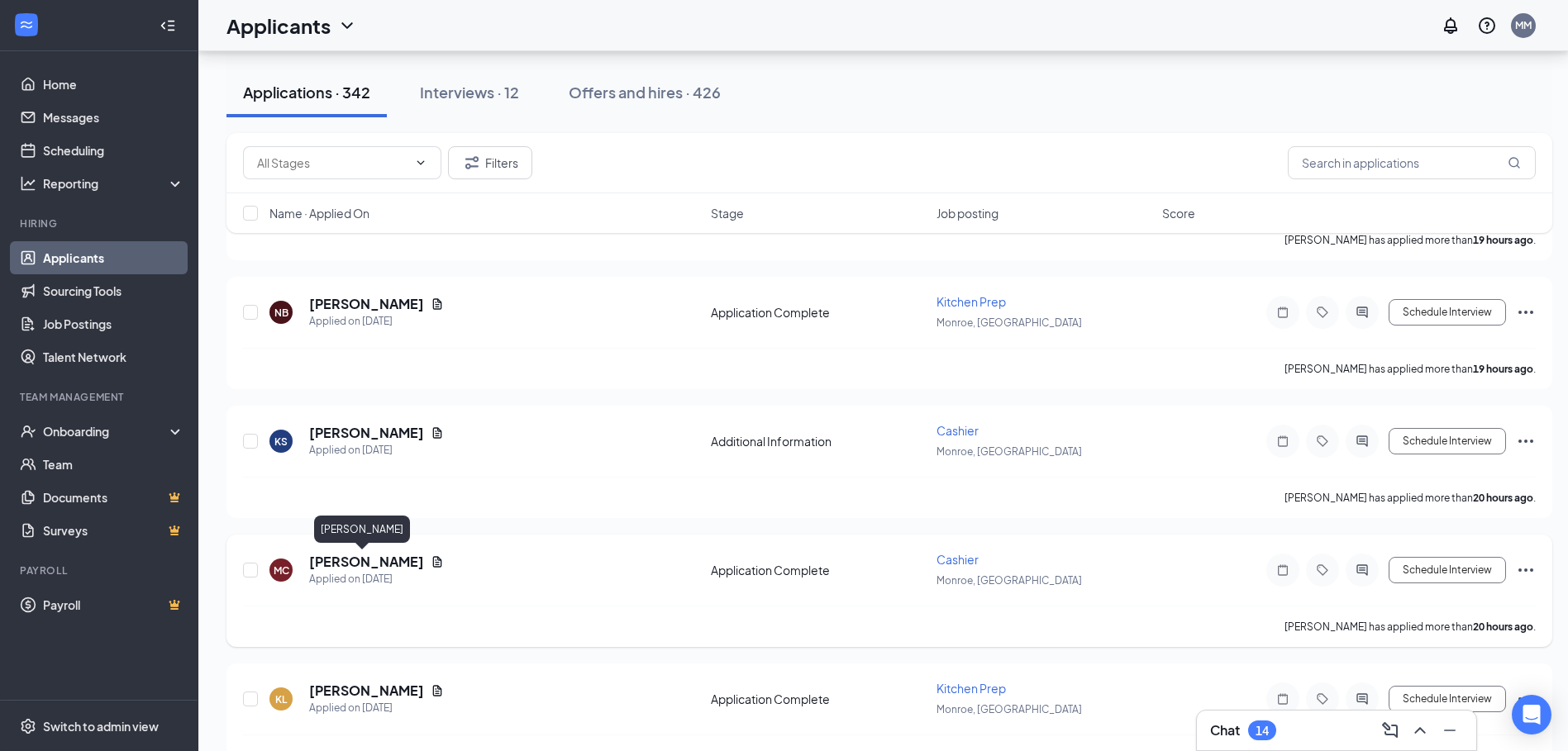
click at [364, 564] on h5 "[PERSON_NAME]" at bounding box center [367, 562] width 115 height 18
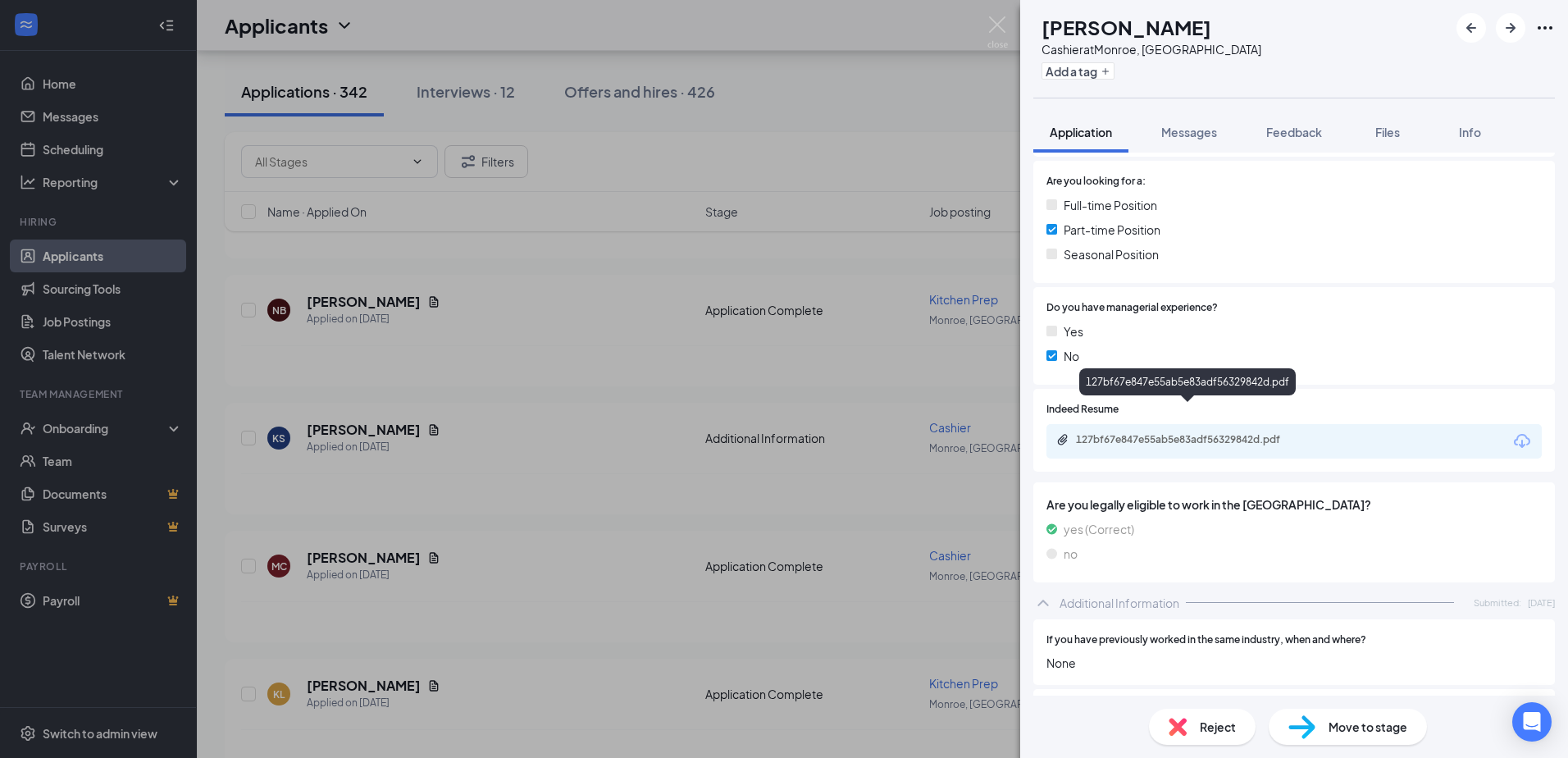
scroll to position [410, 0]
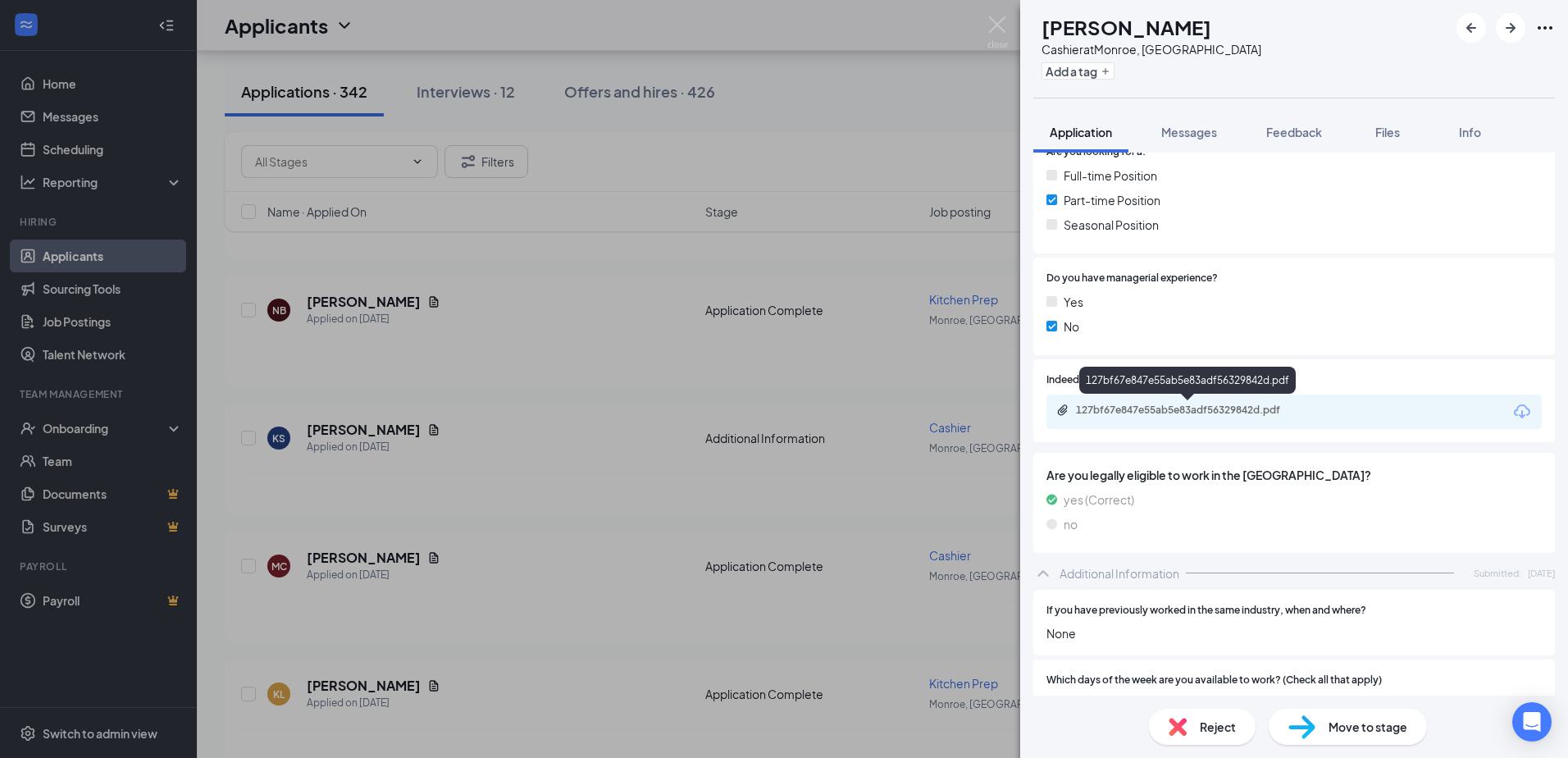
click at [1235, 414] on div "127bf67e847e55ab5e83adf56329842d.pdf" at bounding box center [1190, 410] width 229 height 13
click at [1364, 735] on div "Move to stage" at bounding box center [1348, 727] width 158 height 36
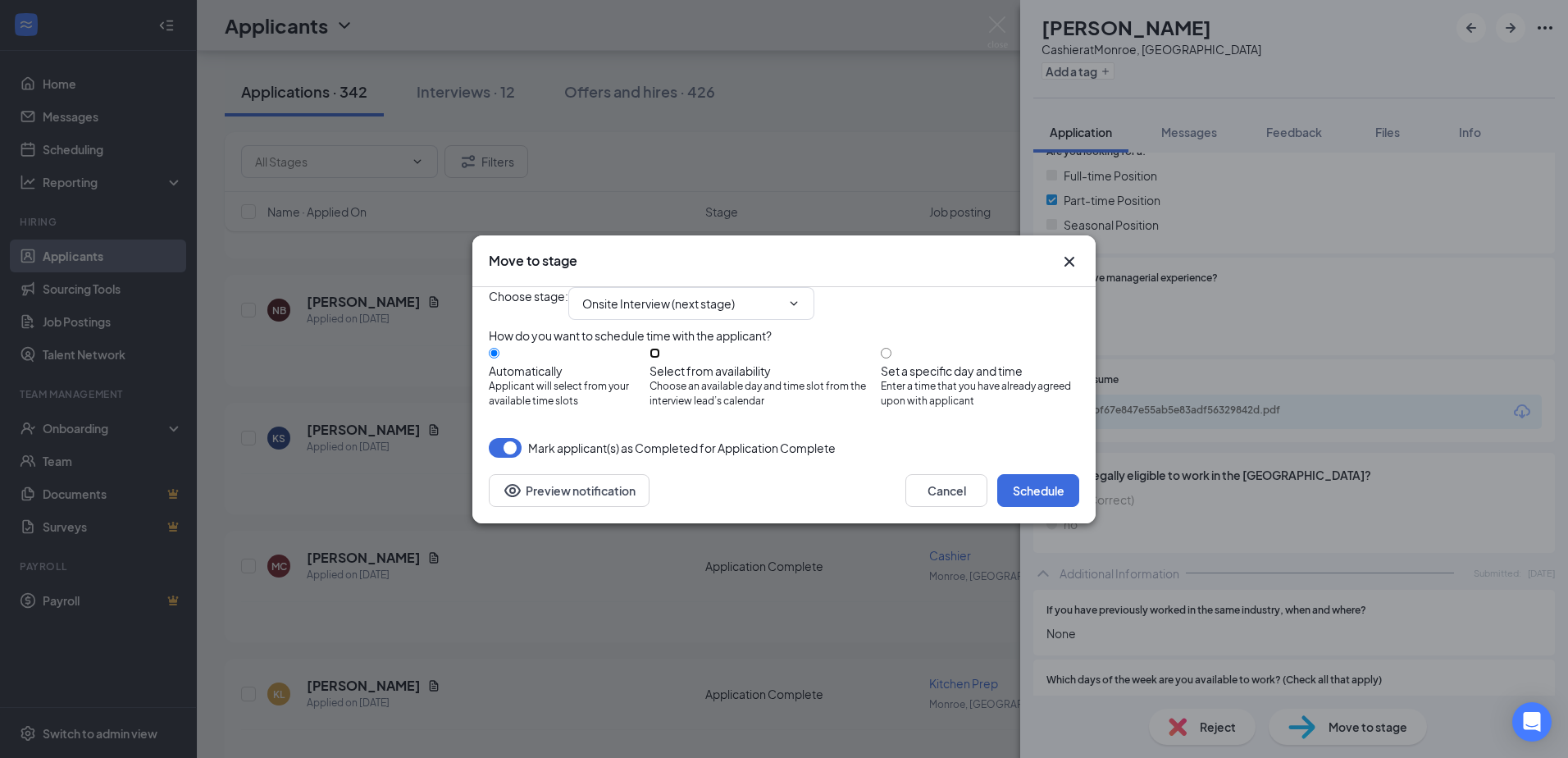
click at [660, 354] on input "Select from availability Choose an available day and time slot from the intervi…" at bounding box center [654, 353] width 11 height 11
radio input "true"
radio input "false"
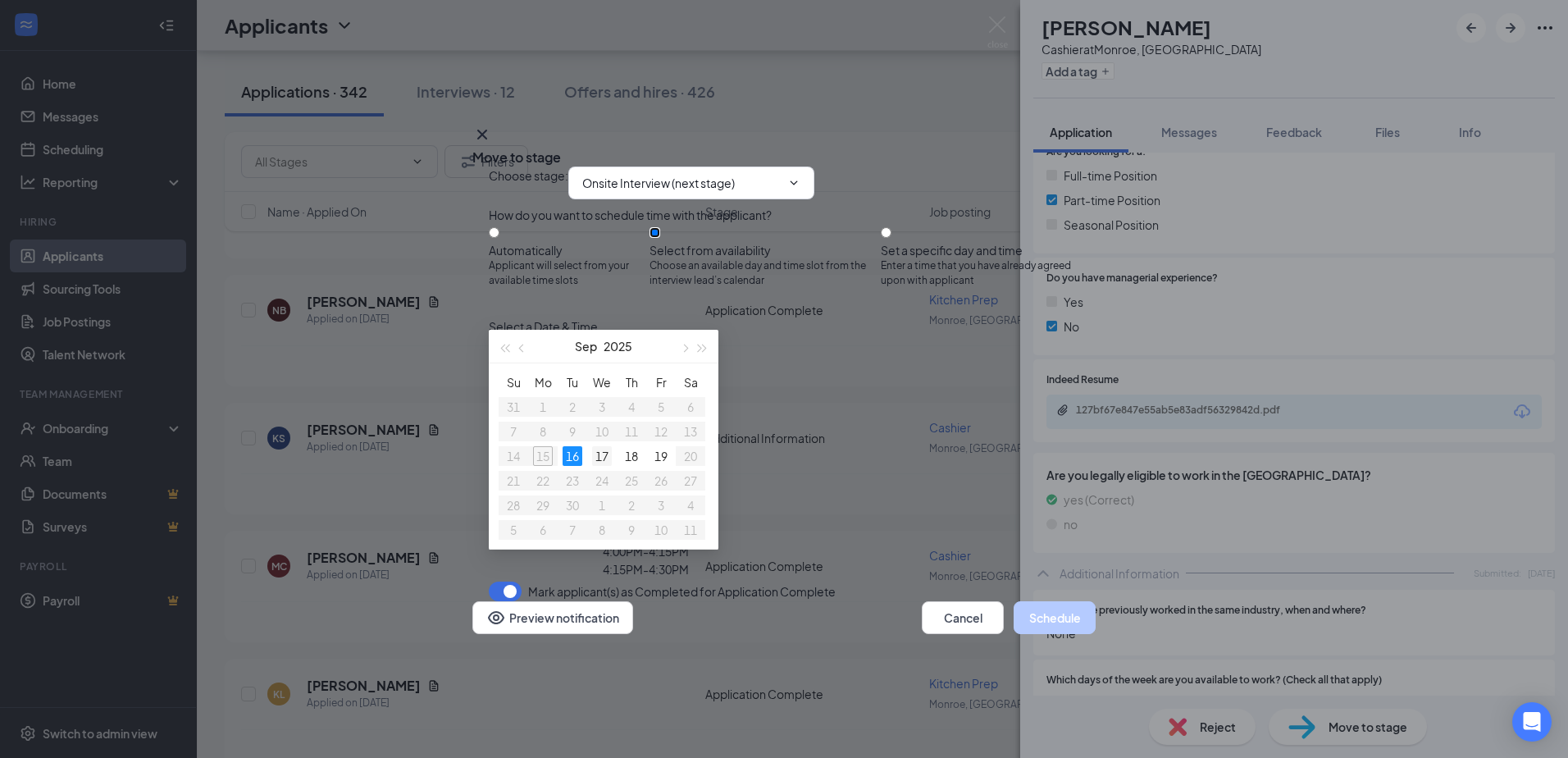
click at [604, 457] on div "17" at bounding box center [602, 456] width 20 height 20
type input "[DATE]"
click at [803, 524] on div "4:15PM - 4:30PM" at bounding box center [645, 533] width 314 height 18
click at [1041, 634] on button "Schedule" at bounding box center [1054, 618] width 82 height 33
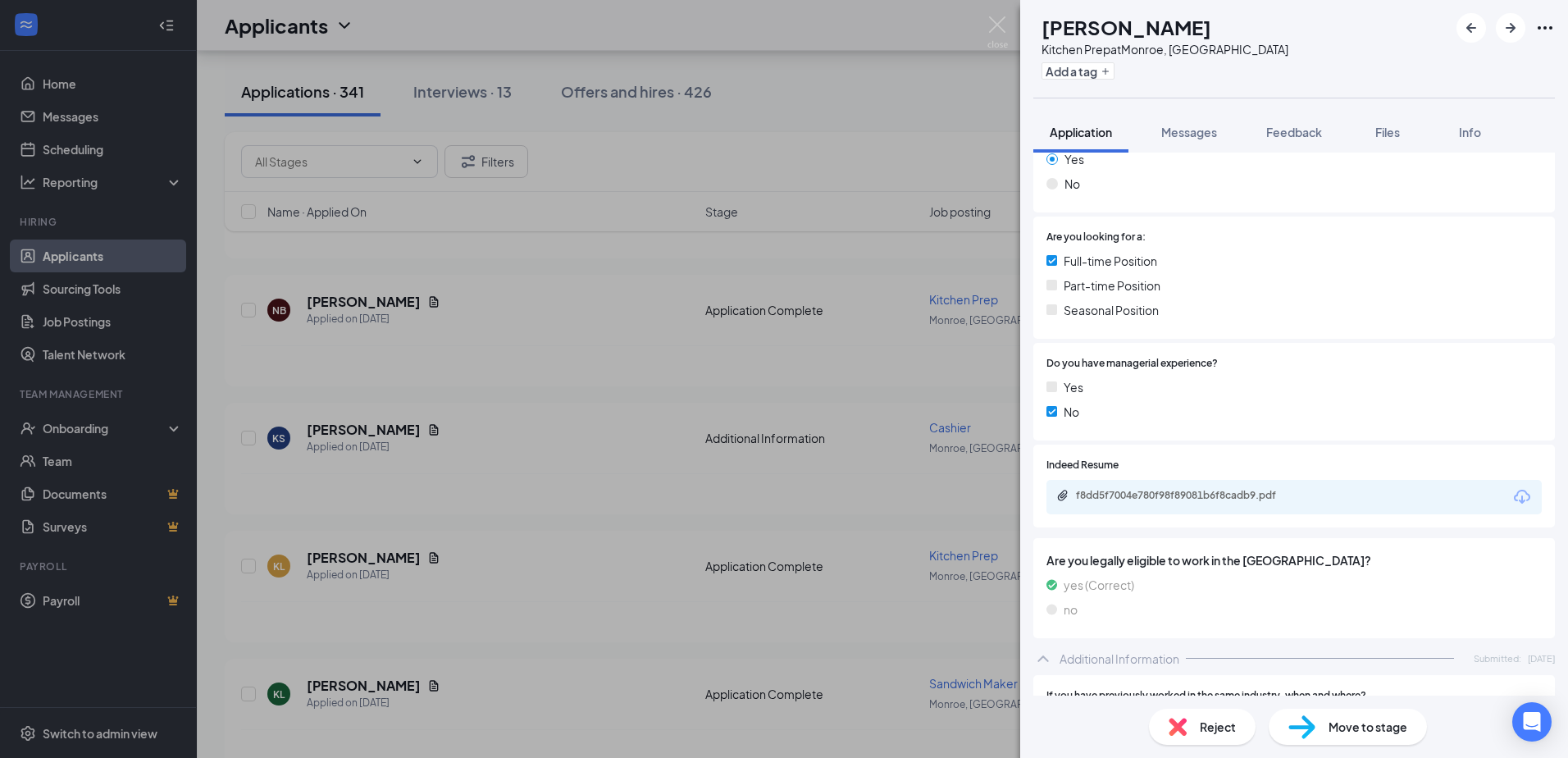
scroll to position [328, 0]
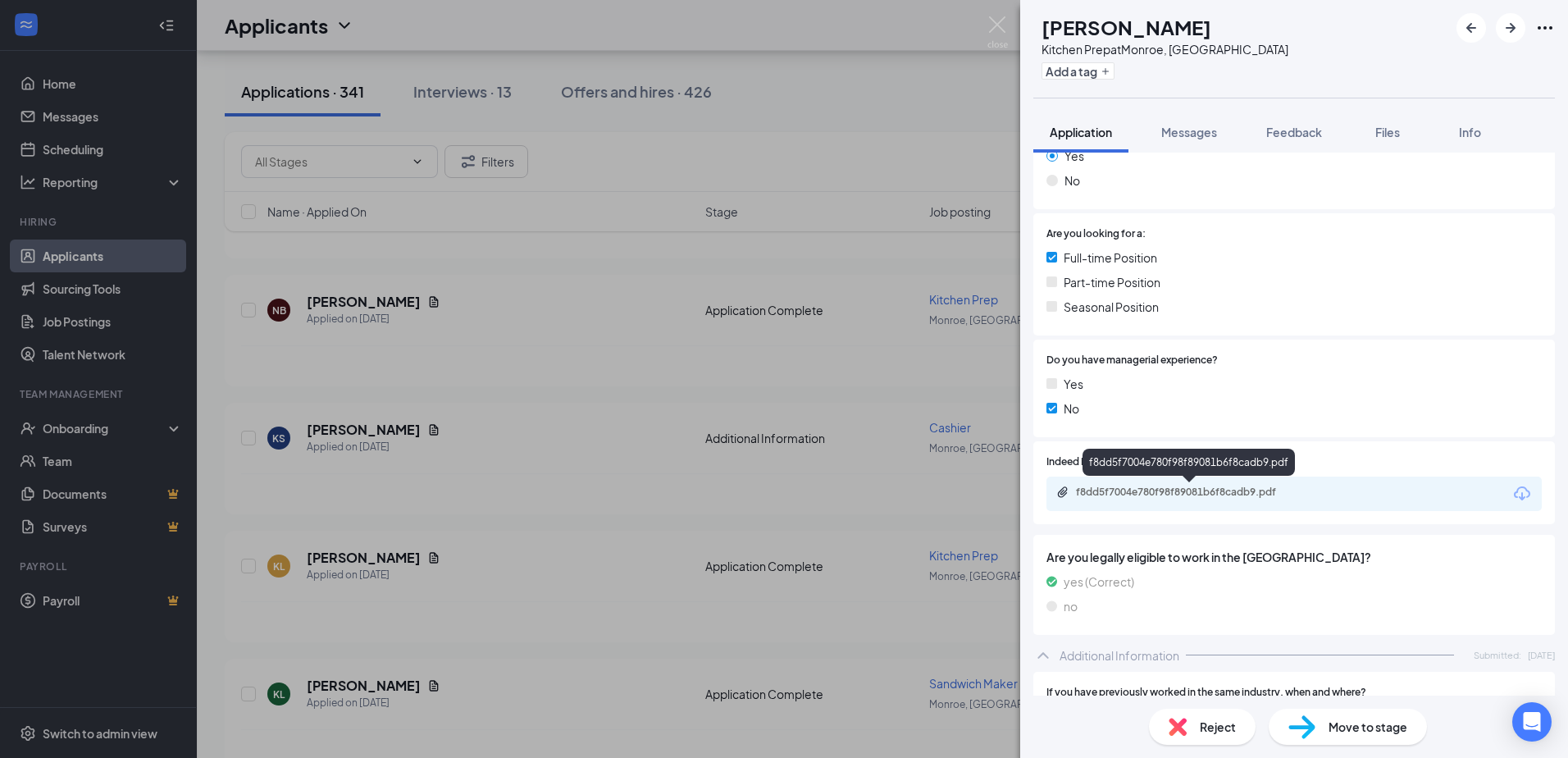
click at [1235, 496] on div "f8dd5f7004e780f98f89081b6f8cadb9.pdf" at bounding box center [1190, 492] width 229 height 13
click at [1332, 730] on span "Move to stage" at bounding box center [1367, 727] width 78 height 18
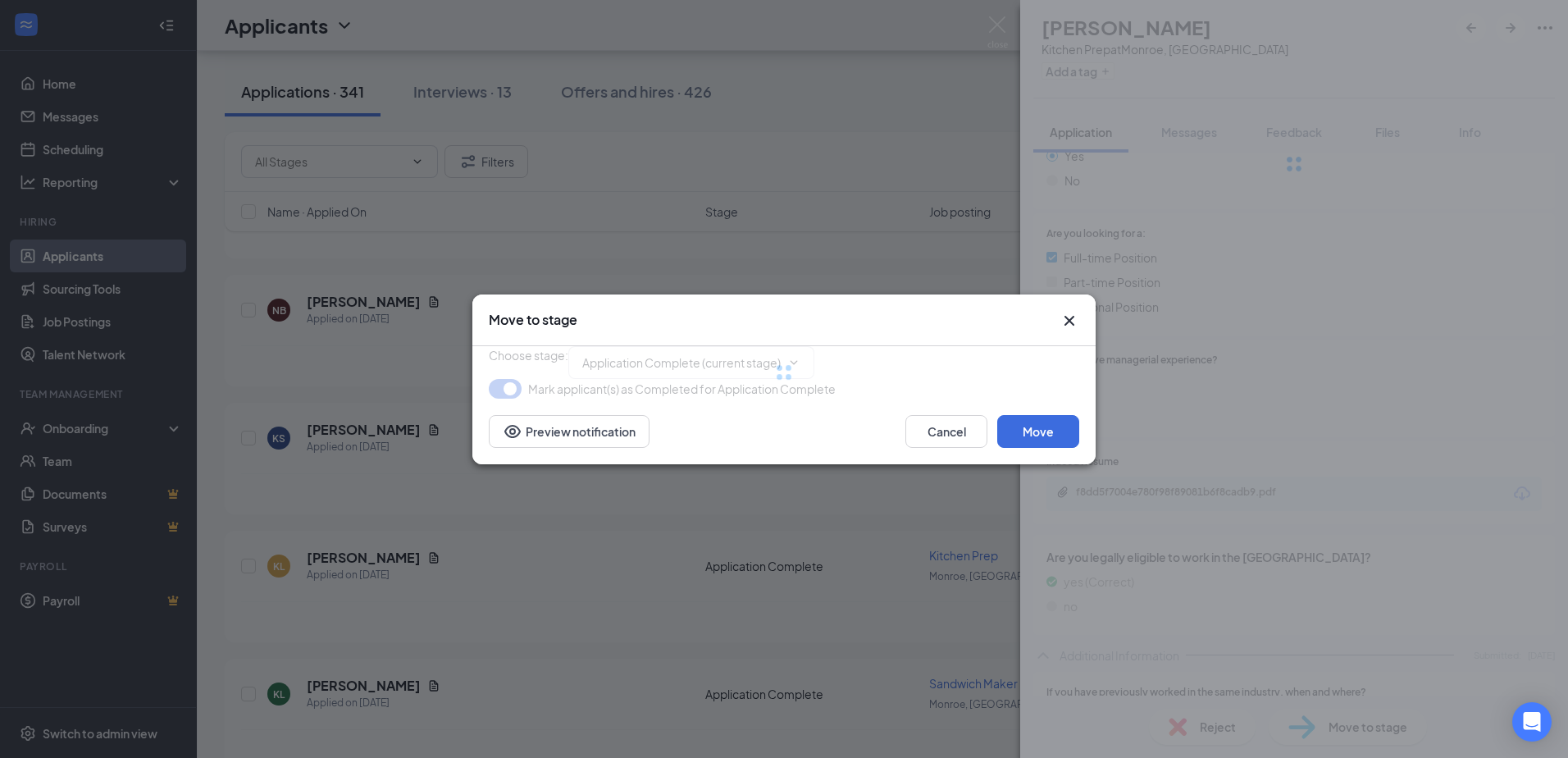
type input "Onsite Interview (next stage)"
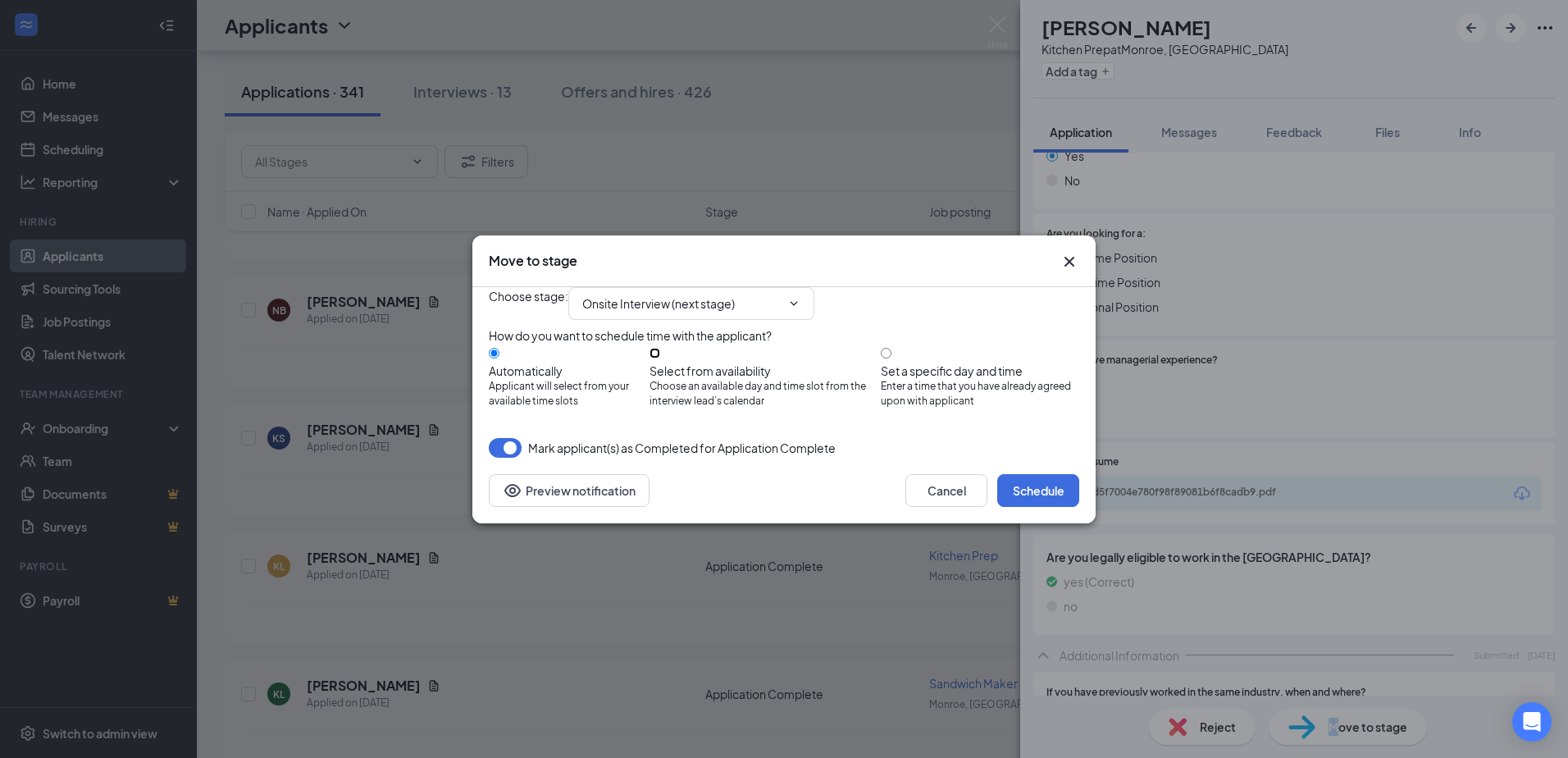
click at [660, 353] on input "Select from availability Choose an available day and time slot from the intervi…" at bounding box center [654, 353] width 11 height 11
radio input "true"
radio input "false"
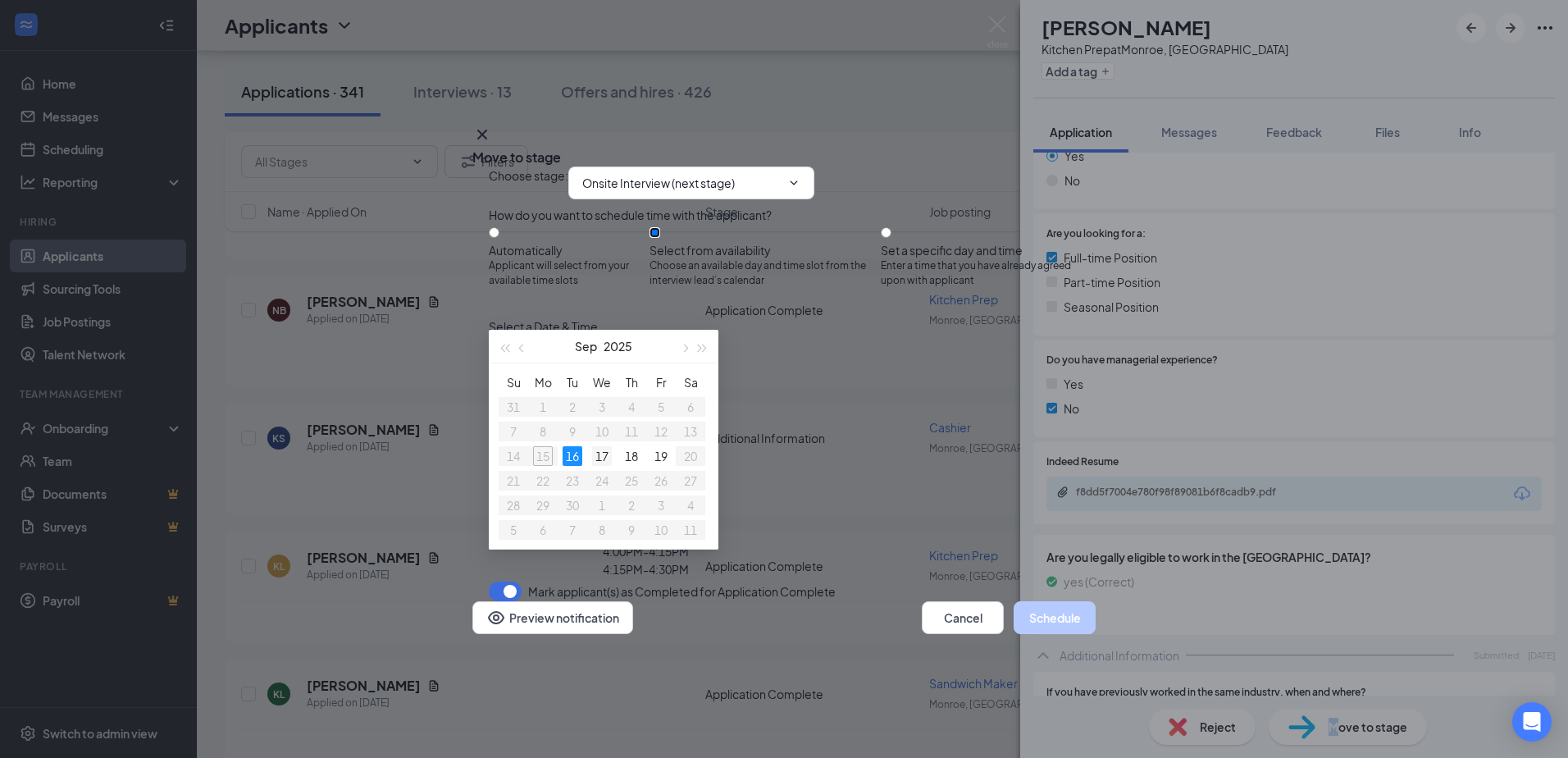
click at [600, 454] on div "17" at bounding box center [602, 456] width 20 height 20
type input "[DATE]"
click at [803, 470] on div "3:30PM - 3:45PM" at bounding box center [645, 479] width 314 height 18
drag, startPoint x: 1055, startPoint y: 664, endPoint x: 1046, endPoint y: 659, distance: 10.3
click at [1056, 634] on button "Schedule" at bounding box center [1054, 618] width 82 height 33
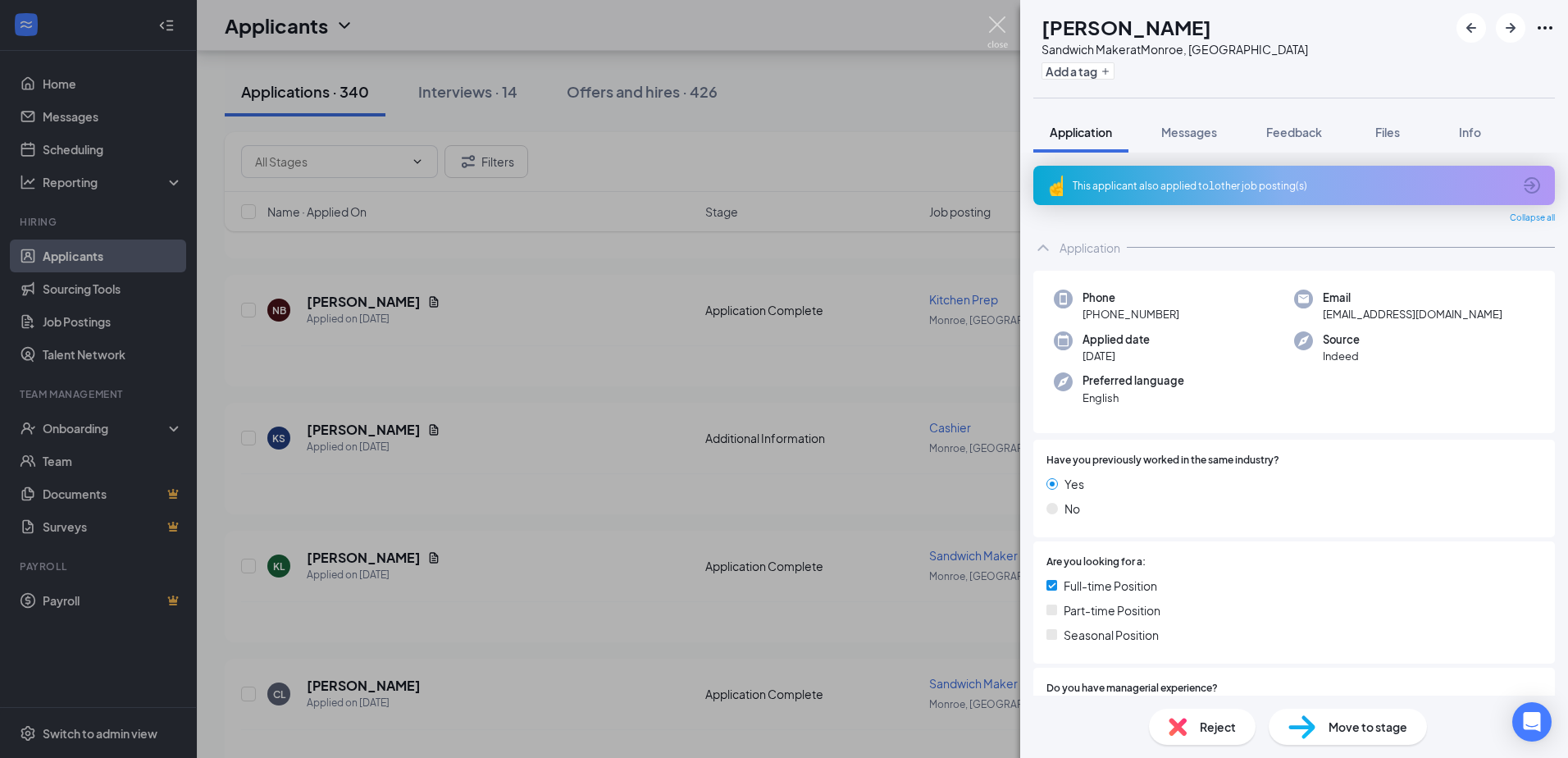
click at [992, 25] on img at bounding box center [997, 32] width 21 height 32
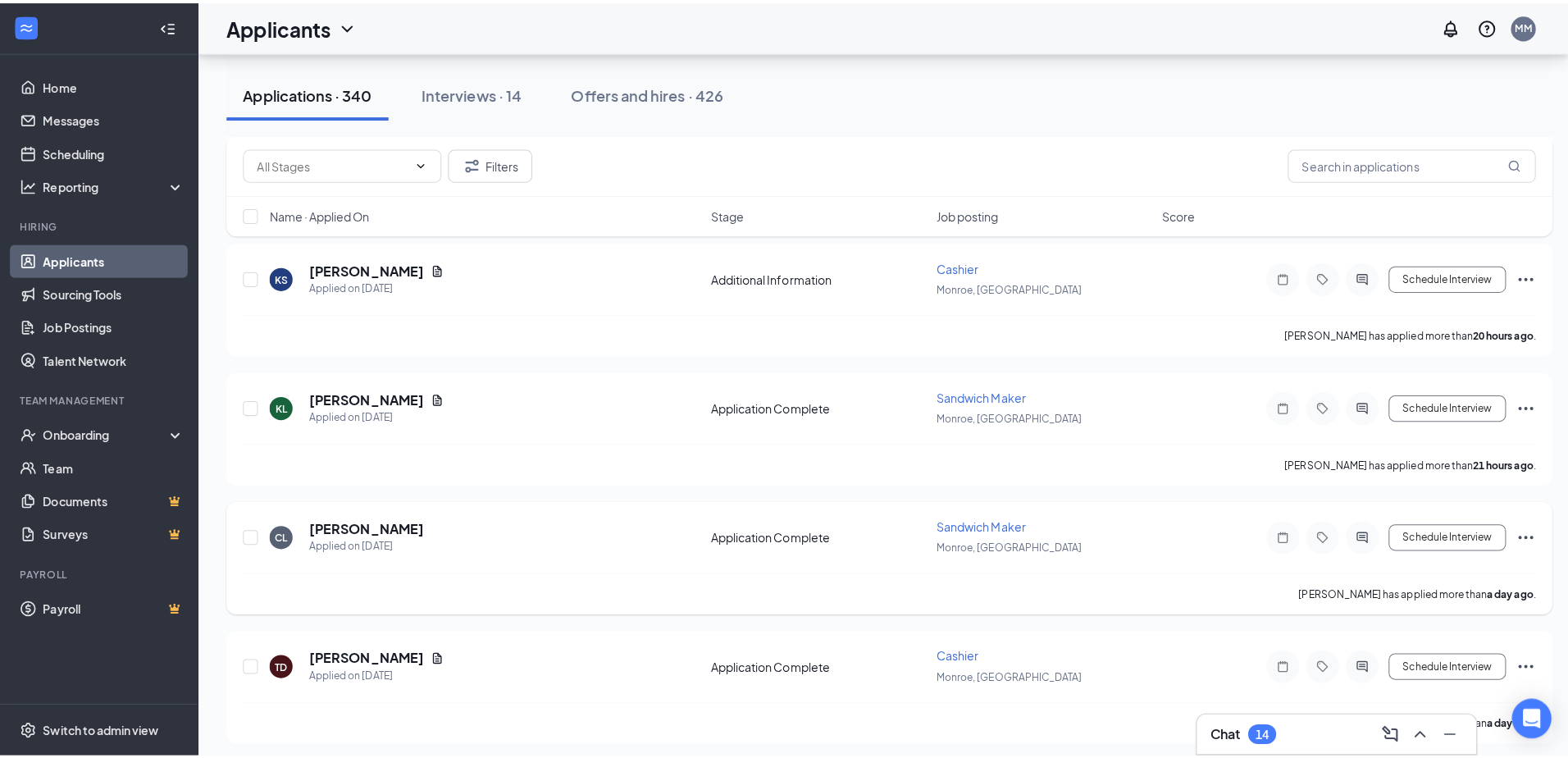
scroll to position [1968, 0]
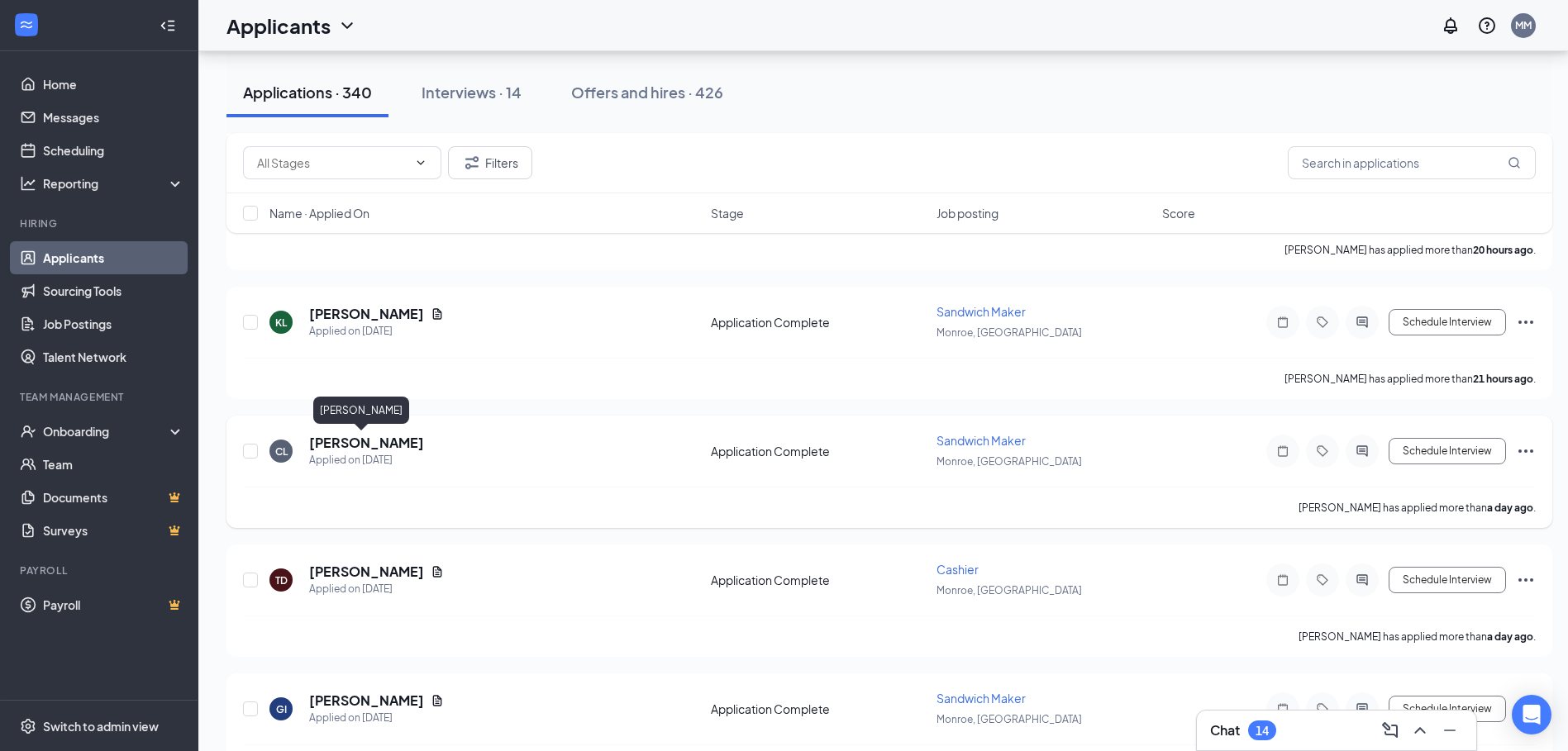
click at [377, 449] on h5 "[PERSON_NAME]" at bounding box center [367, 443] width 115 height 18
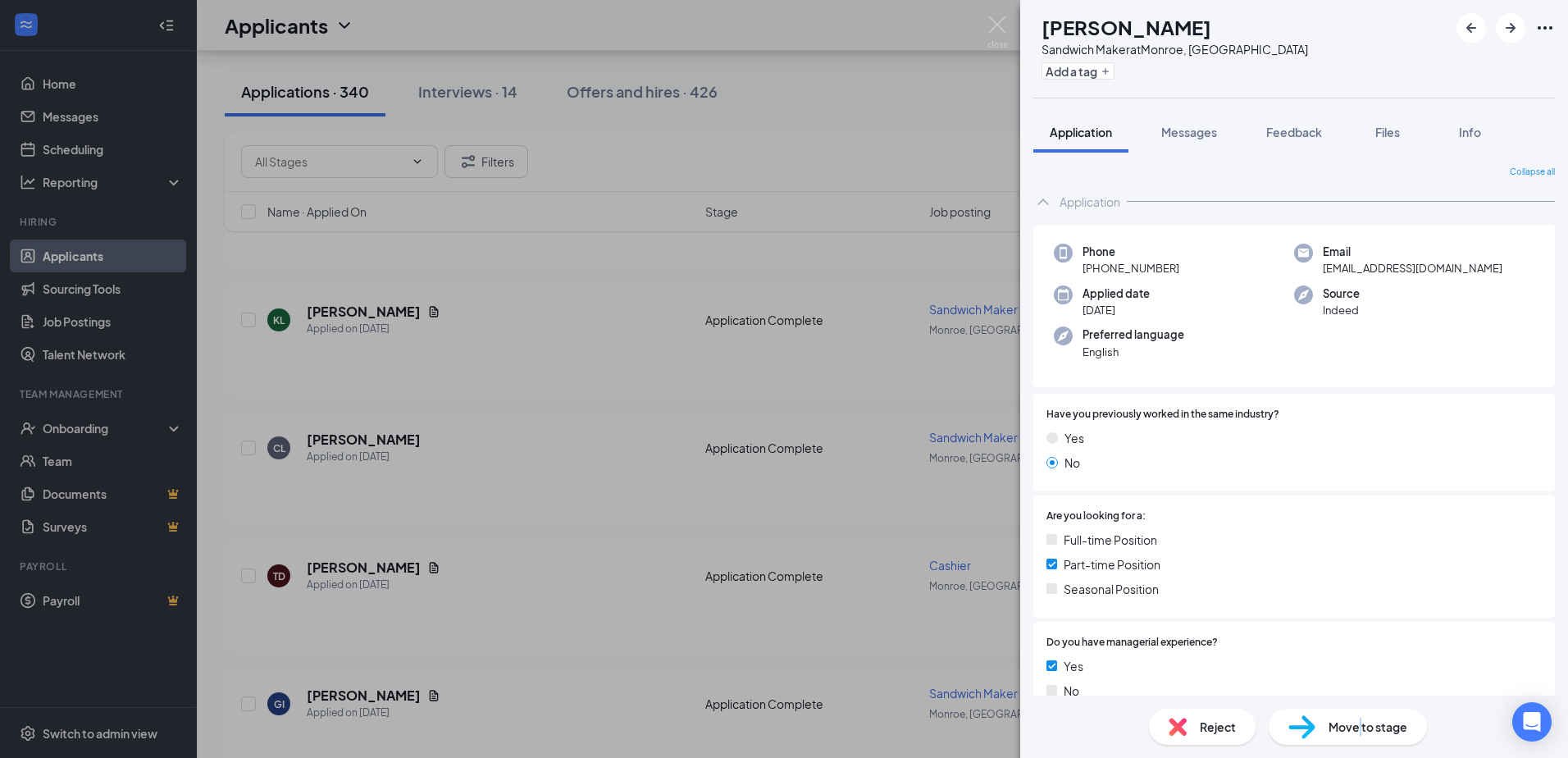
click at [1358, 728] on span "Move to stage" at bounding box center [1367, 727] width 78 height 18
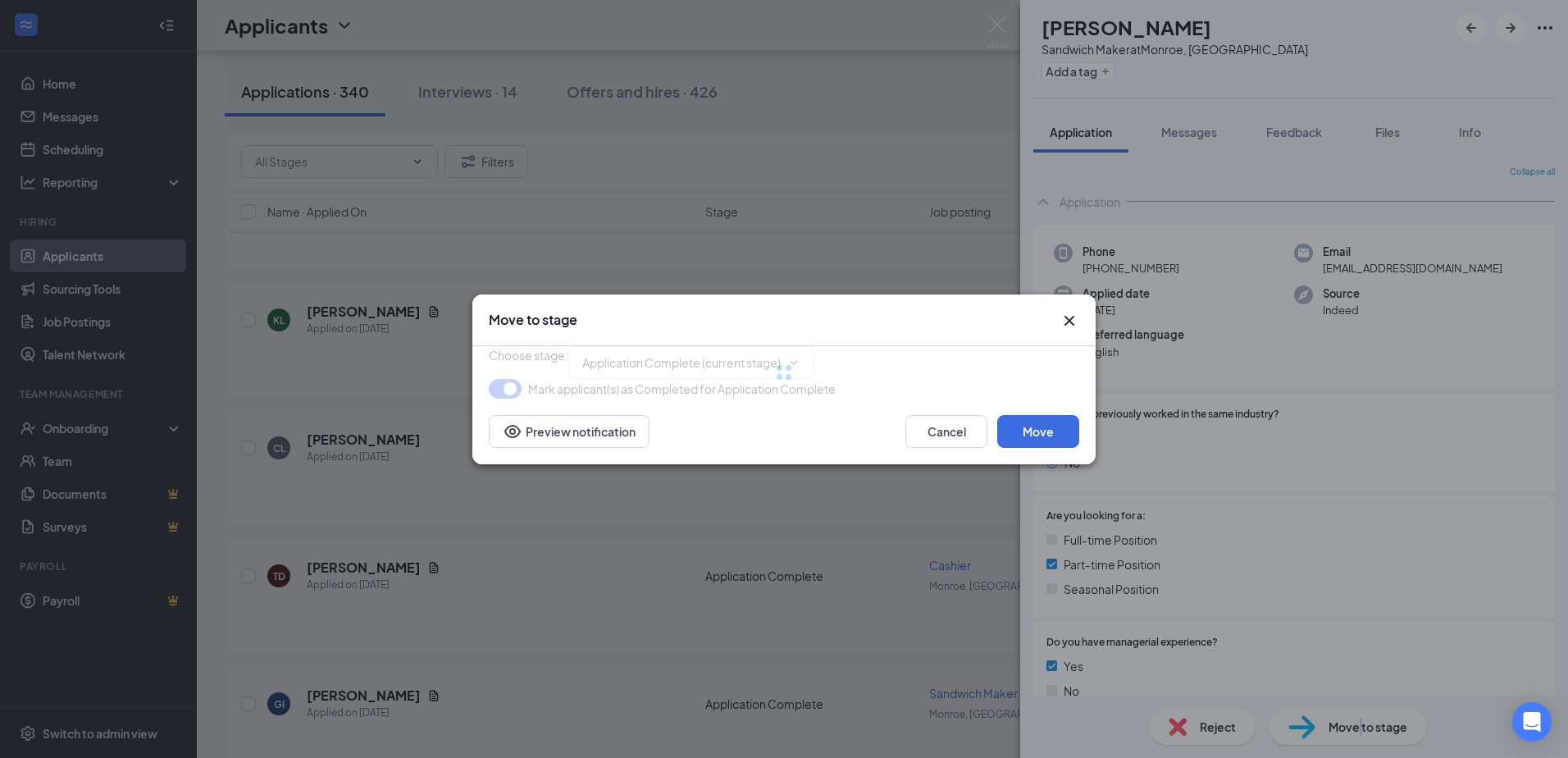
type input "Onsite Interview (next stage)"
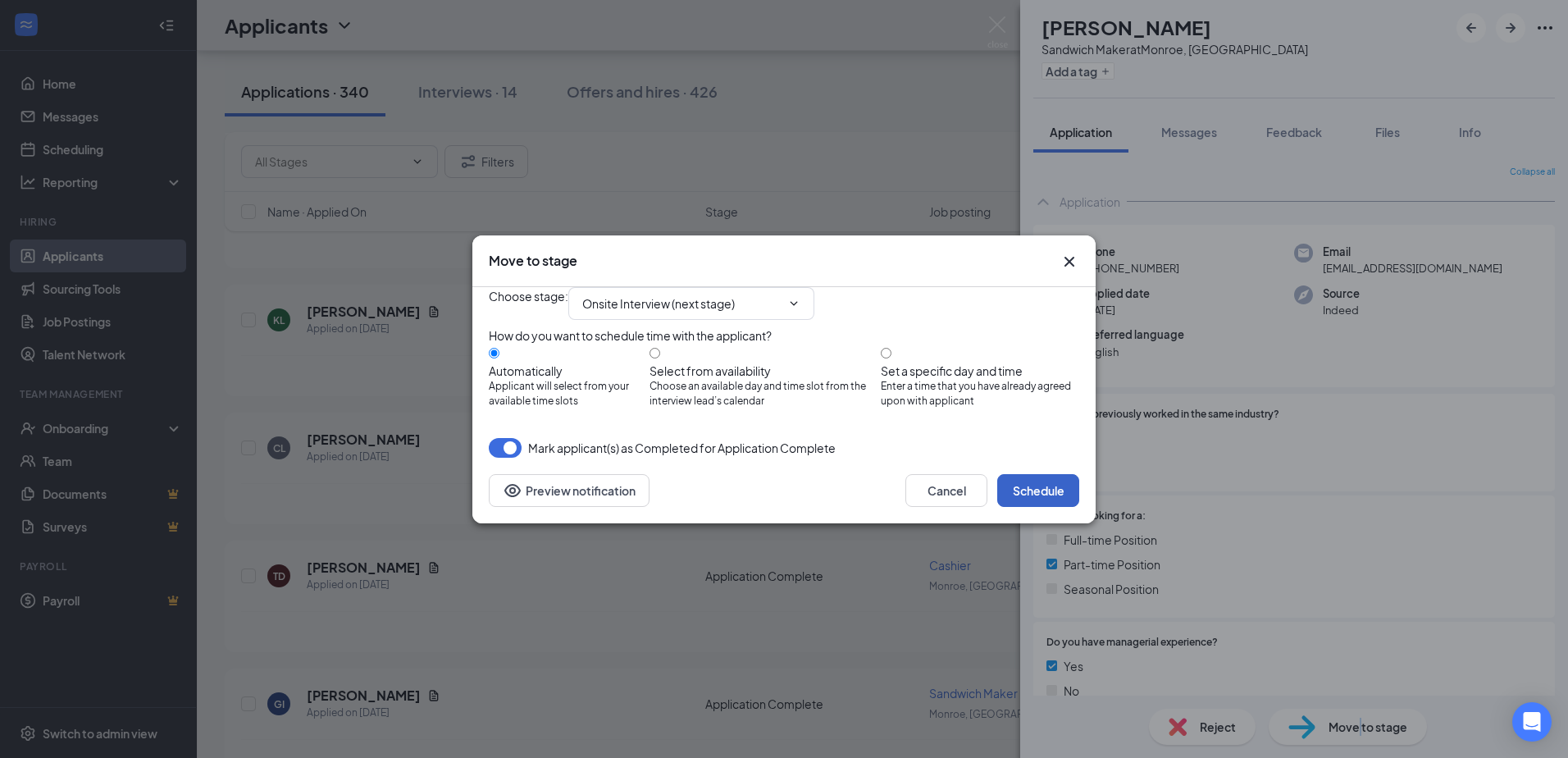
click at [1034, 507] on button "Schedule" at bounding box center [1037, 490] width 82 height 33
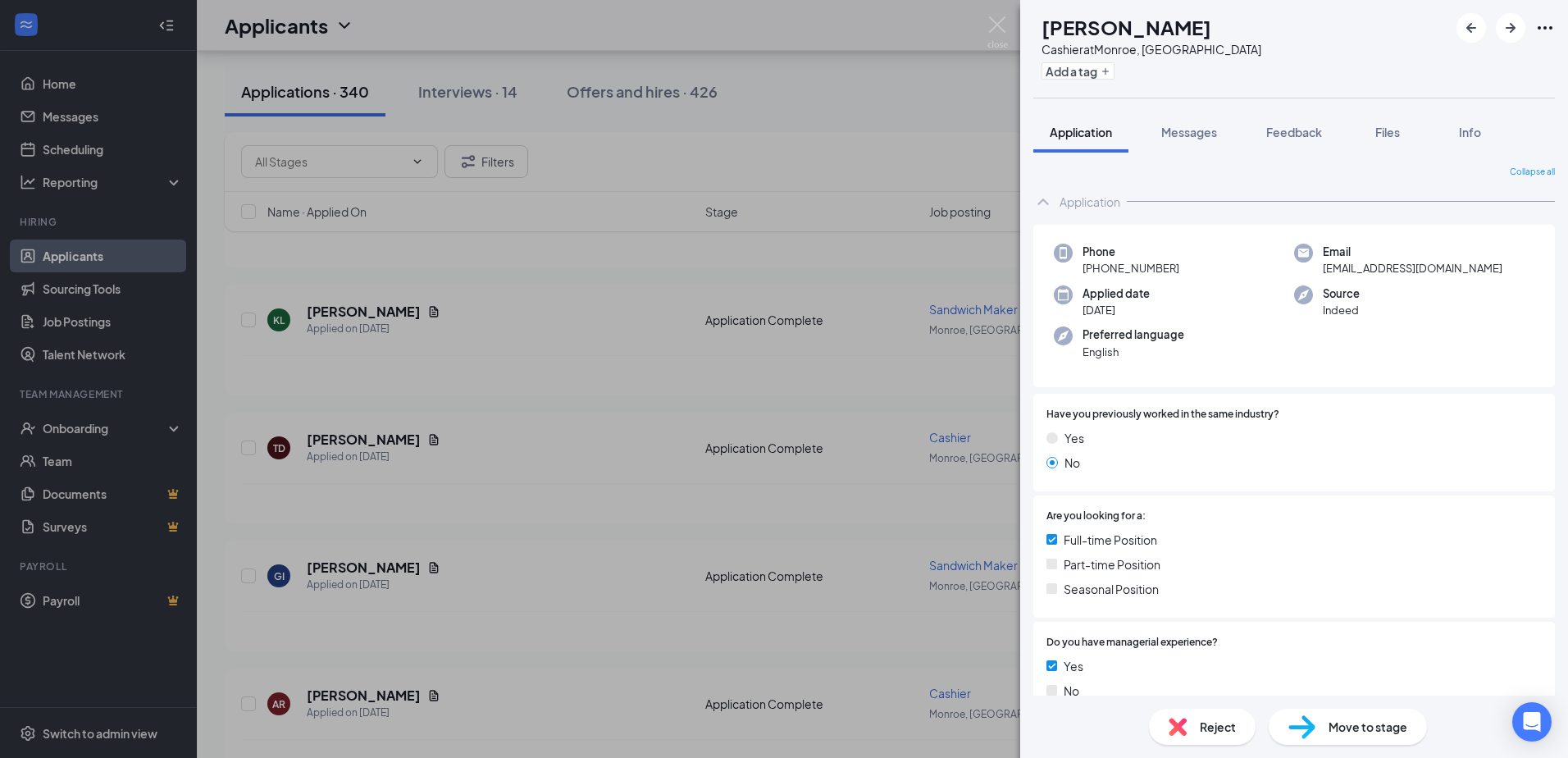
click at [1188, 724] on div "Reject" at bounding box center [1202, 727] width 106 height 36
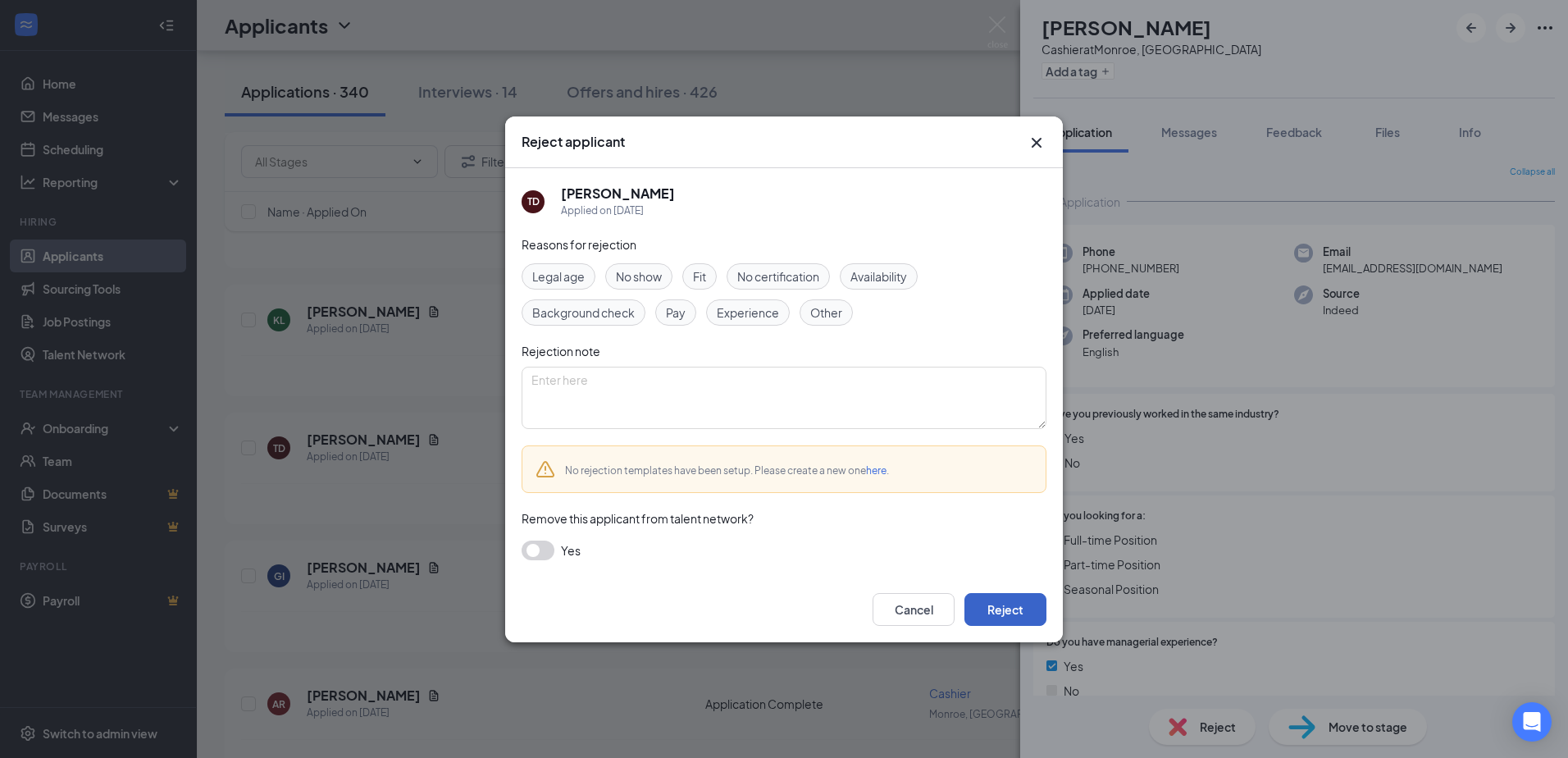
drag, startPoint x: 1018, startPoint y: 609, endPoint x: 1008, endPoint y: 608, distance: 10.0
click at [1016, 609] on button "Reject" at bounding box center [1004, 609] width 82 height 33
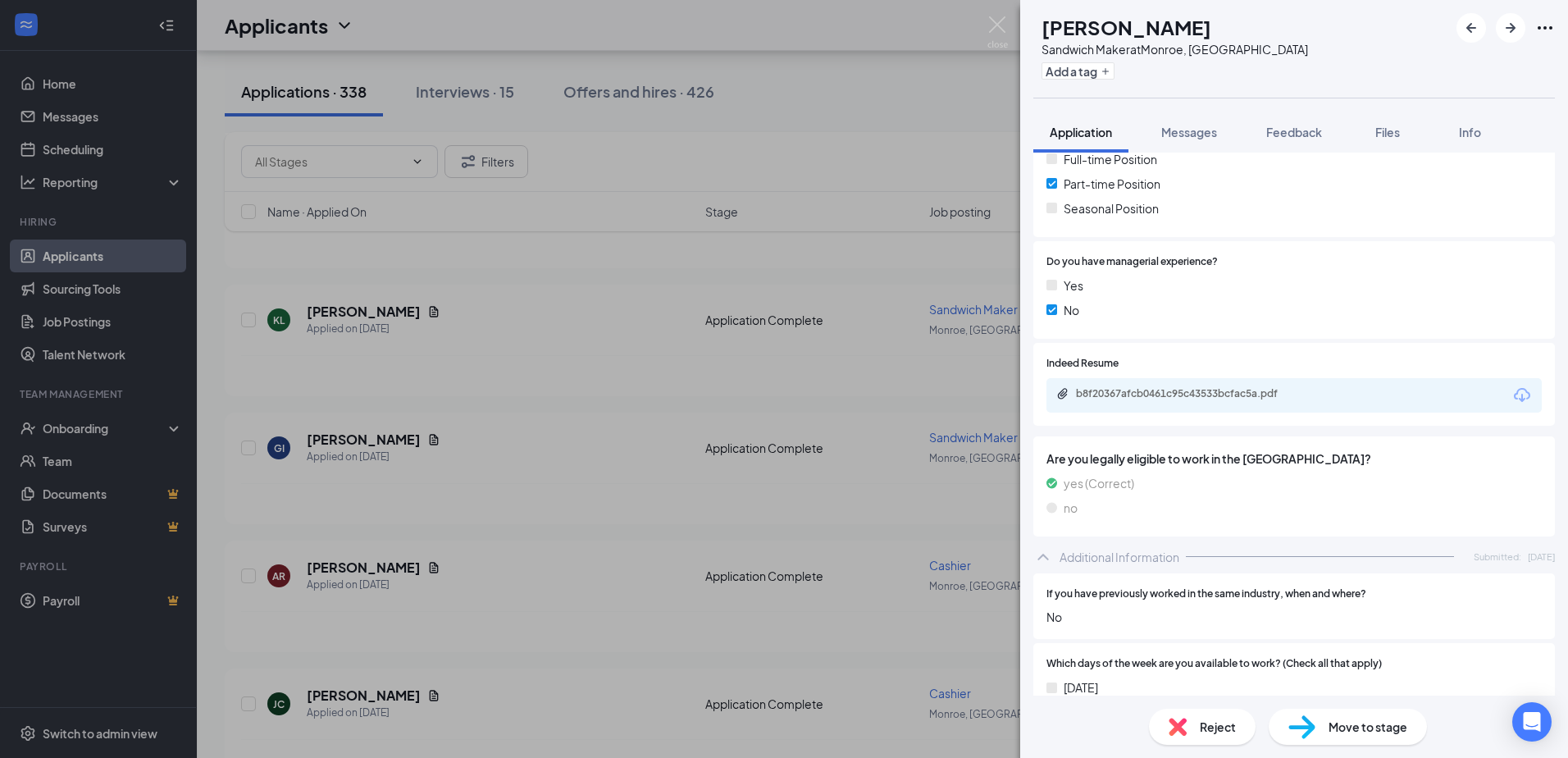
scroll to position [410, 0]
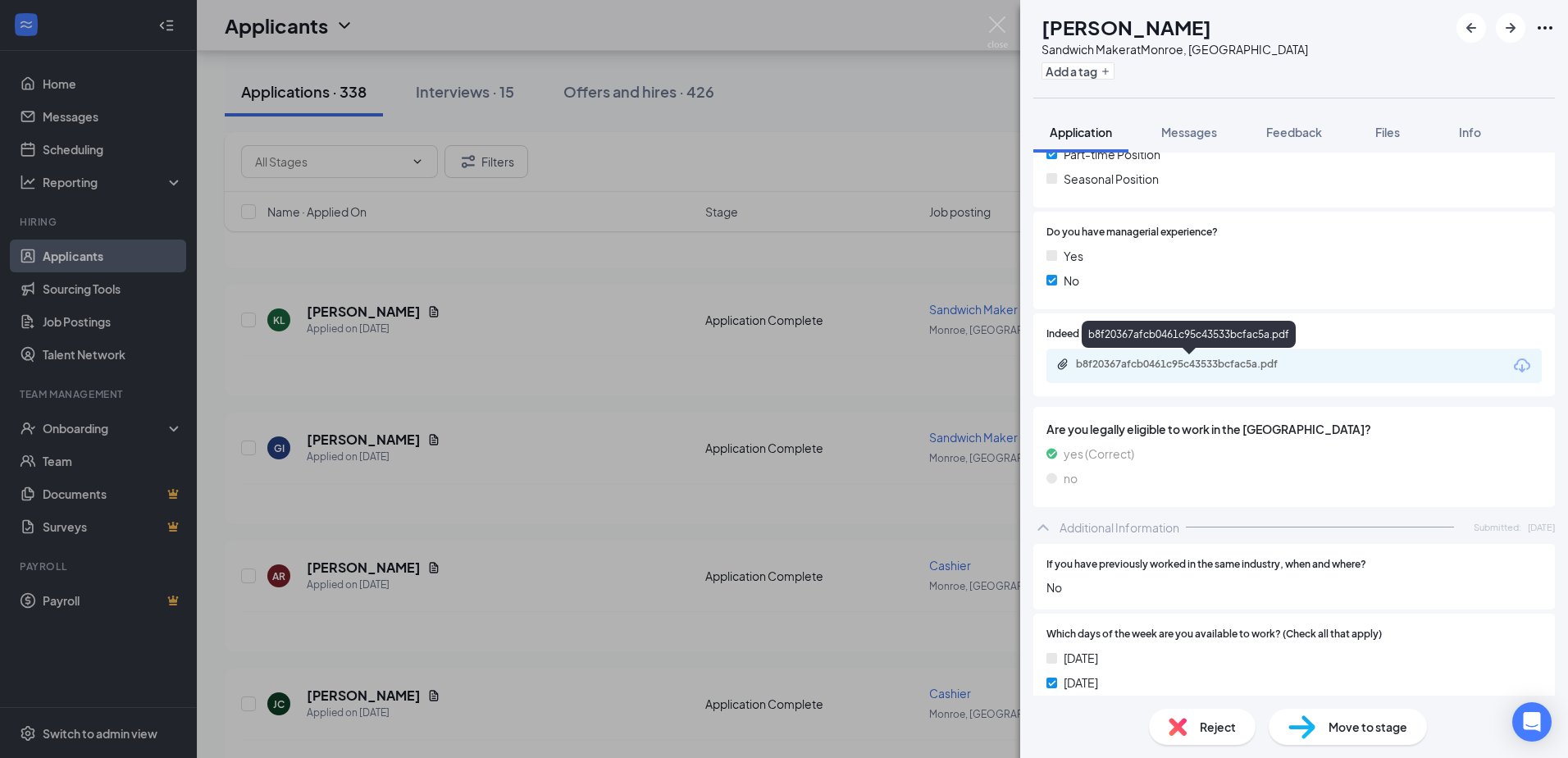
click at [1164, 368] on div "b8f20367afcb0461c95c43533bcfac5a.pdf" at bounding box center [1190, 364] width 229 height 13
click at [1320, 725] on div "Move to stage" at bounding box center [1348, 727] width 158 height 36
type input "Onsite Interview (next stage)"
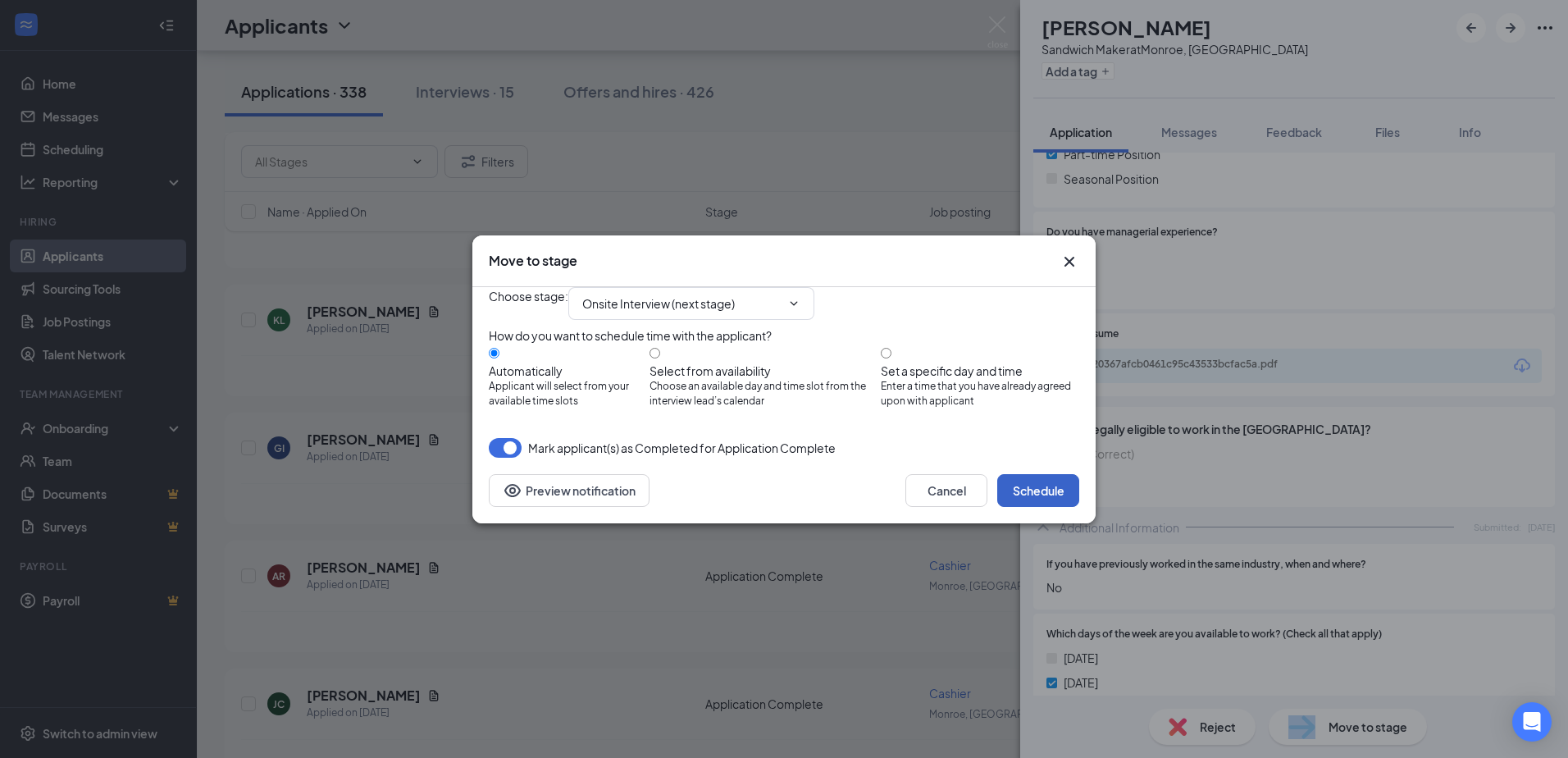
click at [1037, 507] on button "Schedule" at bounding box center [1037, 490] width 82 height 33
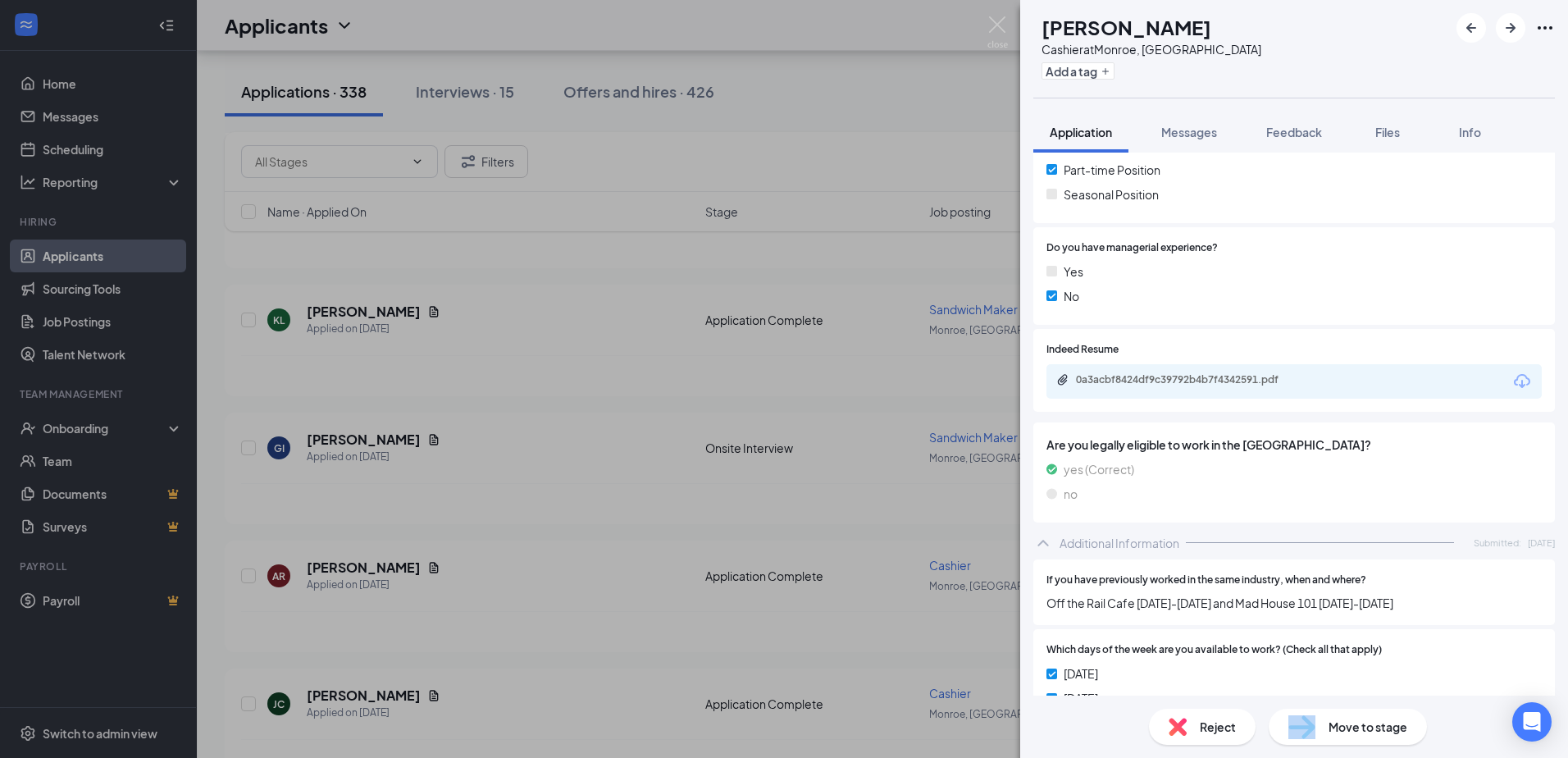
scroll to position [410, 0]
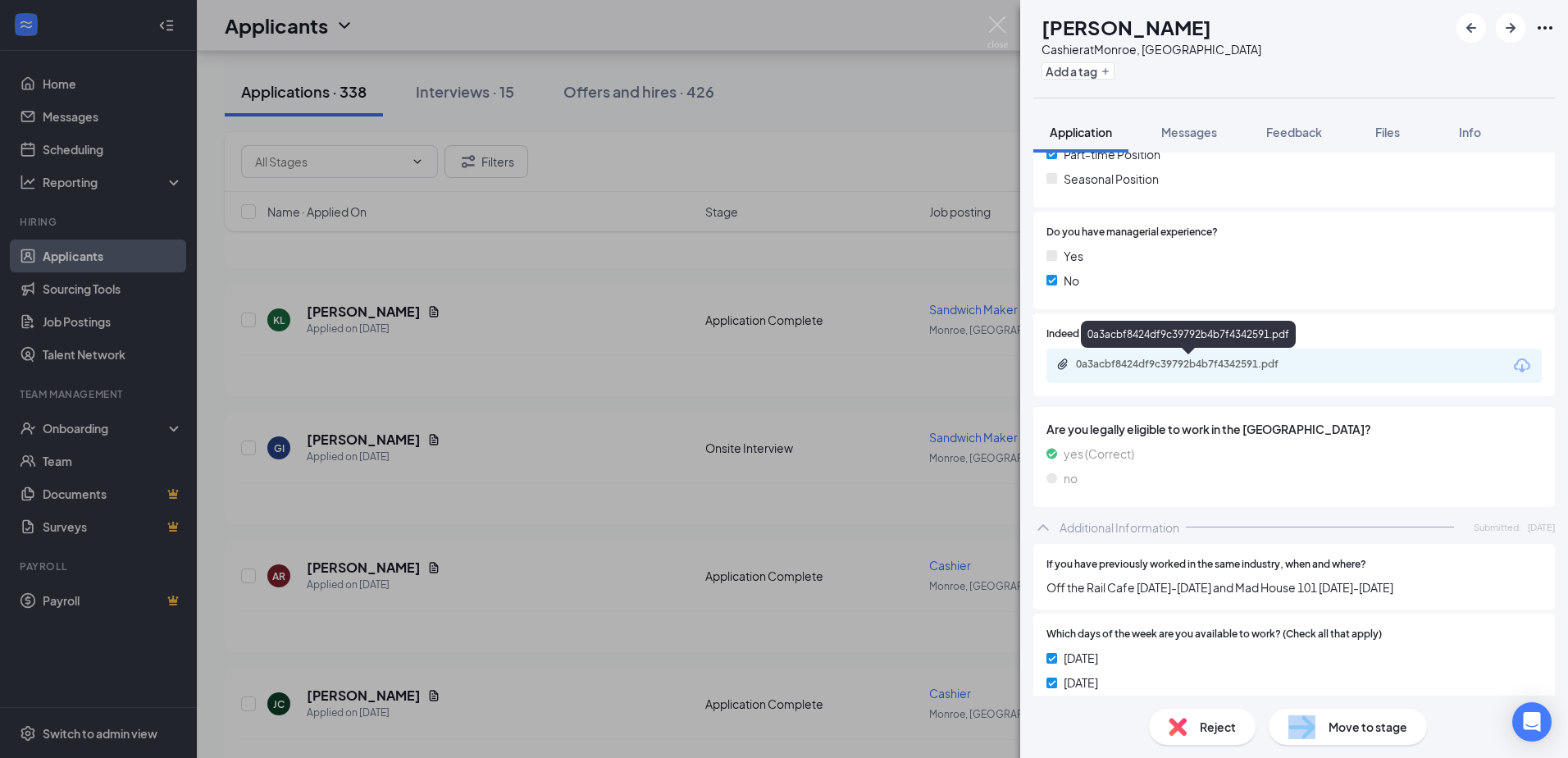
click at [1226, 364] on div "0a3acbf8424df9c39792b4b7f4342591.pdf" at bounding box center [1190, 364] width 229 height 13
click at [1349, 729] on span "Move to stage" at bounding box center [1367, 727] width 78 height 18
type input "Onsite Interview (next stage)"
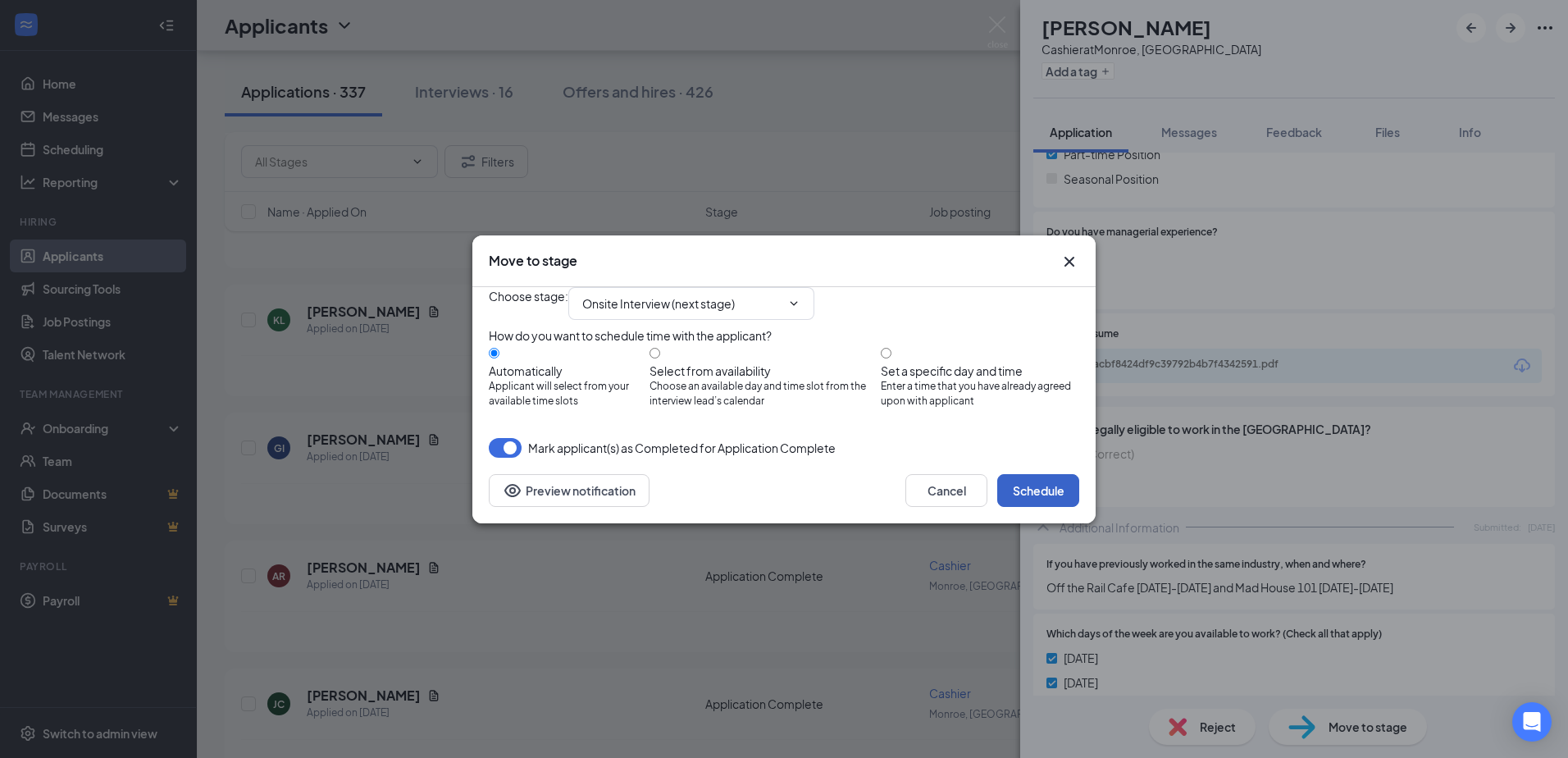
click at [1041, 507] on button "Schedule" at bounding box center [1037, 490] width 82 height 33
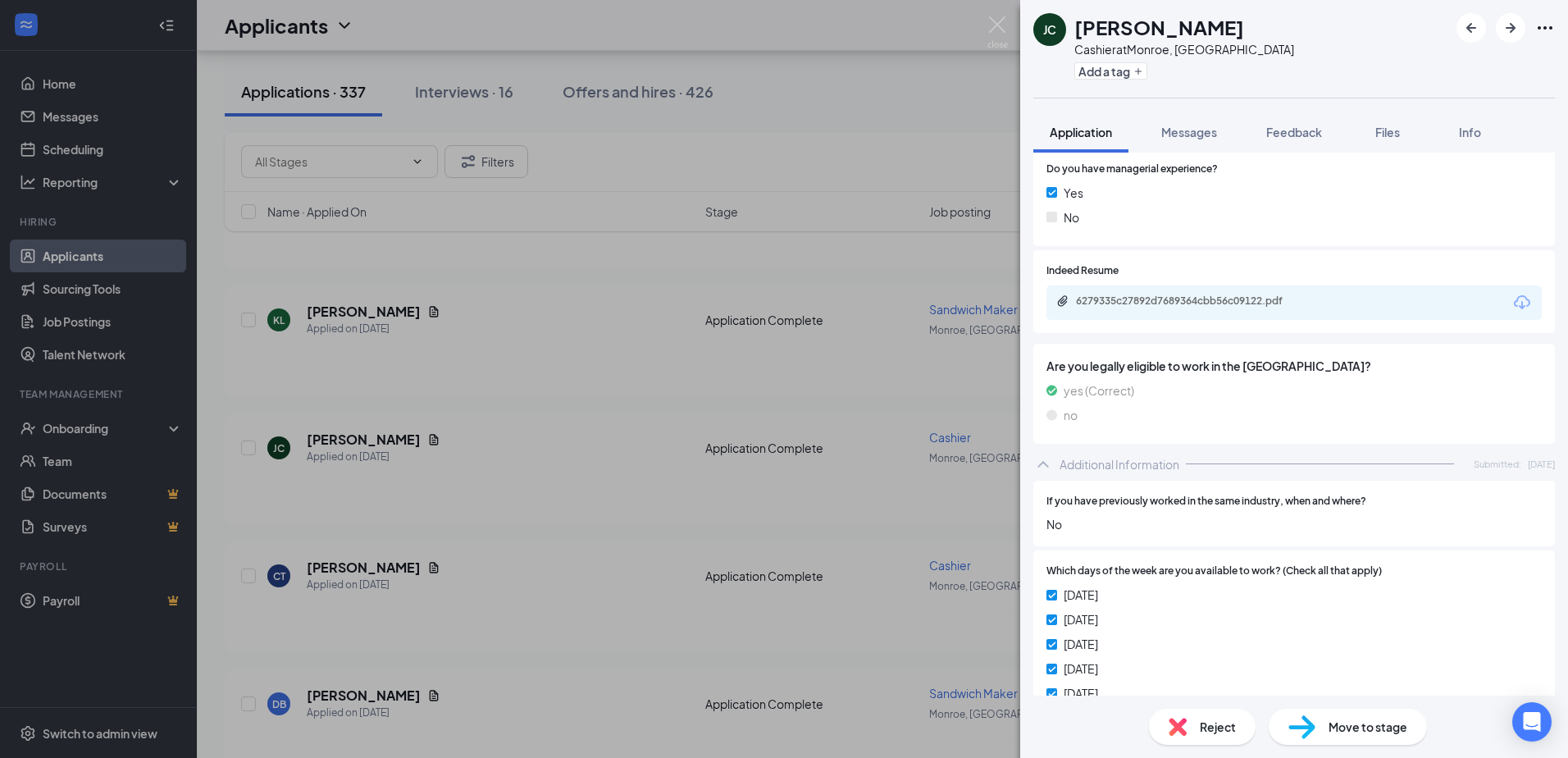
scroll to position [492, 0]
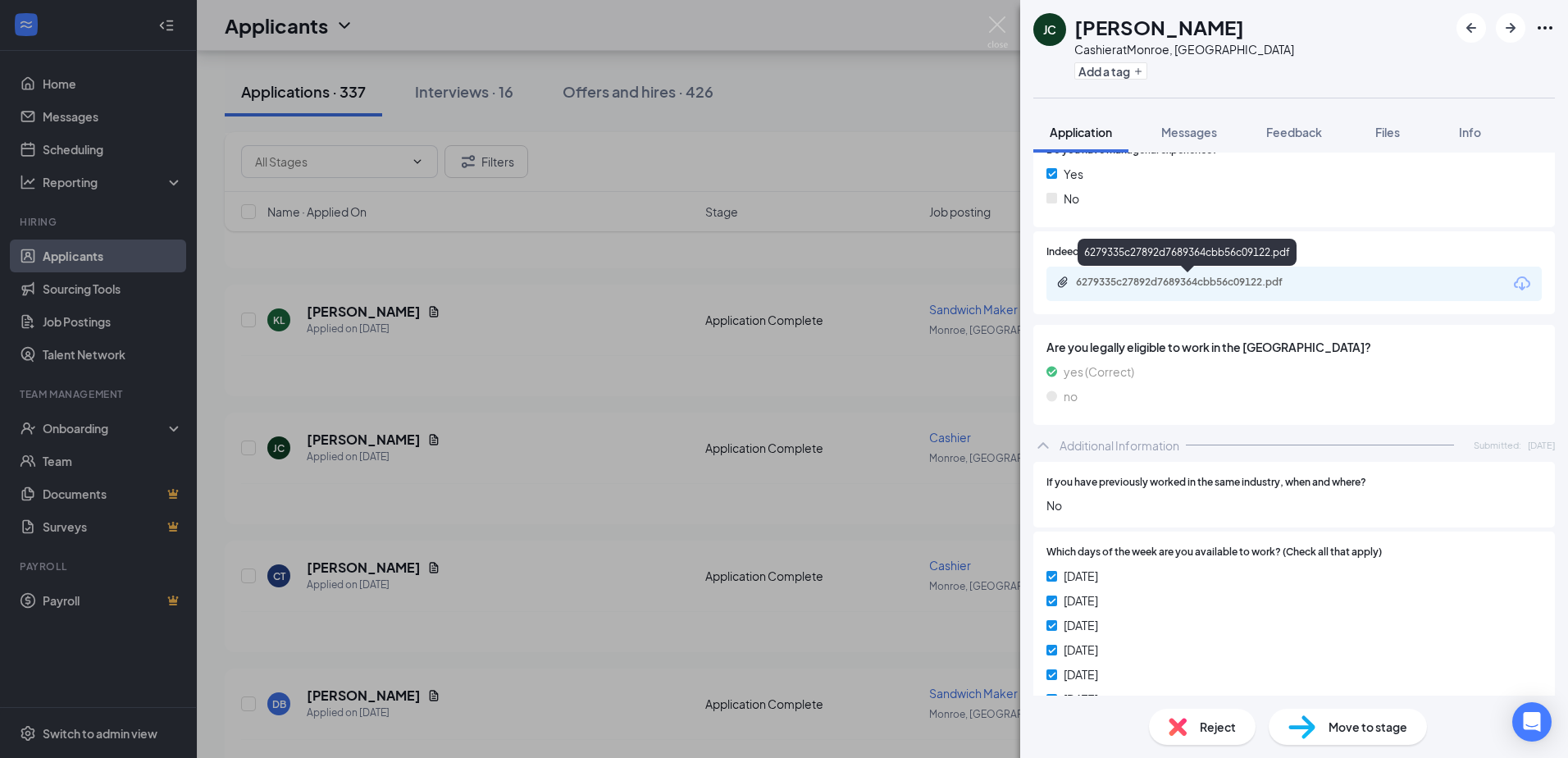
click at [1193, 283] on div "6279335c27892d7689364cbb56c09122.pdf" at bounding box center [1190, 282] width 229 height 13
drag, startPoint x: 1357, startPoint y: 727, endPoint x: 1344, endPoint y: 723, distance: 13.6
click at [1344, 723] on span "Move to stage" at bounding box center [1367, 727] width 78 height 18
type input "Onsite Interview (next stage)"
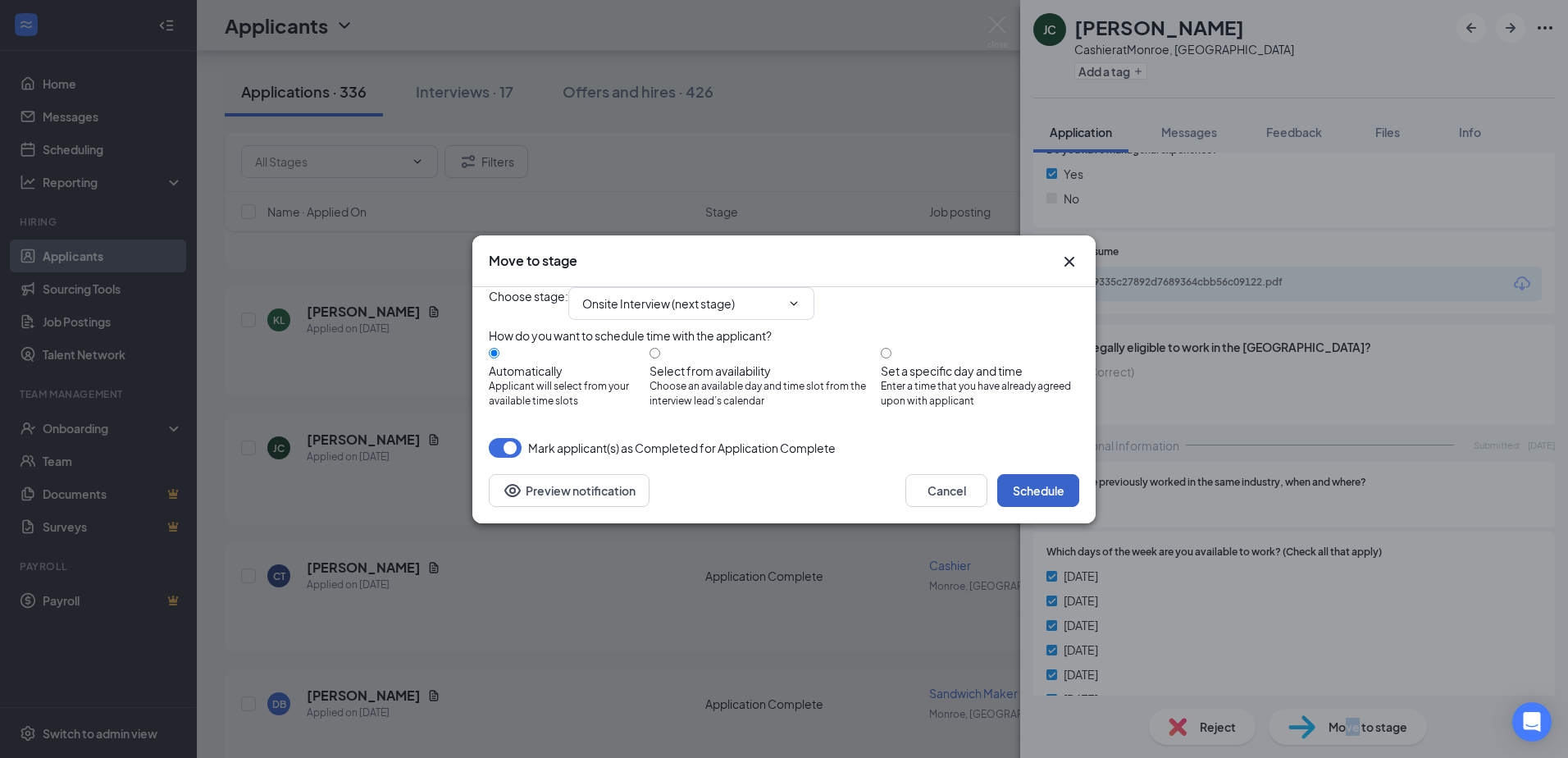
click at [1041, 507] on button "Schedule" at bounding box center [1037, 490] width 82 height 33
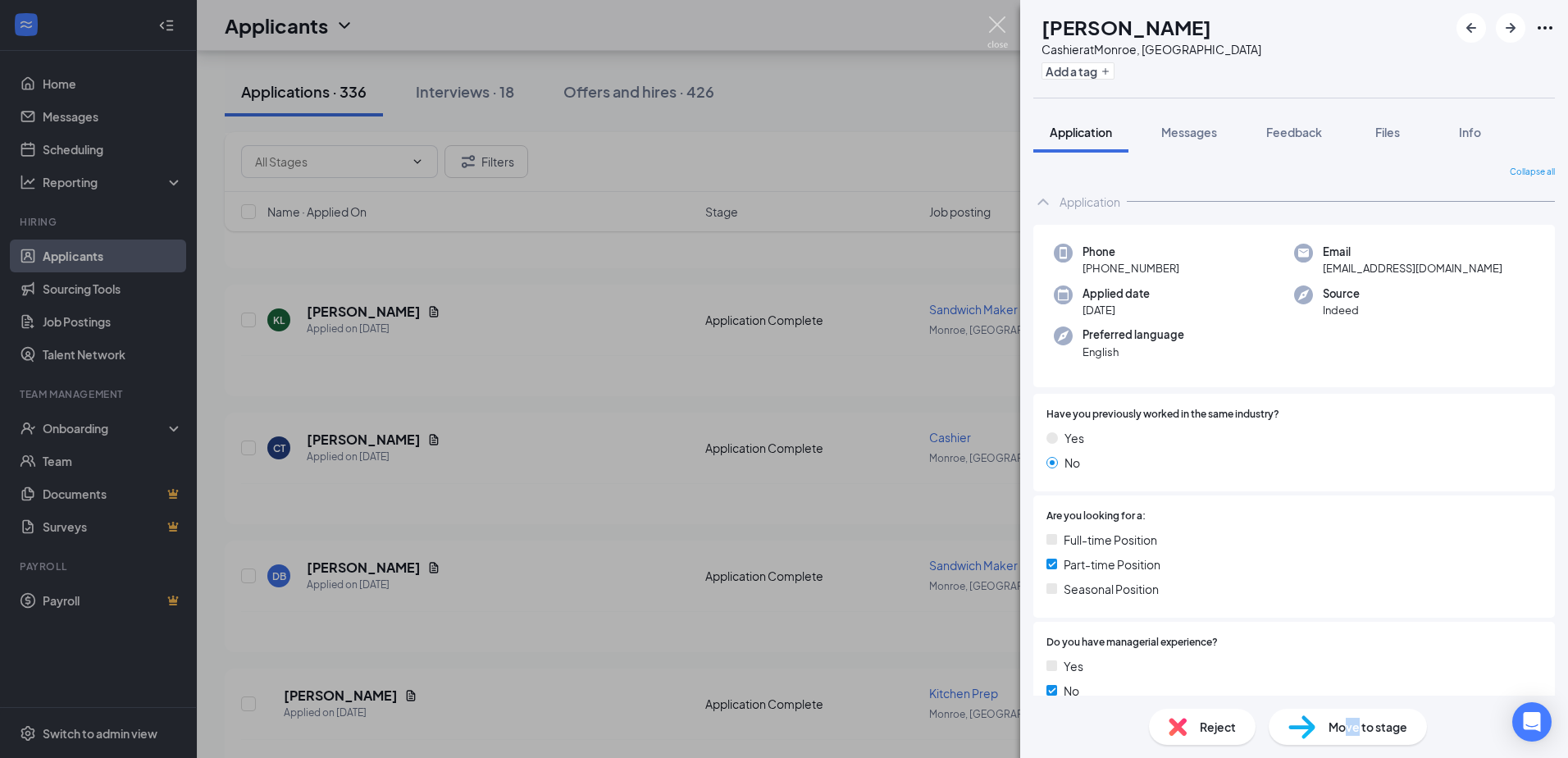
click at [994, 24] on img at bounding box center [997, 32] width 21 height 32
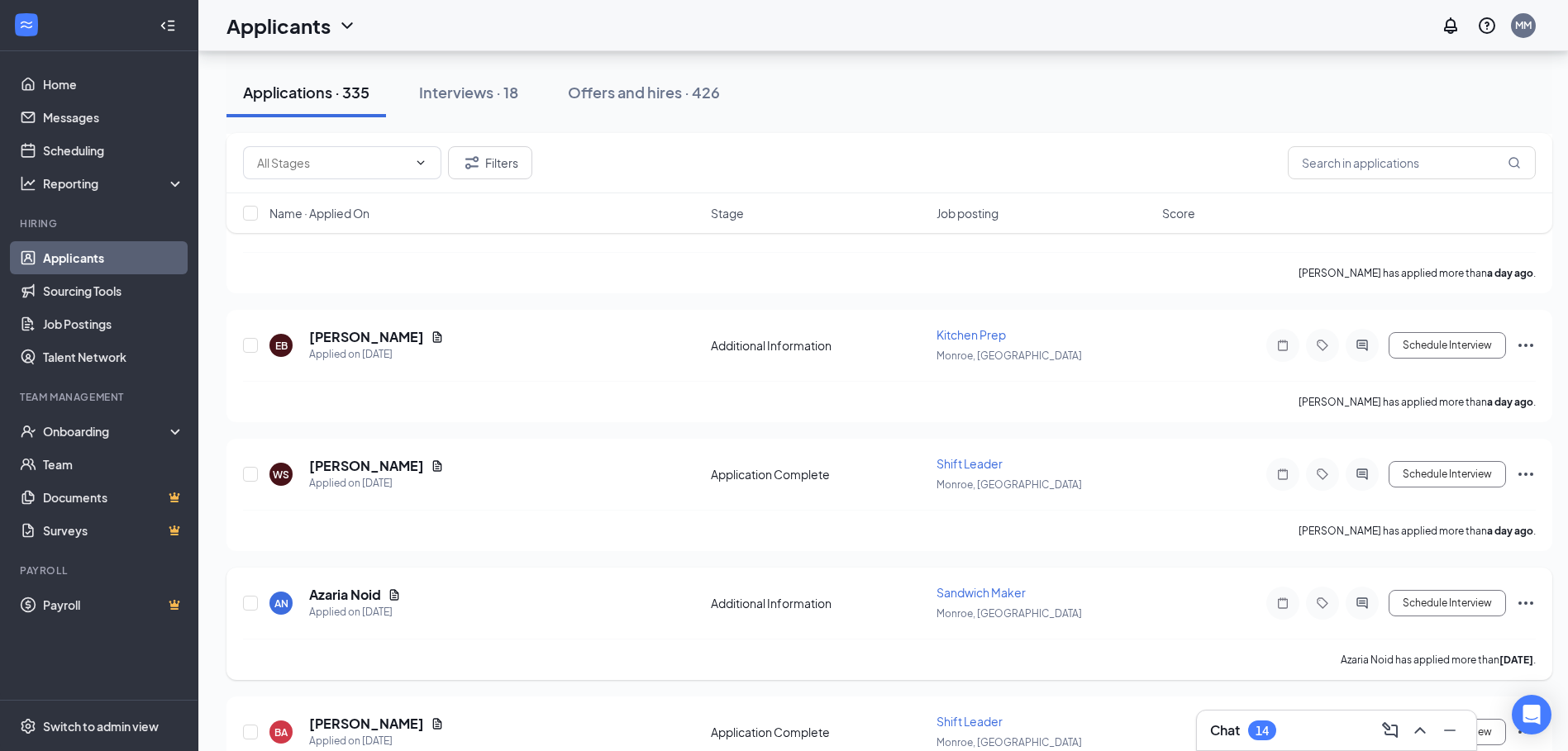
scroll to position [2644, 0]
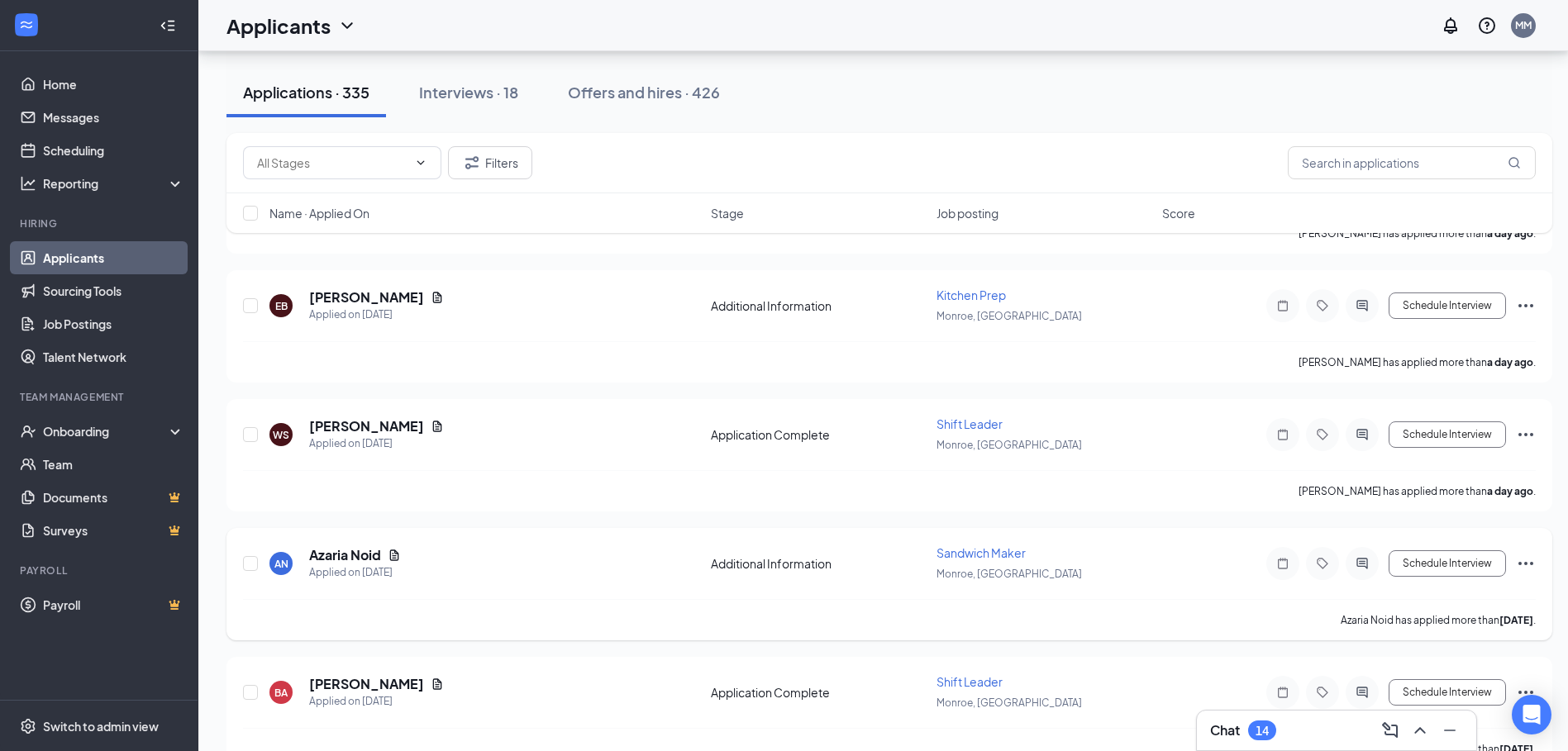
click at [242, 565] on div "AN Azaria Noid Applied on [DATE] Additional Information Sandwich Maker [GEOGRAP…" at bounding box center [889, 584] width 1326 height 112
click at [1528, 565] on icon "Ellipses" at bounding box center [1526, 564] width 20 height 20
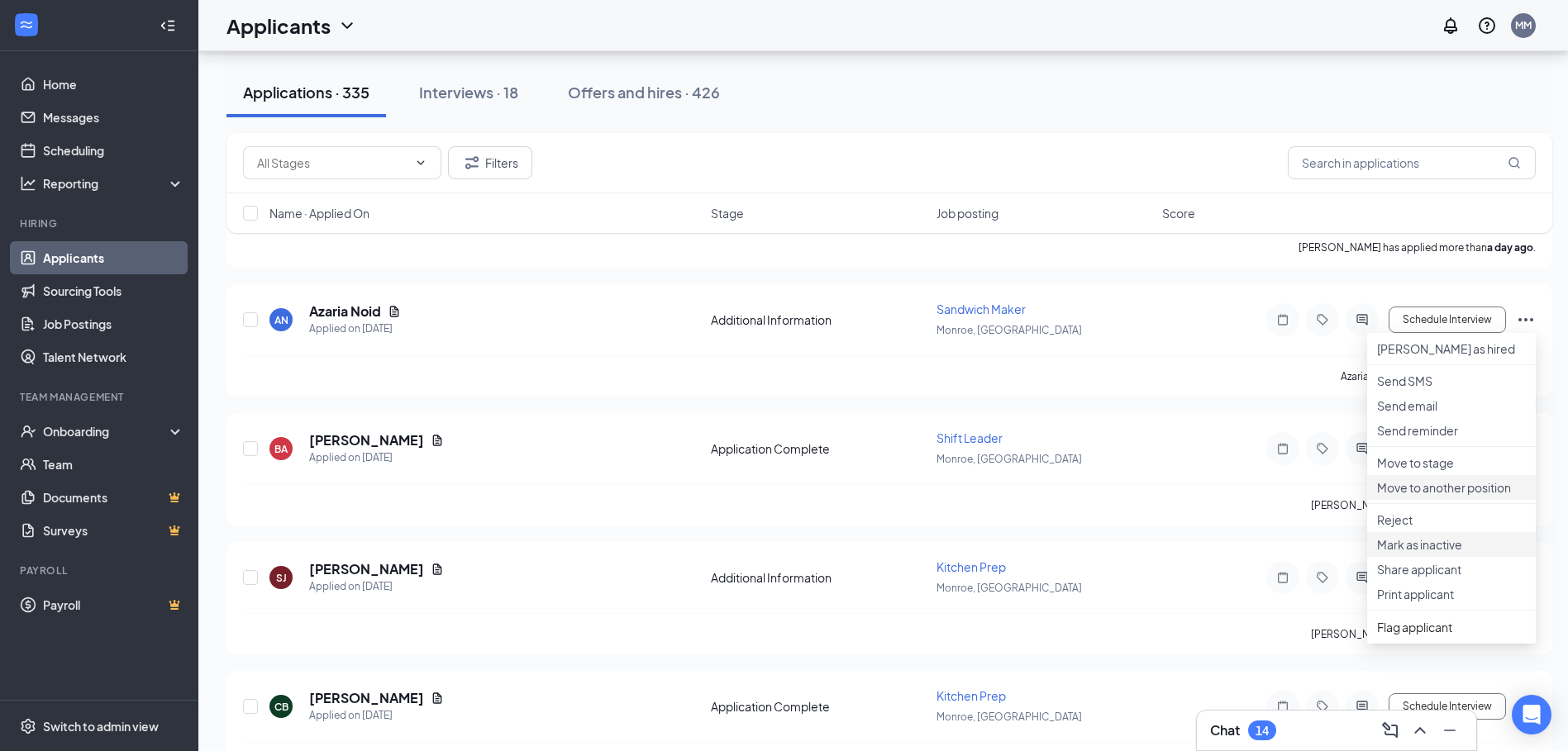
scroll to position [2892, 0]
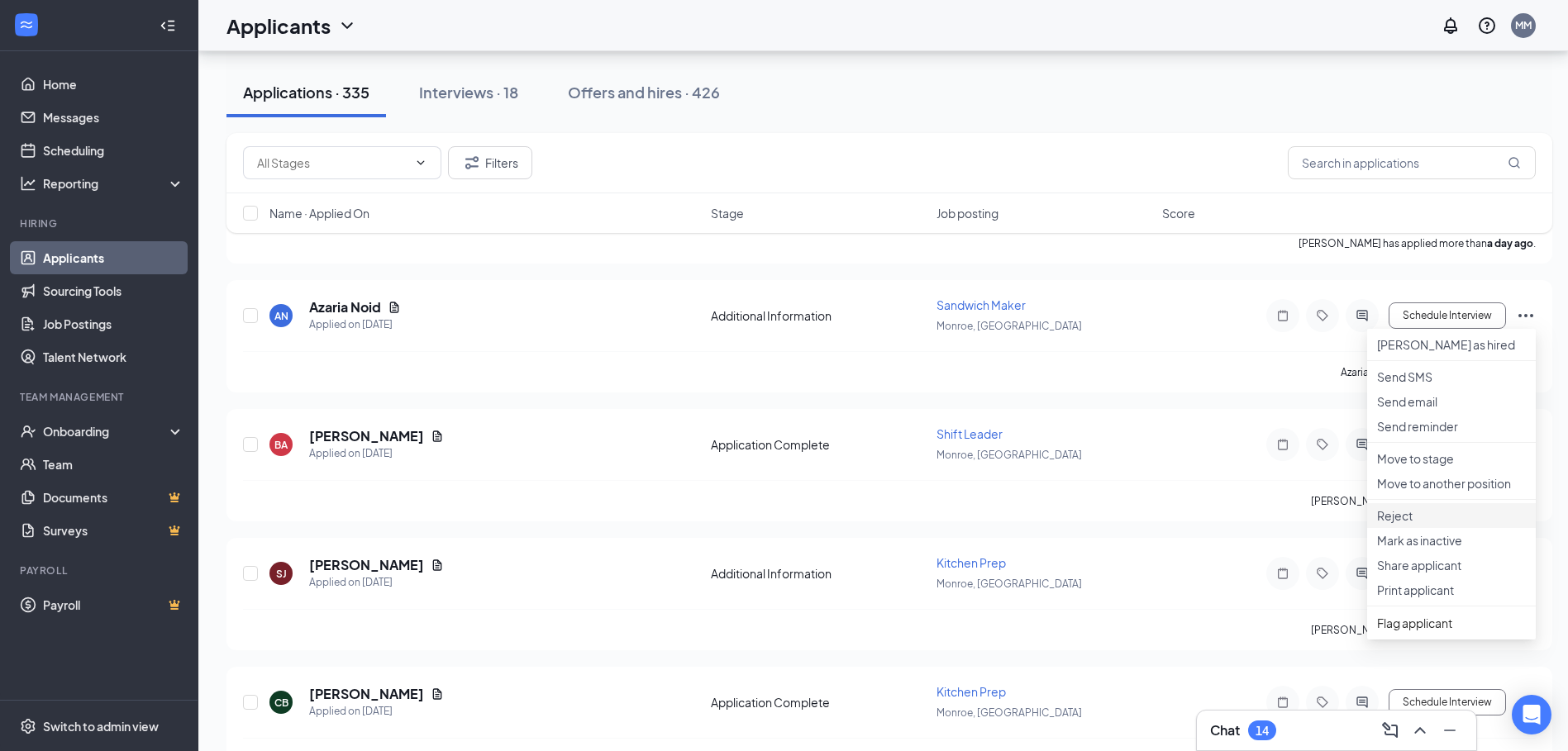
click at [1407, 524] on p "Reject" at bounding box center [1451, 516] width 149 height 17
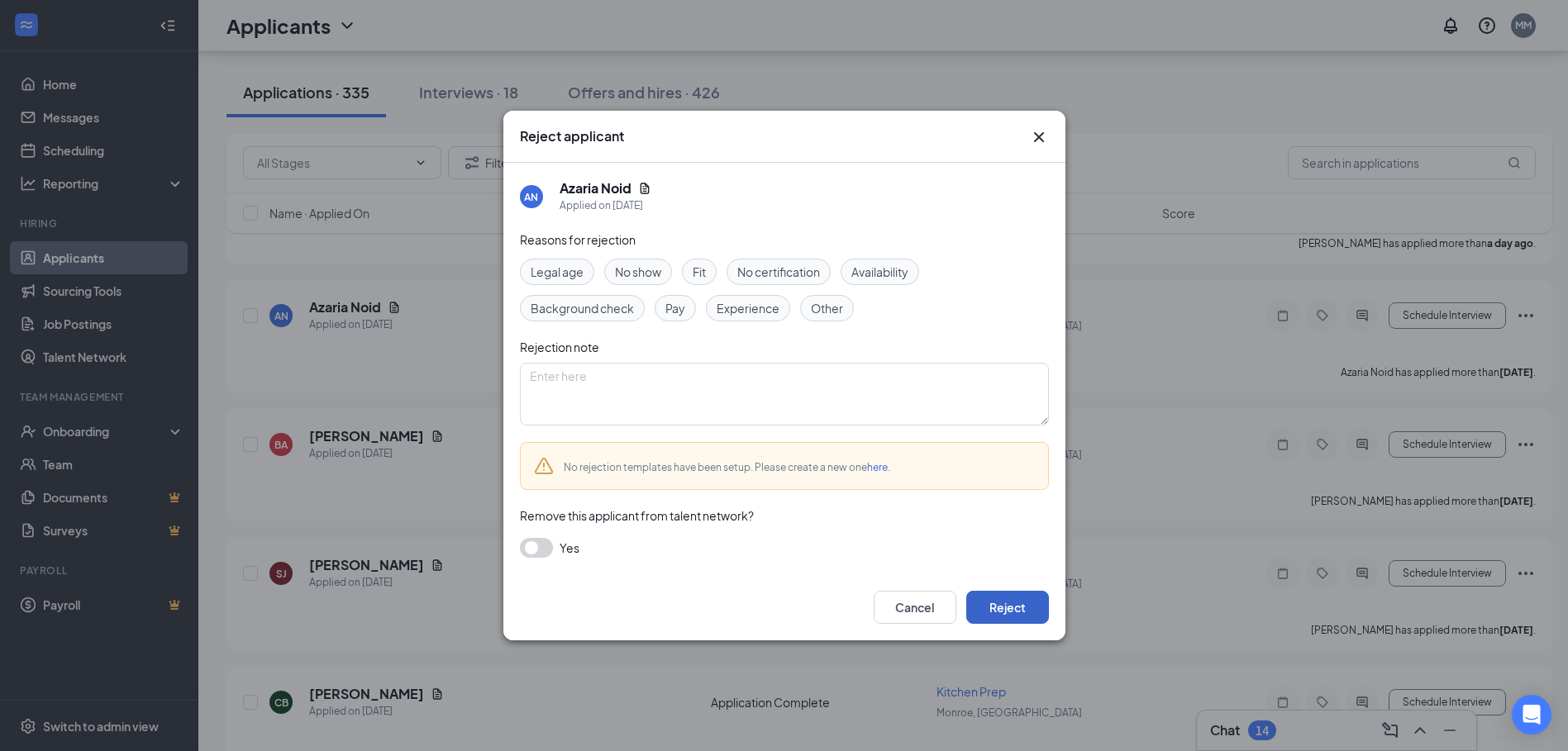
click at [1021, 613] on button "Reject" at bounding box center [1007, 607] width 82 height 33
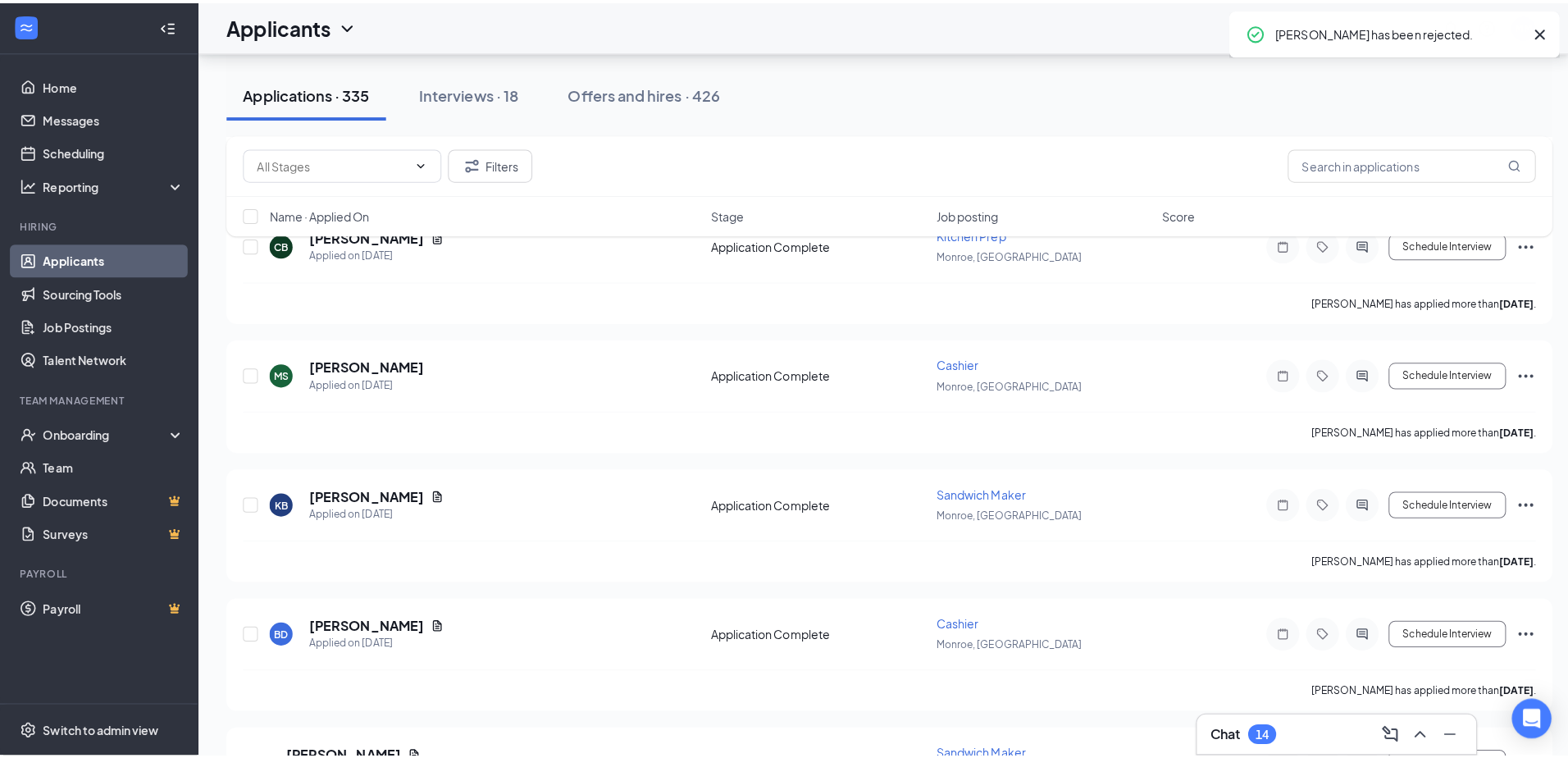
scroll to position [3200, 0]
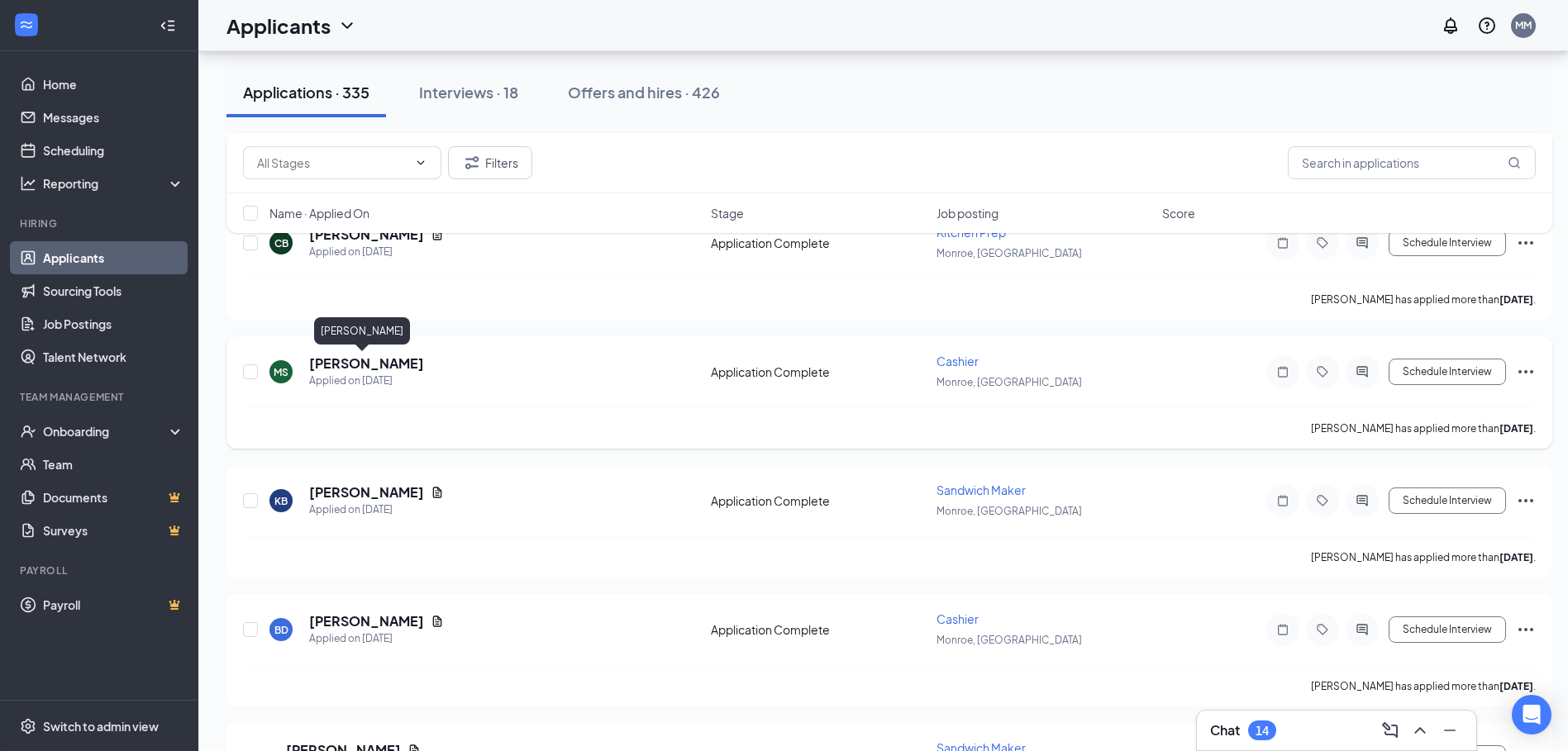
click at [367, 363] on h5 "[PERSON_NAME]" at bounding box center [367, 363] width 115 height 18
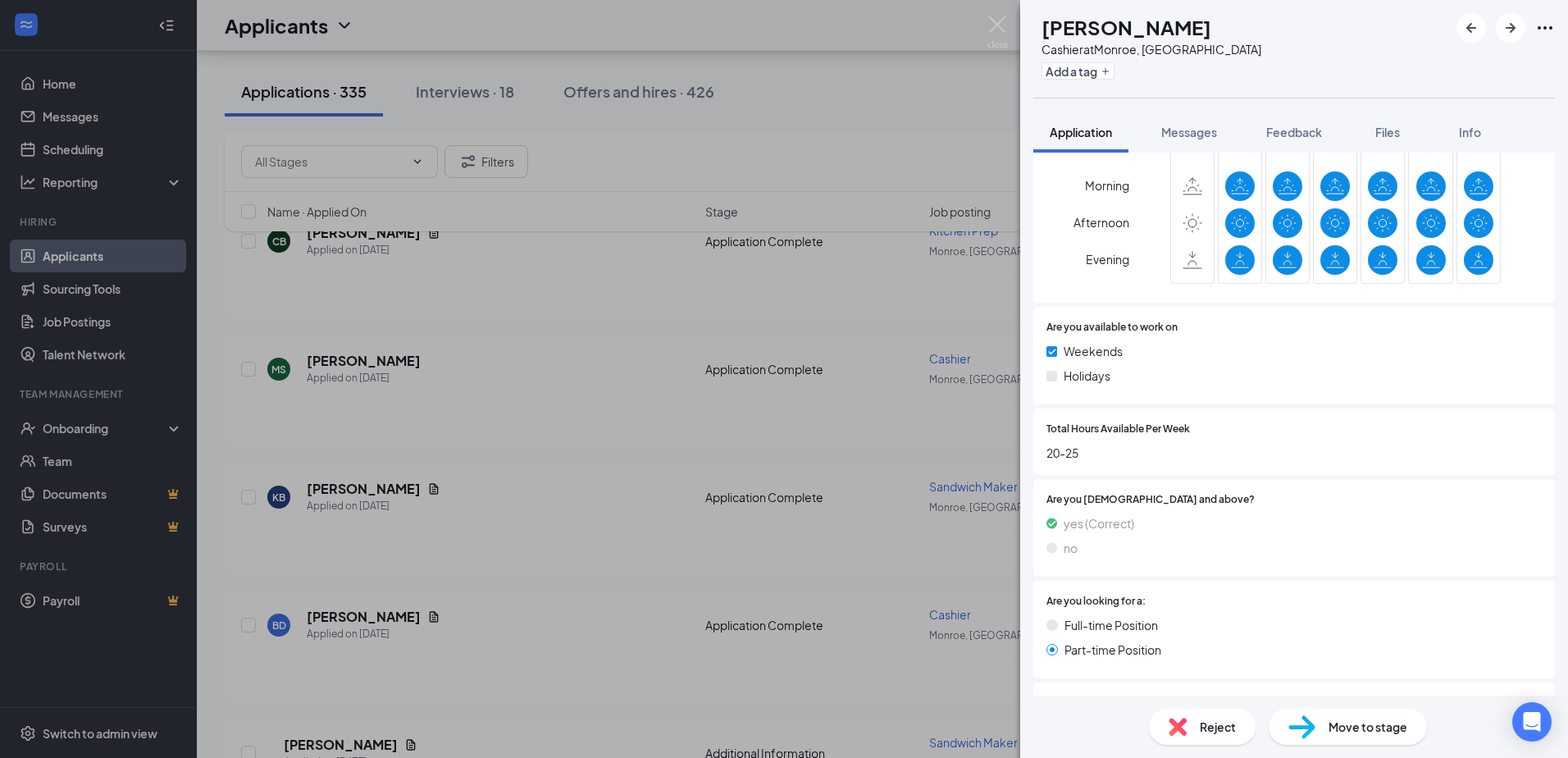
scroll to position [1404, 0]
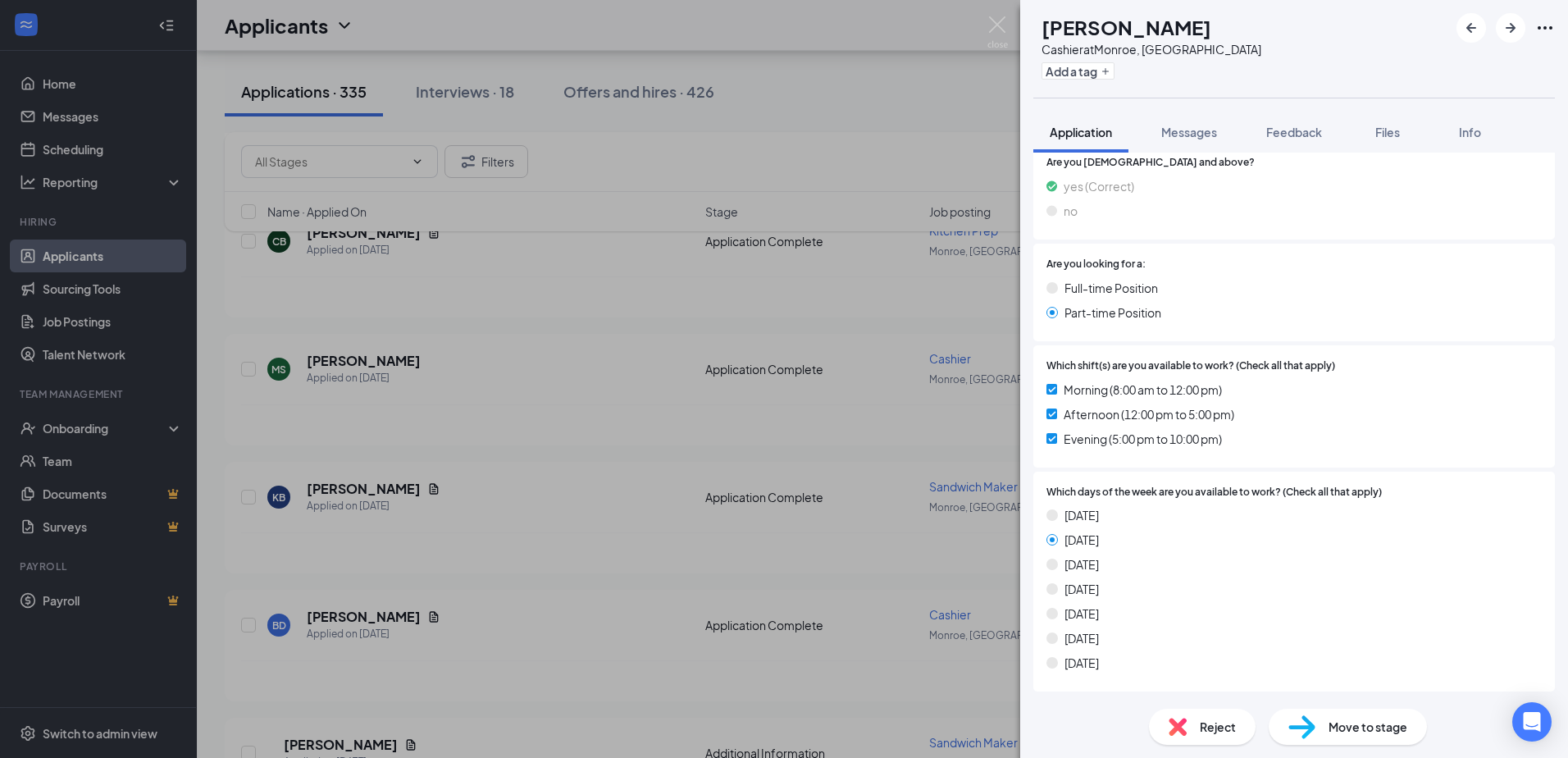
click at [1348, 731] on span "Move to stage" at bounding box center [1367, 727] width 78 height 18
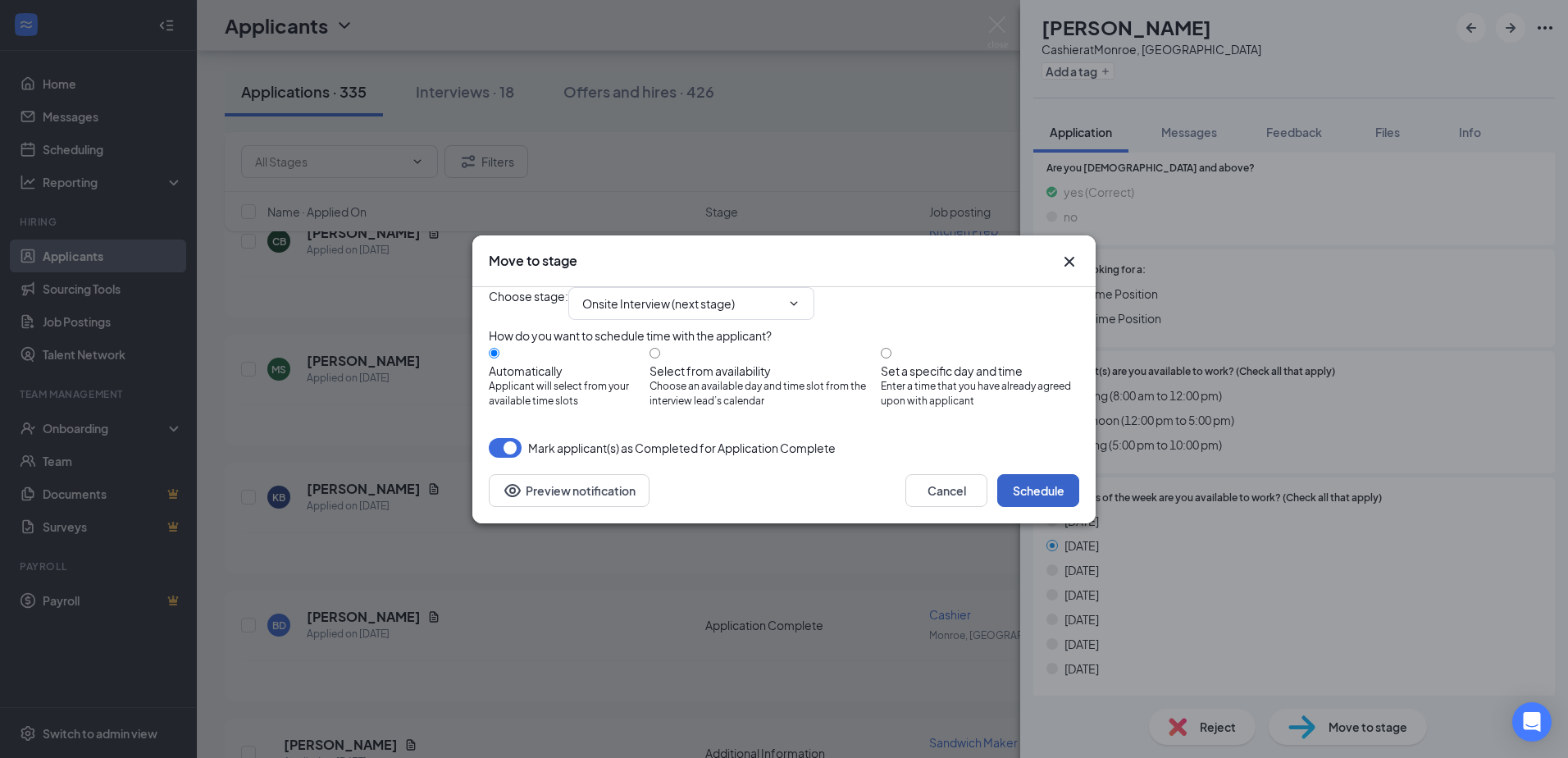
click at [1029, 507] on button "Schedule" at bounding box center [1037, 490] width 82 height 33
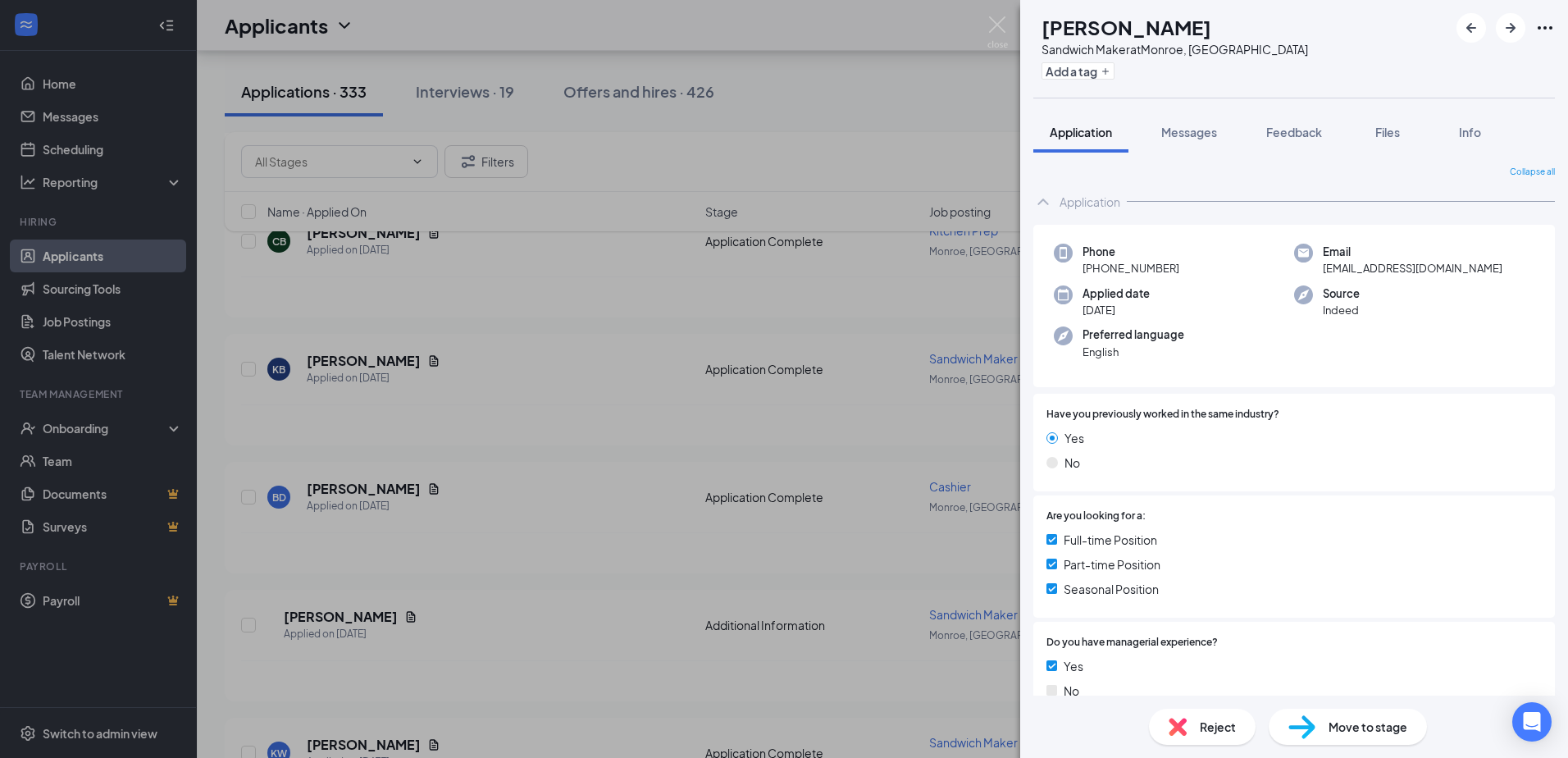
click at [1201, 727] on span "Reject" at bounding box center [1218, 727] width 36 height 18
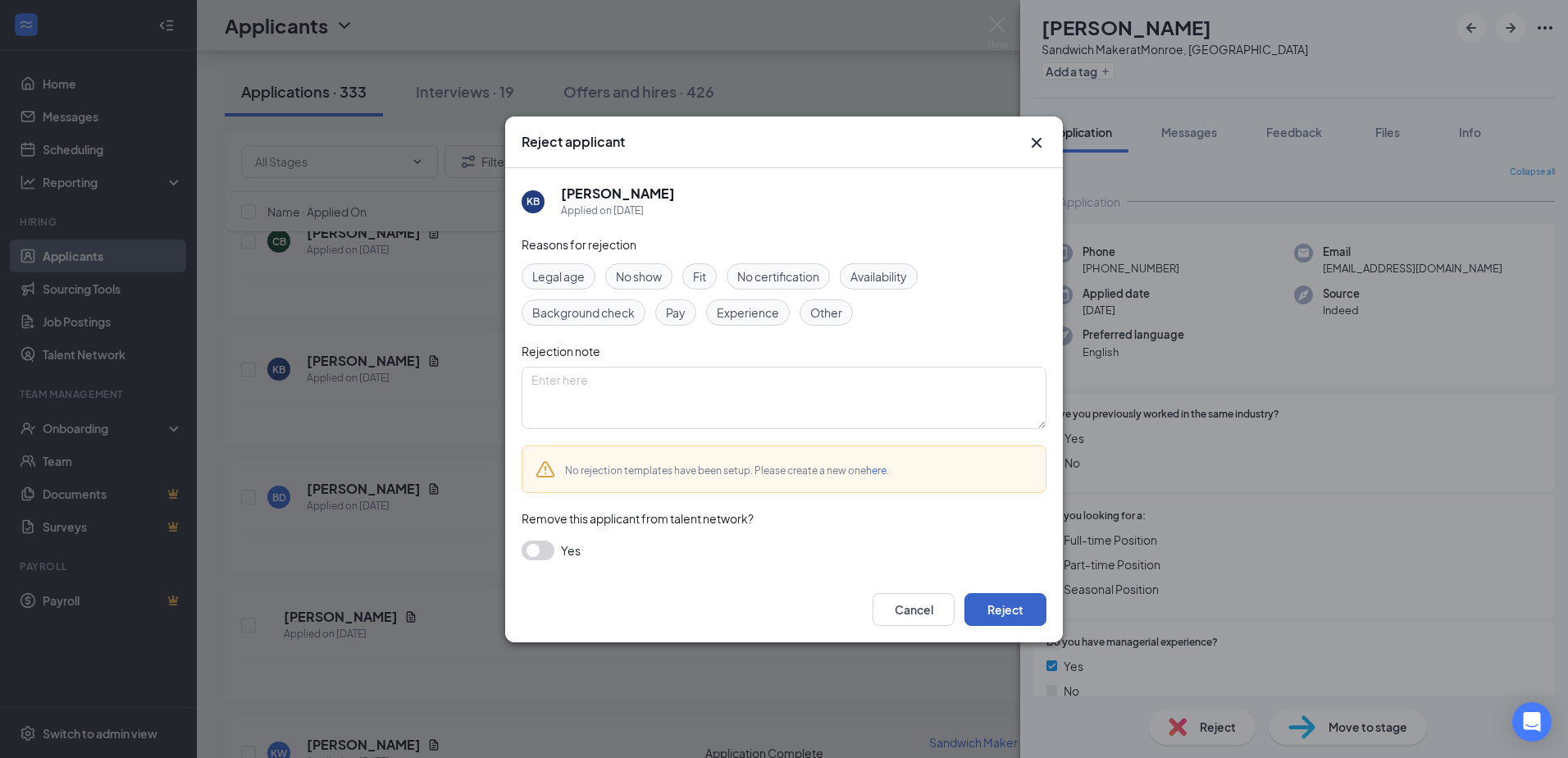
click at [1011, 610] on button "Reject" at bounding box center [1004, 609] width 82 height 33
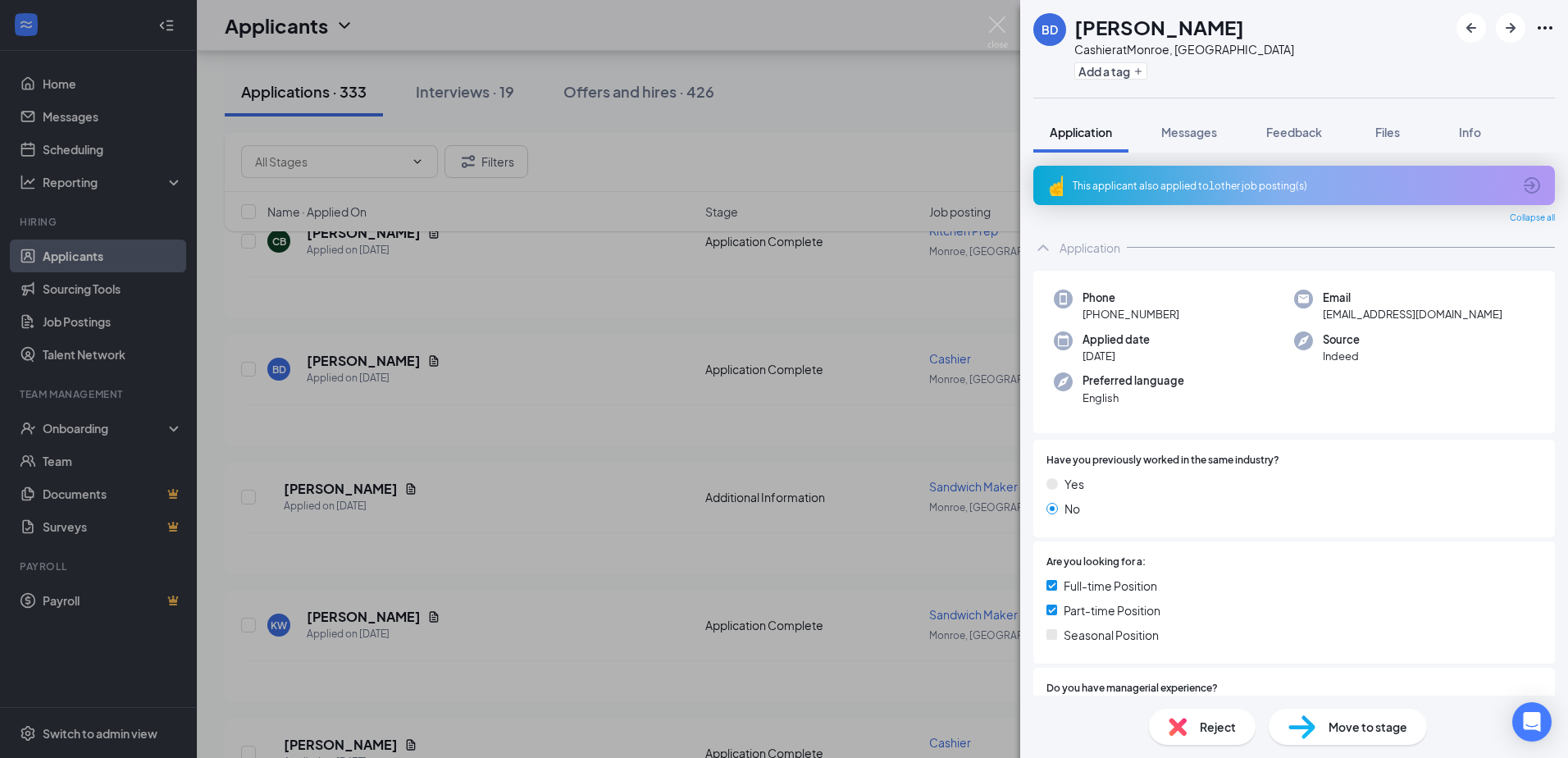
click at [1213, 726] on span "Reject" at bounding box center [1218, 727] width 36 height 18
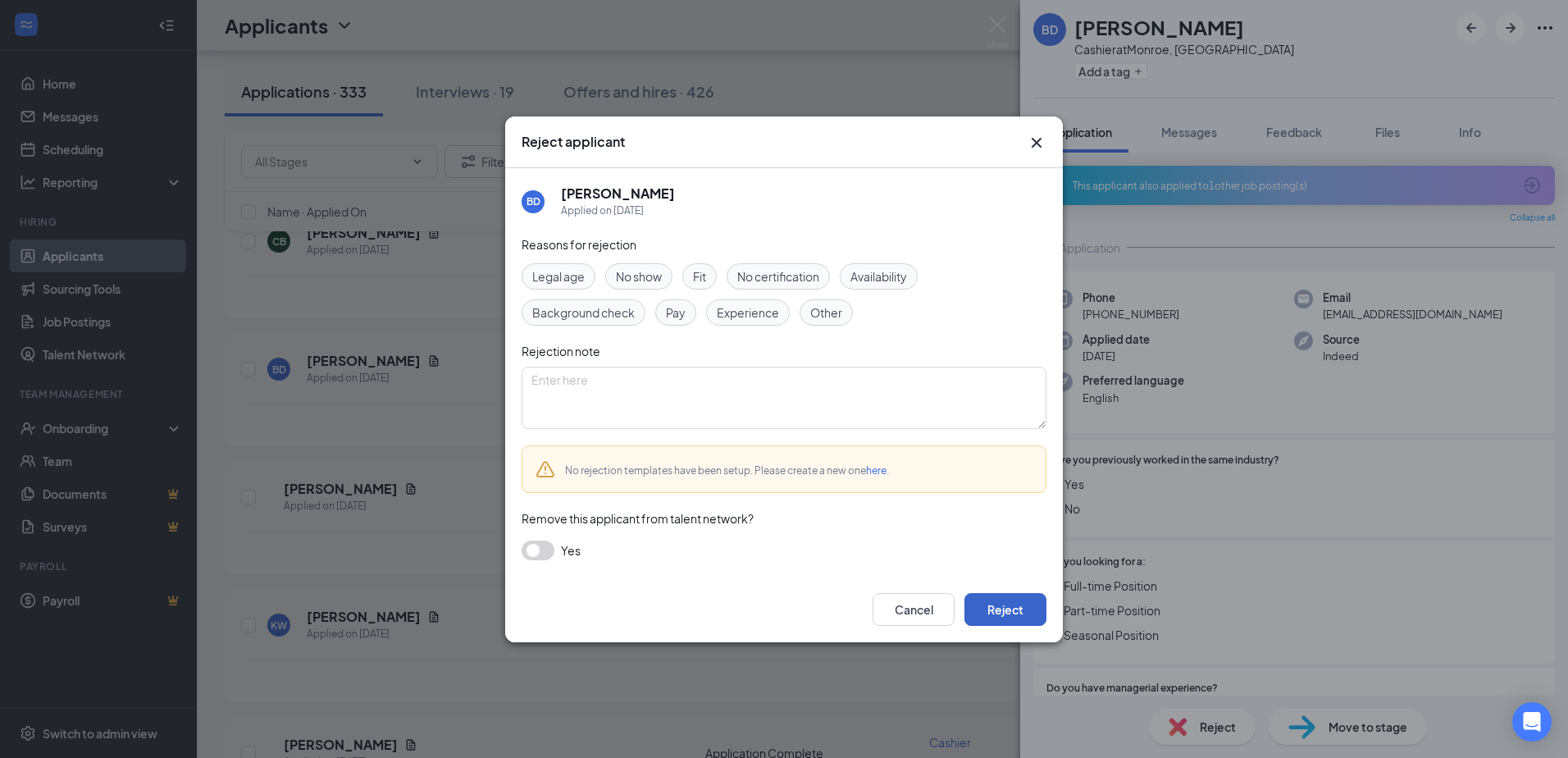
click at [1016, 607] on button "Reject" at bounding box center [1004, 609] width 82 height 33
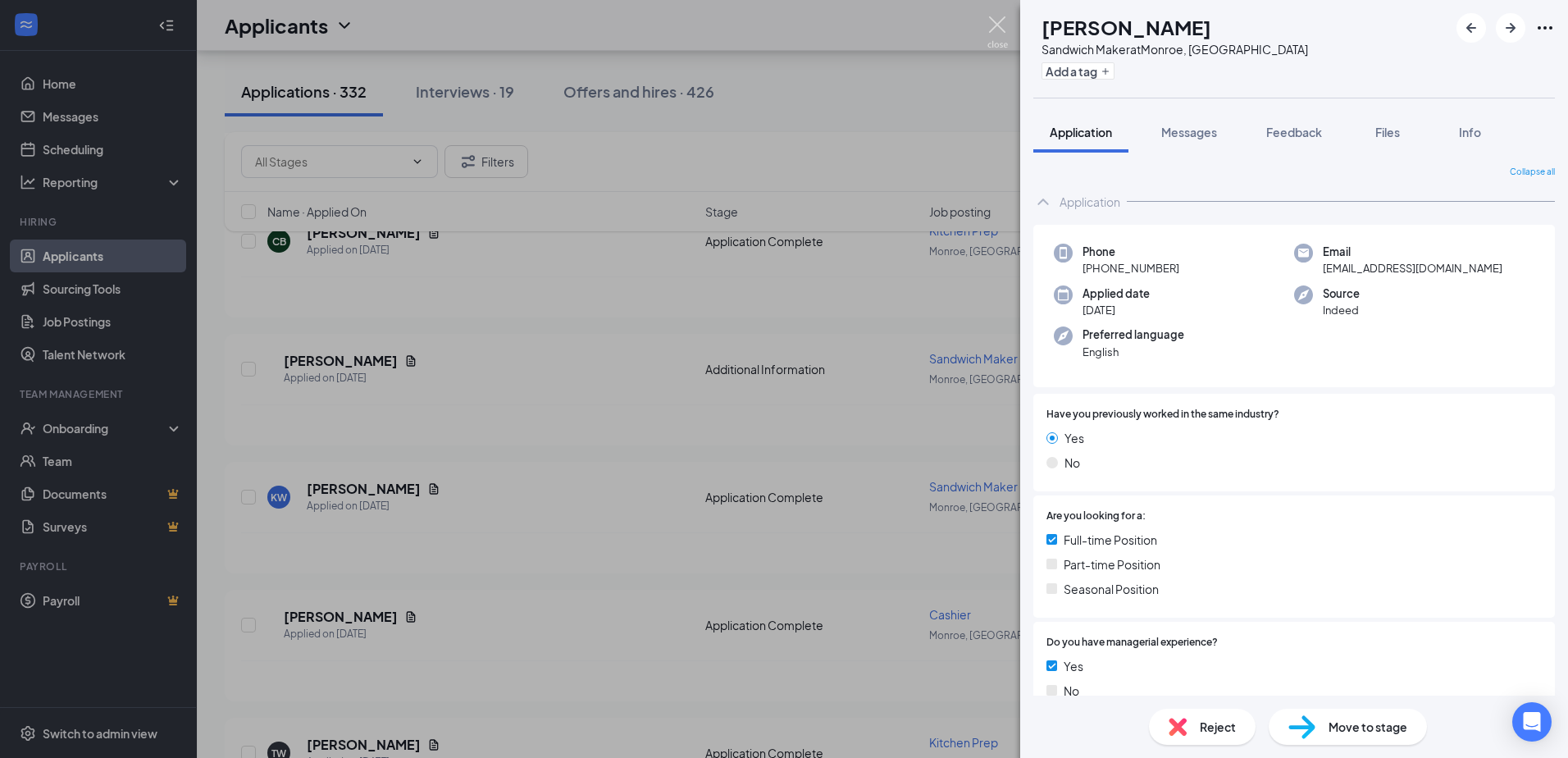
drag, startPoint x: 995, startPoint y: 20, endPoint x: 526, endPoint y: 343, distance: 569.5
click at [996, 21] on img at bounding box center [997, 32] width 21 height 32
